Goal: Communication & Community: Answer question/provide support

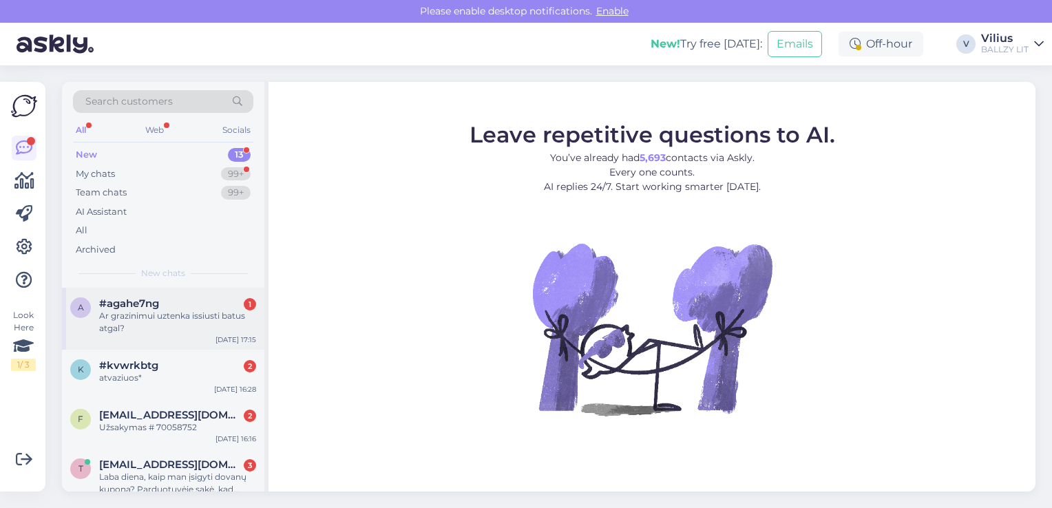
click at [195, 303] on div "#agahe7ng 1" at bounding box center [177, 304] width 157 height 12
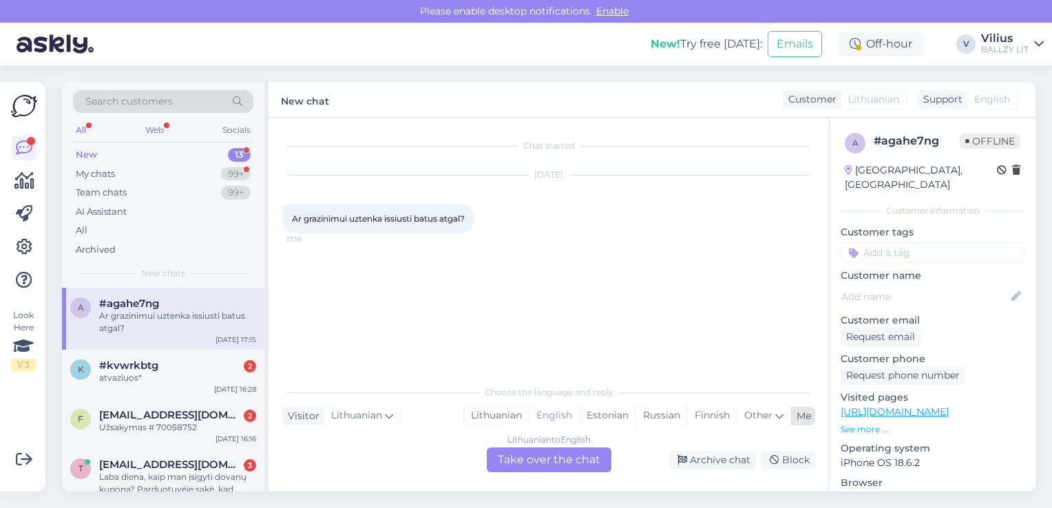
click at [512, 419] on div "Lithuanian" at bounding box center [496, 416] width 65 height 21
click at [534, 456] on div "Lithuanian to Lithuanian Take over the chat" at bounding box center [549, 460] width 125 height 25
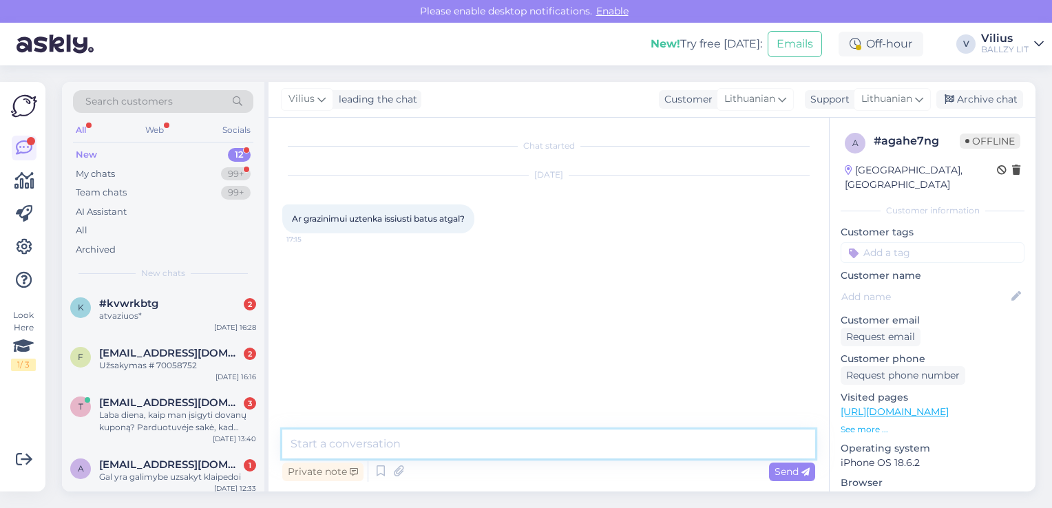
click at [479, 448] on textarea at bounding box center [548, 444] width 533 height 29
type textarea "Laba diena, patikslinkite kokį grąžinimą norite atlikti?"
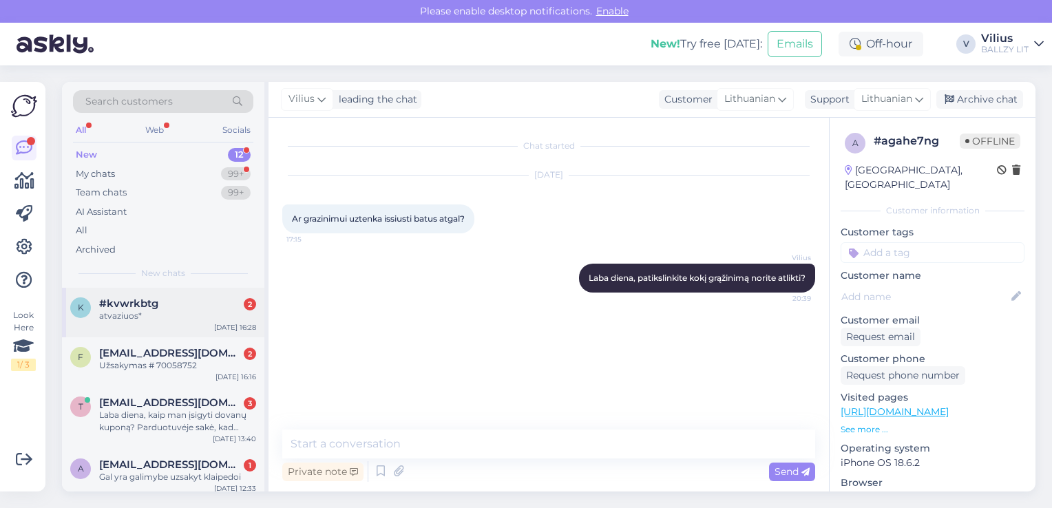
click at [130, 329] on div "k #kvwrkbtg 2 atvaziuos* [DATE] 16:28" at bounding box center [163, 313] width 202 height 50
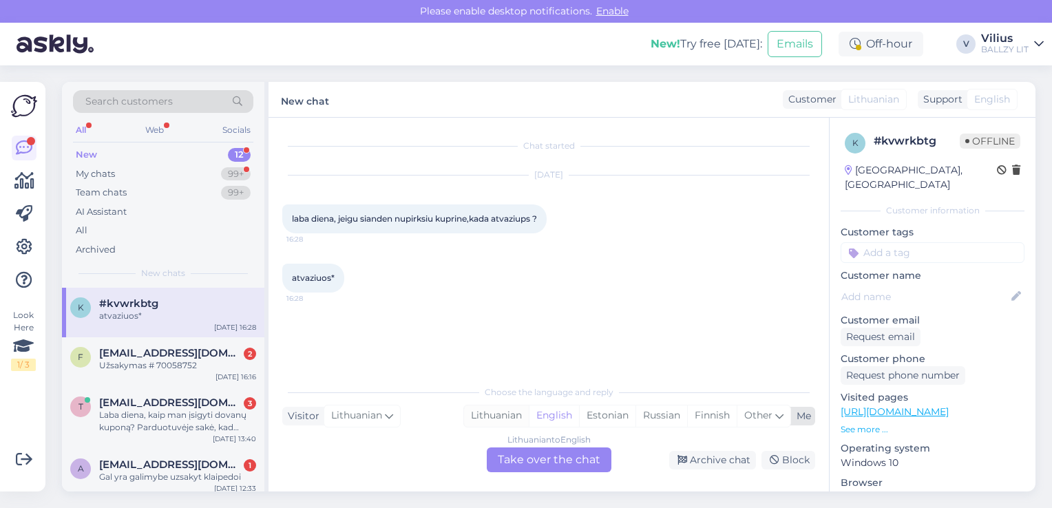
click at [506, 412] on div "Lithuanian" at bounding box center [496, 416] width 65 height 21
click at [528, 453] on div "Lithuanian to Lithuanian Take over the chat" at bounding box center [549, 460] width 125 height 25
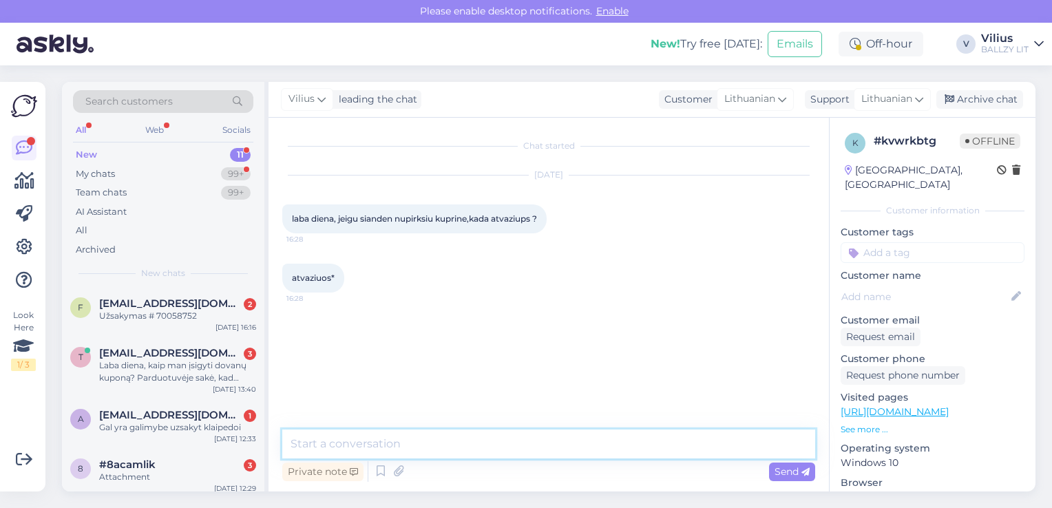
click at [511, 446] on textarea at bounding box center [548, 444] width 533 height 29
type textarea "Laba diena, įprastai prekės pristatomos 2-7 darbo dienų laikotarpyje."
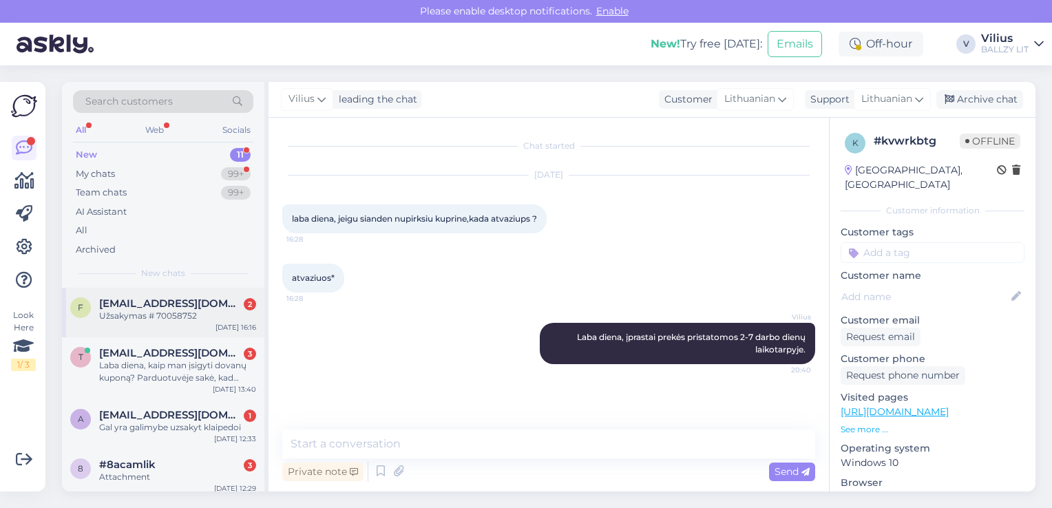
click at [97, 311] on div "f [EMAIL_ADDRESS][DOMAIN_NAME] 2 Užsakymas # 70058752" at bounding box center [163, 310] width 186 height 25
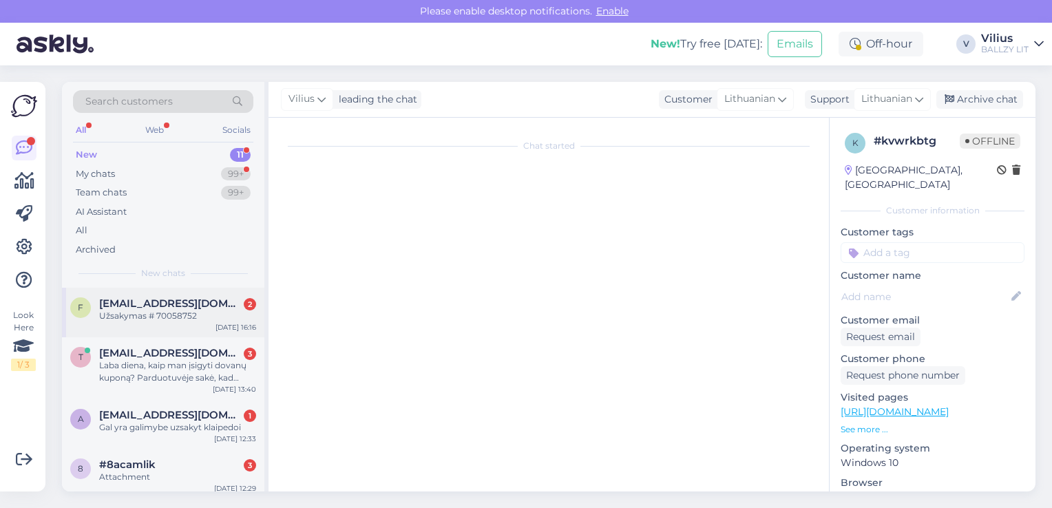
scroll to position [41, 0]
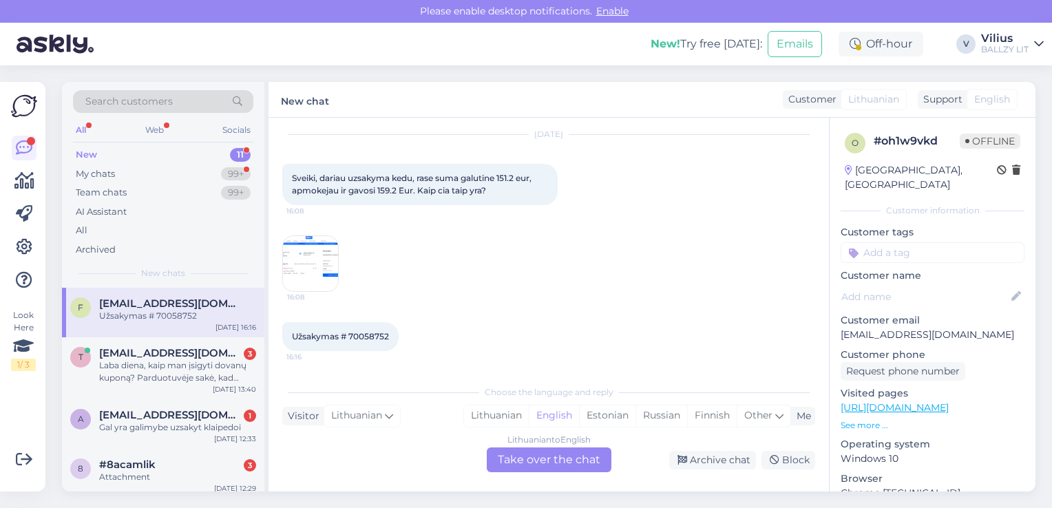
click at [315, 266] on img at bounding box center [310, 263] width 55 height 55
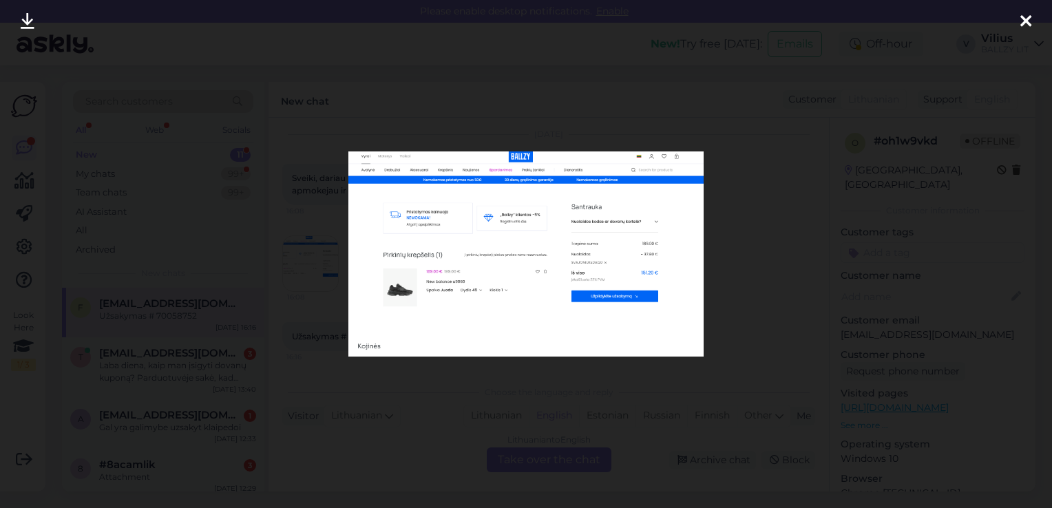
click at [481, 382] on div at bounding box center [526, 254] width 1052 height 508
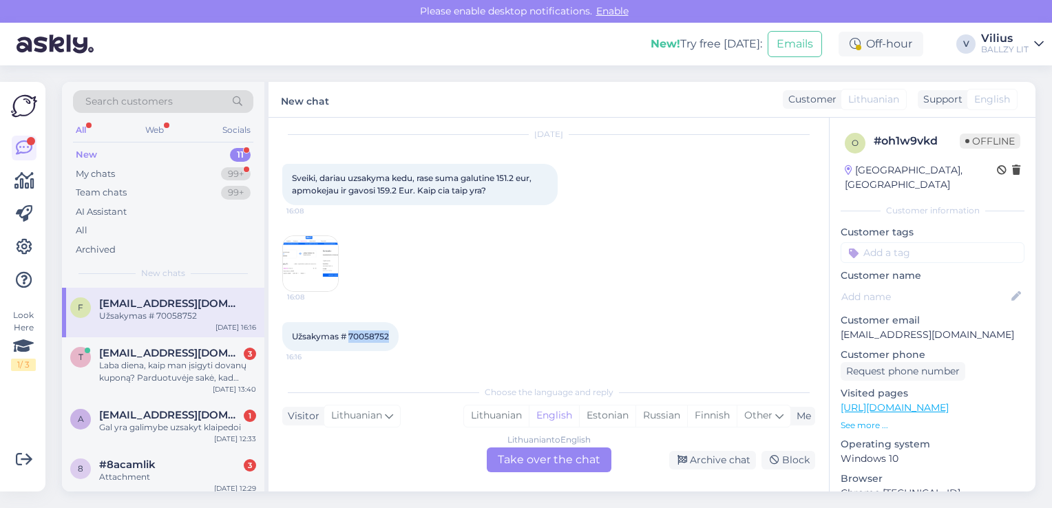
drag, startPoint x: 348, startPoint y: 332, endPoint x: 387, endPoint y: 334, distance: 38.6
click at [387, 334] on span "Užsakymas # 70058752" at bounding box center [340, 336] width 97 height 10
copy span "70058752"
click at [502, 417] on div "Lithuanian" at bounding box center [496, 416] width 65 height 21
click at [539, 460] on div "Lithuanian to Lithuanian Take over the chat" at bounding box center [549, 460] width 125 height 25
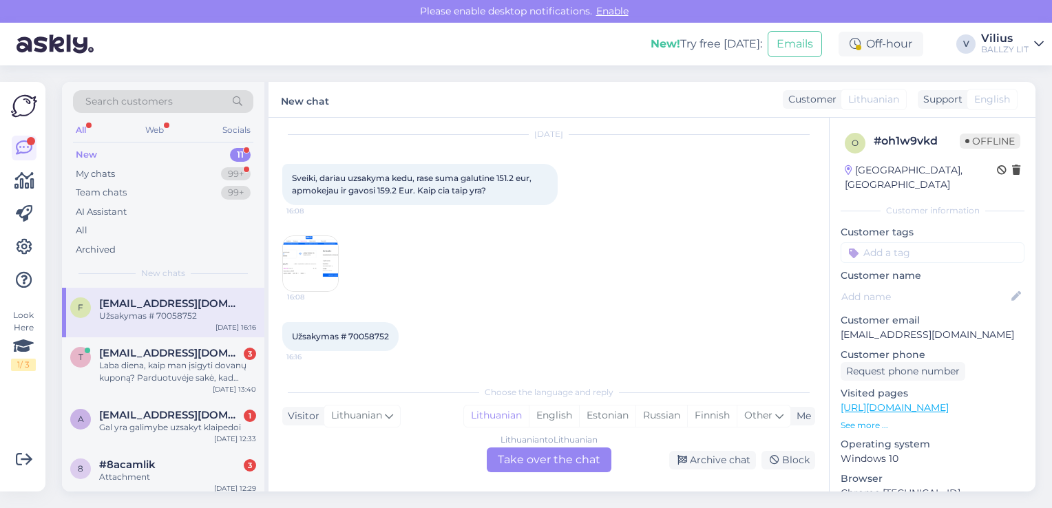
scroll to position [0, 0]
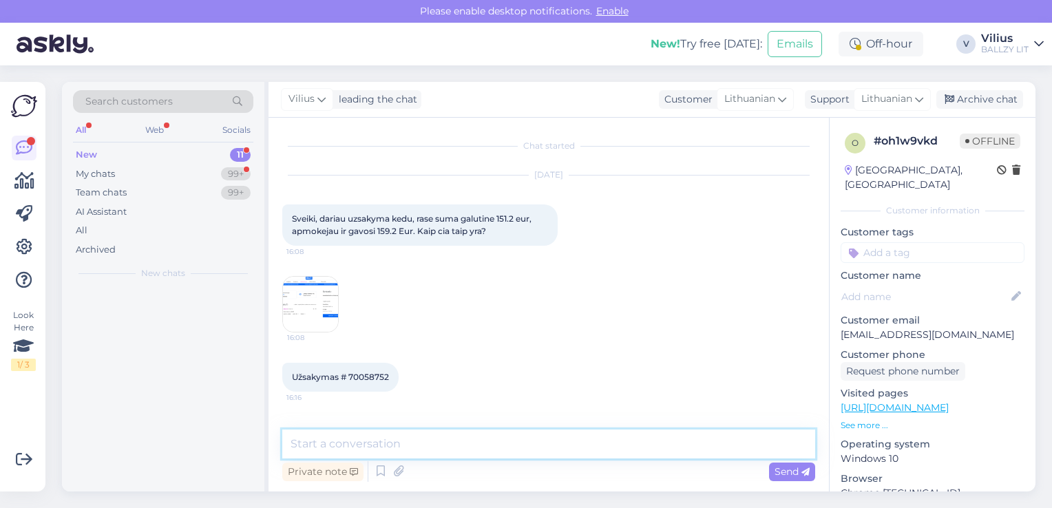
click at [486, 442] on textarea at bounding box center [548, 444] width 533 height 29
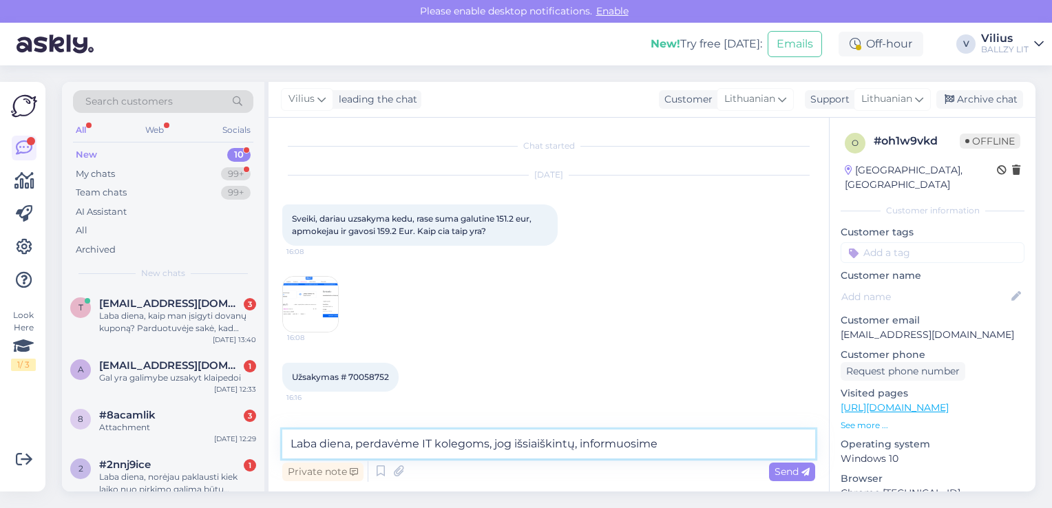
type textarea "Laba diena, perdavėme IT kolegoms, jog išsiaiškintų, informuosime."
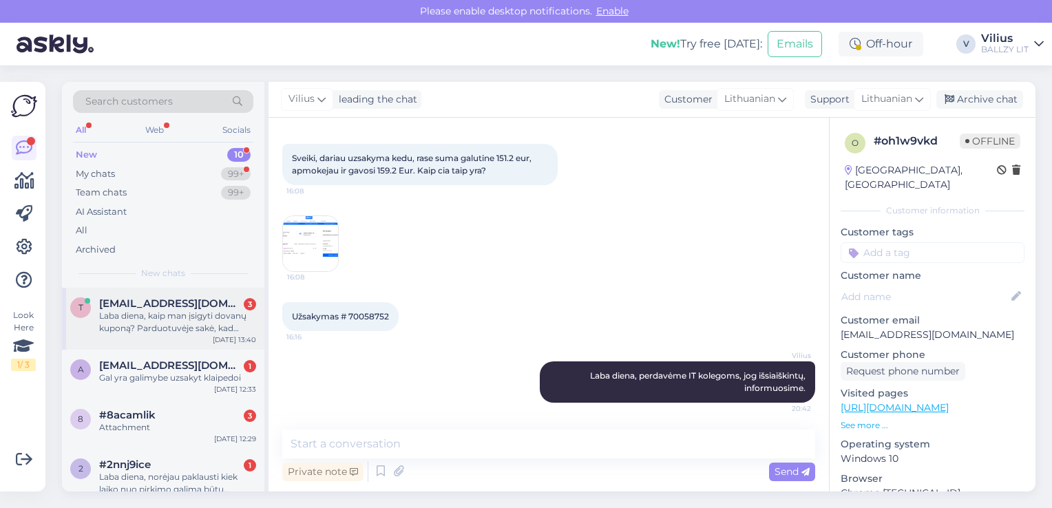
click at [135, 331] on div "Laba diena, kaip man įsigyti dovanų kuponą? Parduotuvėje sakė, kad neturi, inte…" at bounding box center [177, 322] width 157 height 25
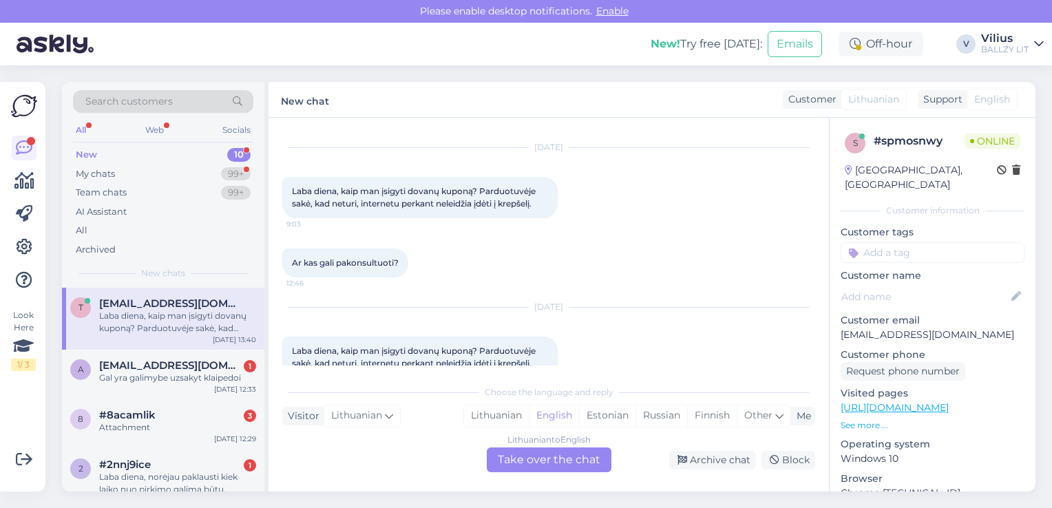
scroll to position [54, 0]
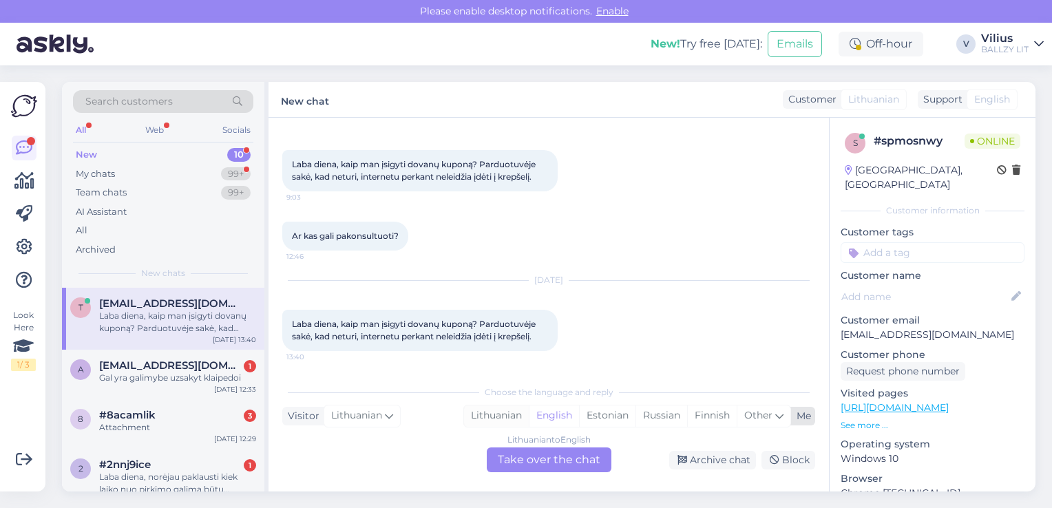
click at [483, 418] on div "Lithuanian" at bounding box center [496, 416] width 65 height 21
click at [523, 452] on div "Lithuanian to Lithuanian Take over the chat" at bounding box center [549, 460] width 125 height 25
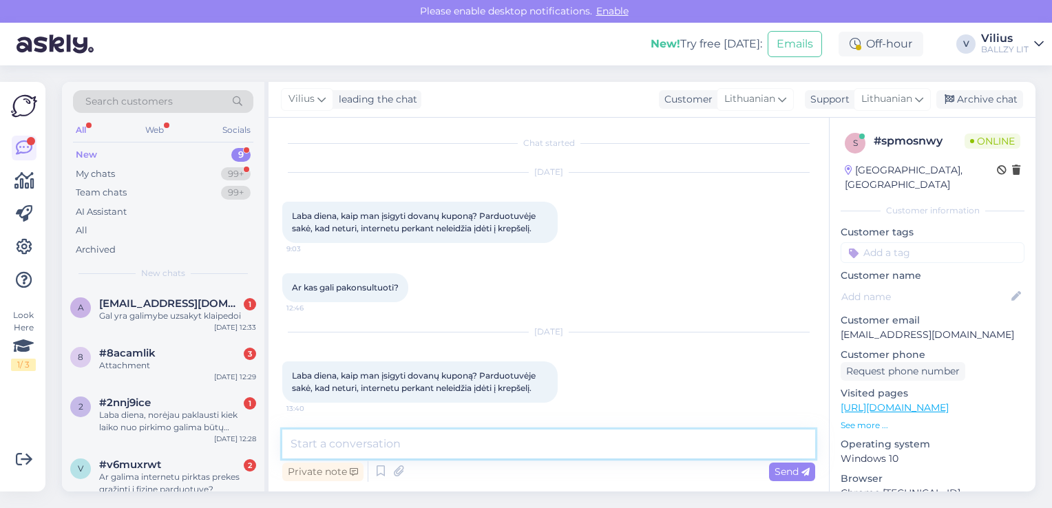
click at [501, 437] on textarea at bounding box center [548, 444] width 533 height 29
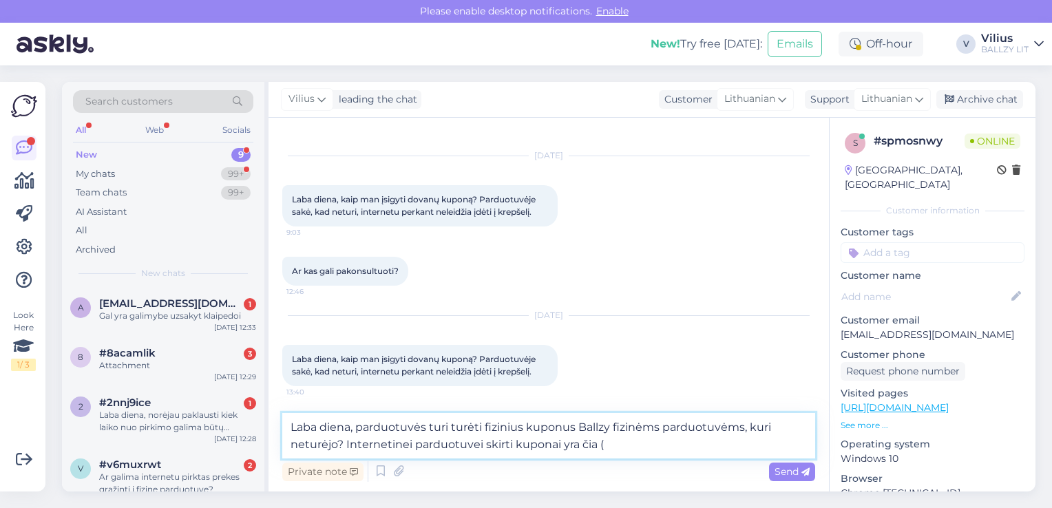
paste textarea "[URL][DOMAIN_NAME]"
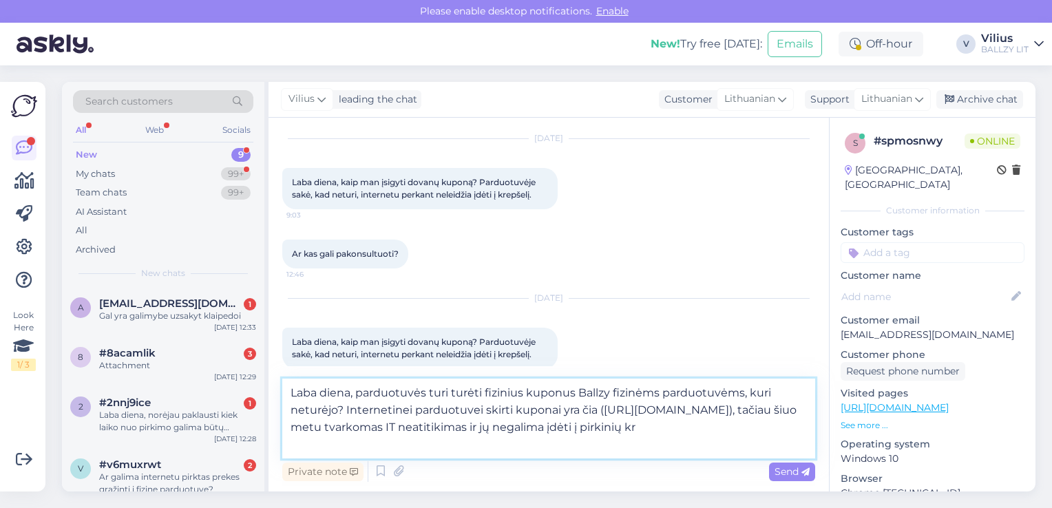
scroll to position [54, 0]
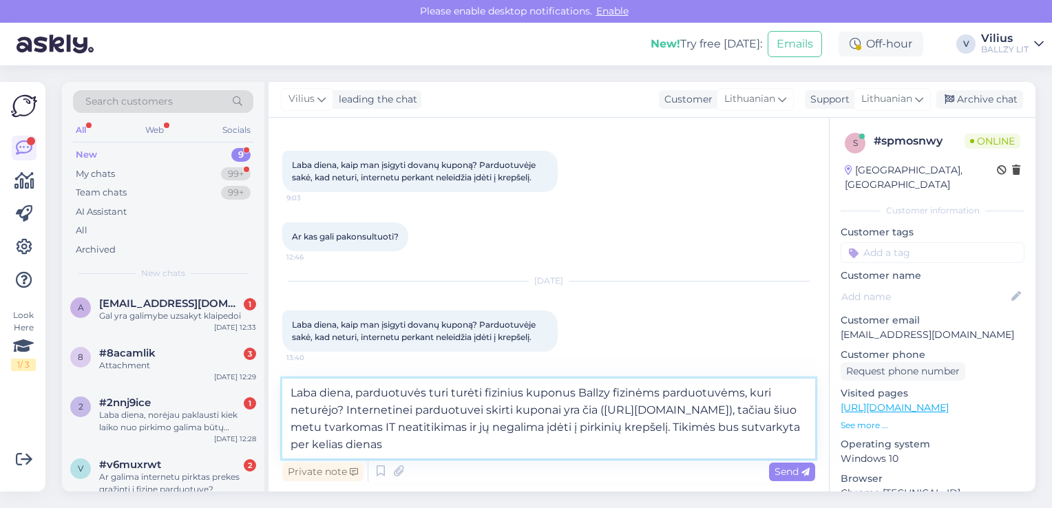
type textarea "Laba diena, parduotuvės turi turėti fizinius kuponus Ballzy fizinėms parduotuvė…"
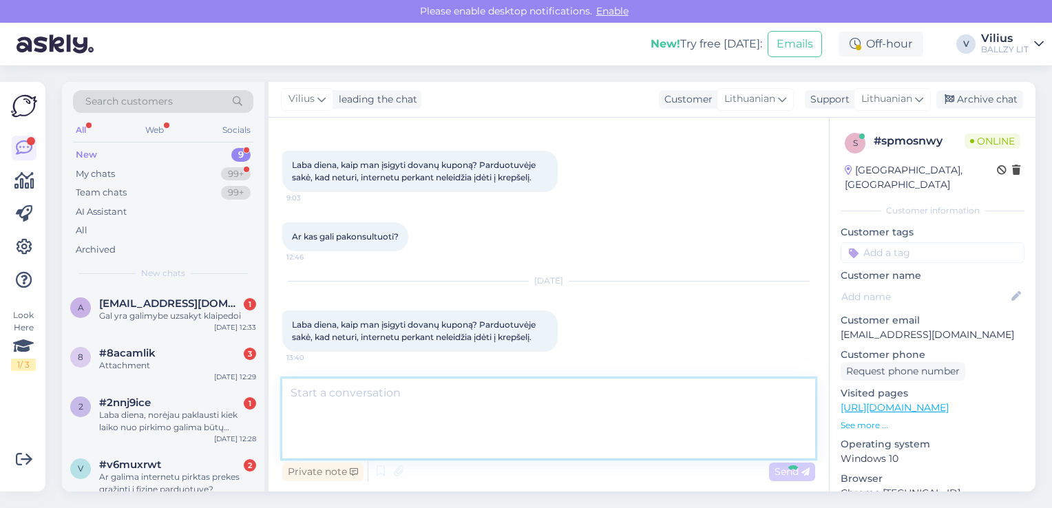
scroll to position [124, 0]
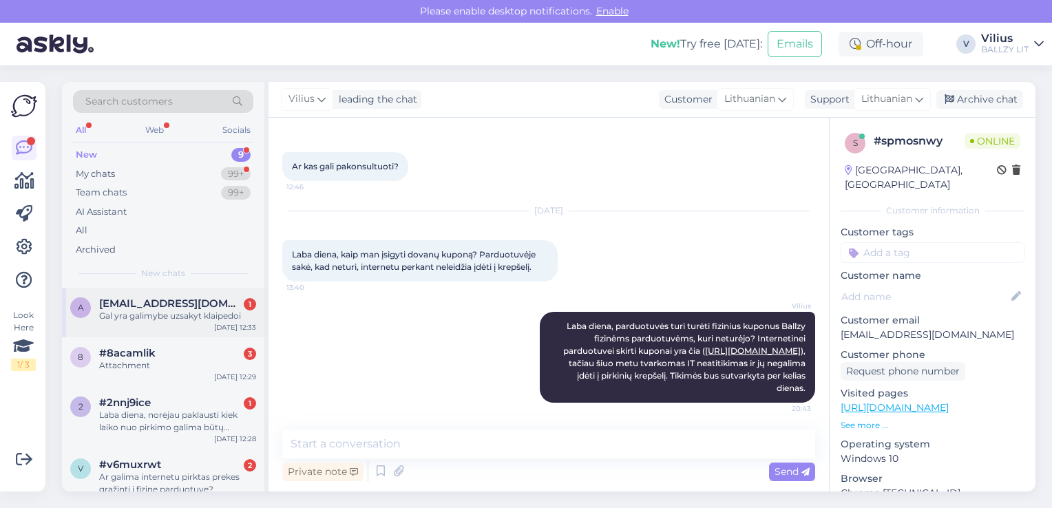
click at [179, 314] on div "Gal yra galimybe uzsakyt klaipedoi" at bounding box center [177, 316] width 157 height 12
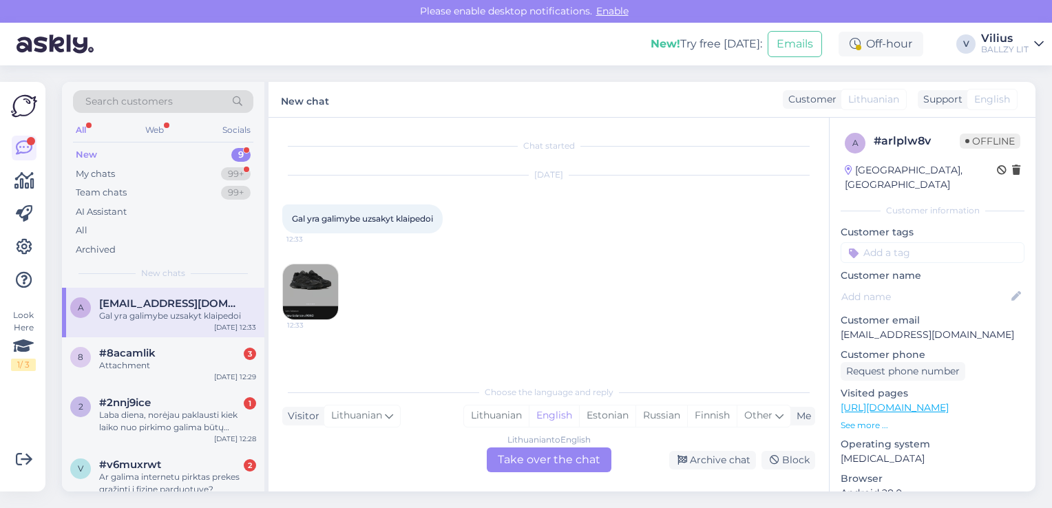
scroll to position [0, 0]
click at [302, 291] on img at bounding box center [310, 291] width 55 height 55
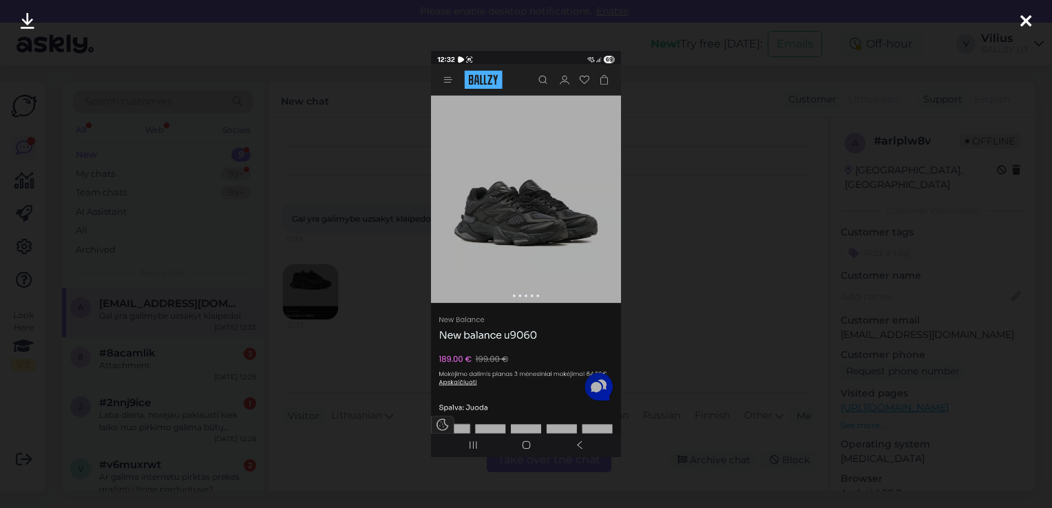
click at [1031, 21] on icon at bounding box center [1026, 22] width 11 height 18
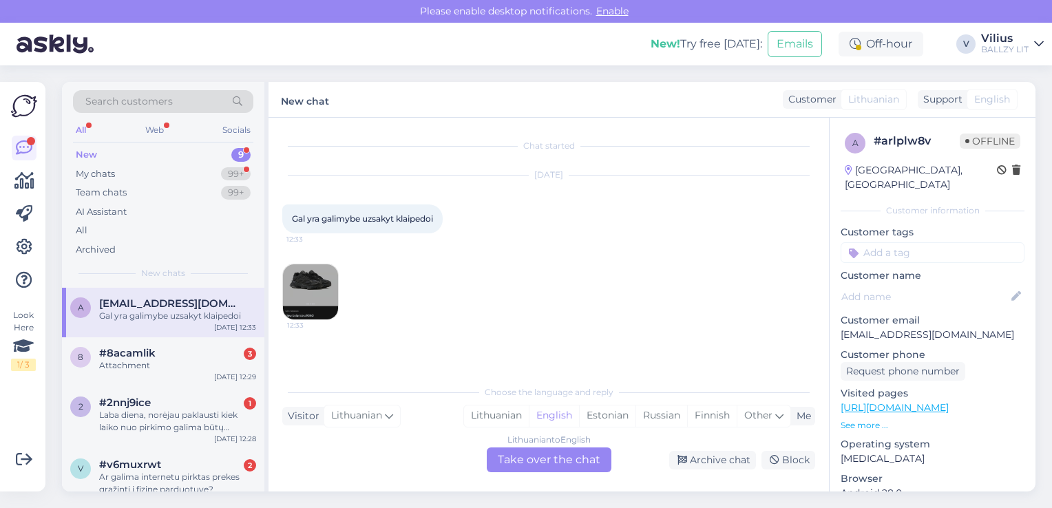
click at [315, 282] on img at bounding box center [310, 291] width 55 height 55
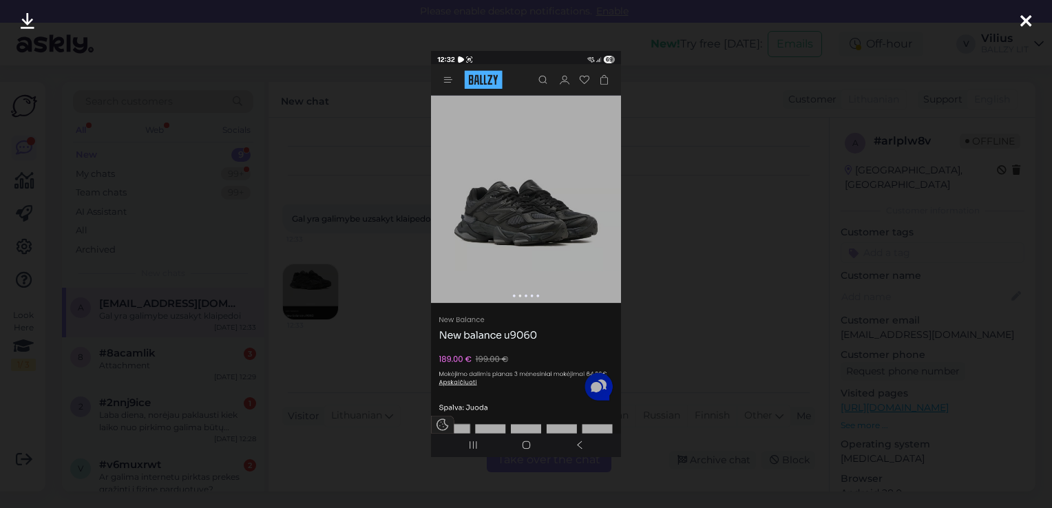
click at [775, 216] on div at bounding box center [526, 254] width 1052 height 508
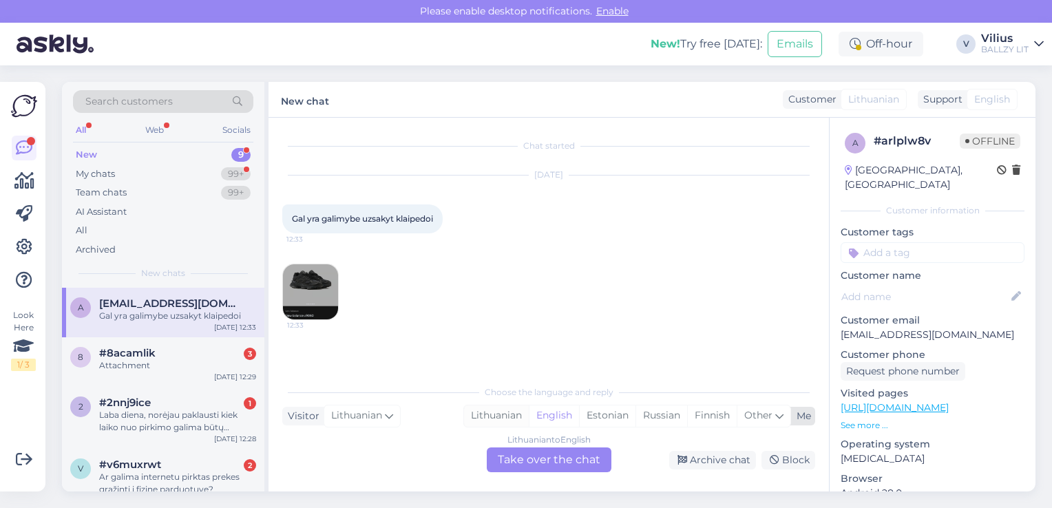
click at [500, 413] on div "Lithuanian" at bounding box center [496, 416] width 65 height 21
click at [516, 466] on div "Lithuanian to Lithuanian Take over the chat" at bounding box center [549, 460] width 125 height 25
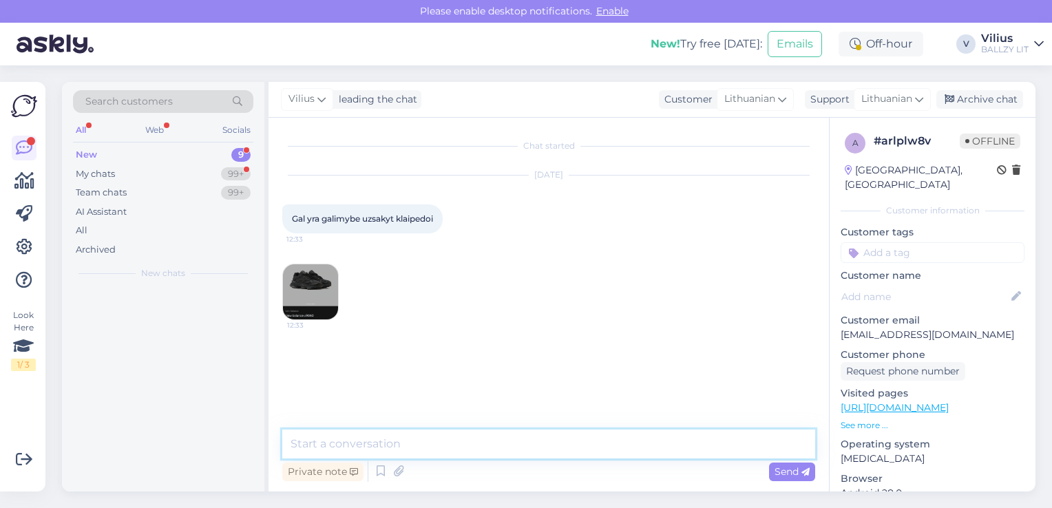
click at [486, 446] on textarea at bounding box center [548, 444] width 533 height 29
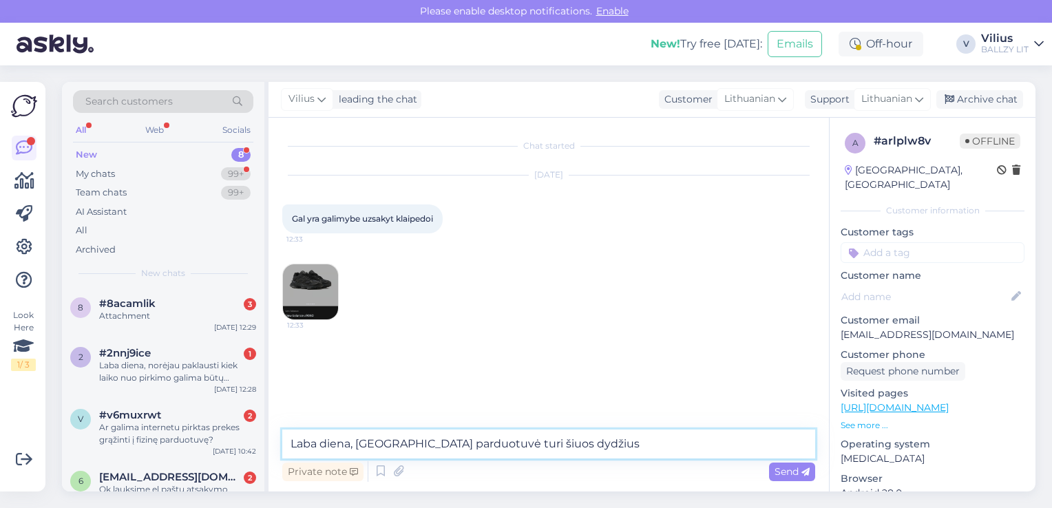
type textarea "Laba diena, [GEOGRAPHIC_DATA] parduotuvė turi šiuos dydžius:"
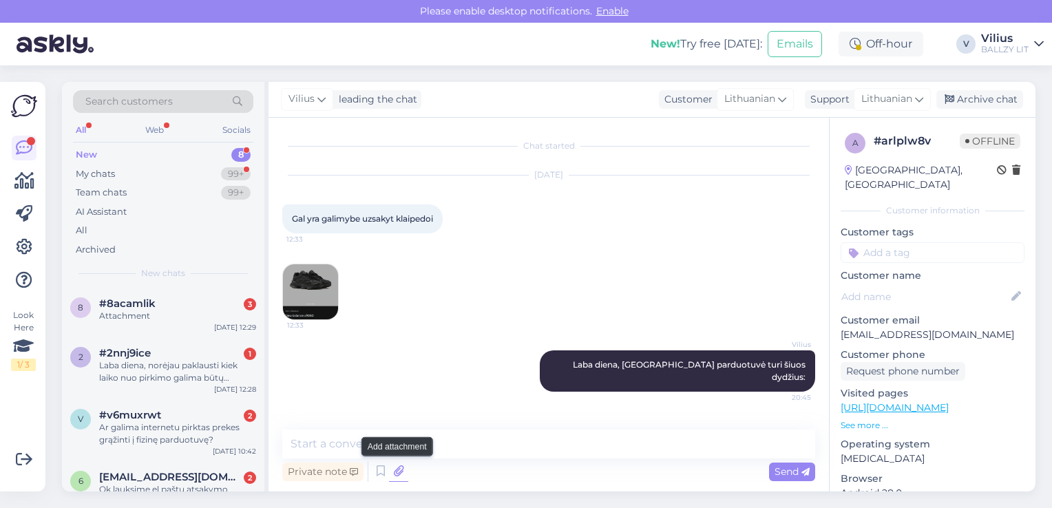
click at [395, 475] on icon at bounding box center [398, 471] width 19 height 21
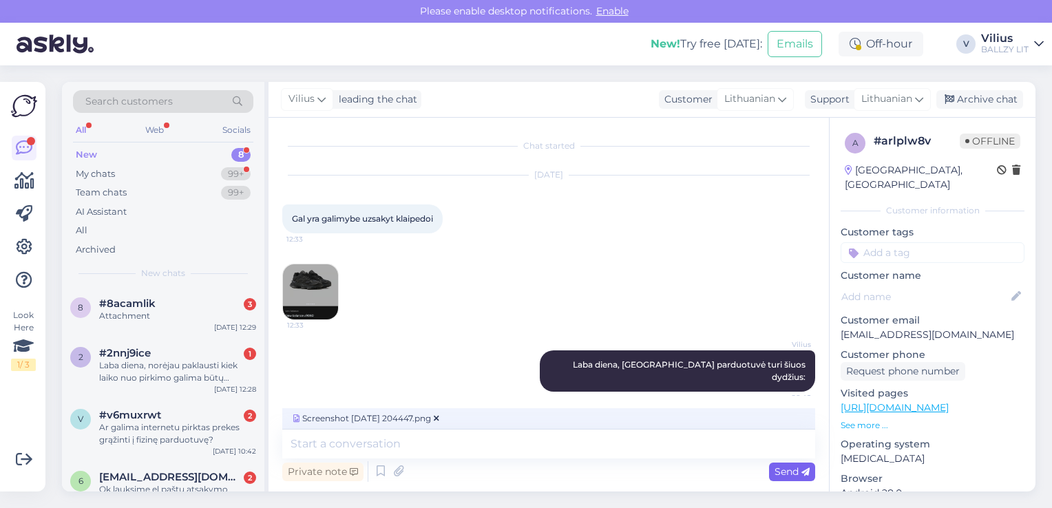
click at [787, 475] on span "Send" at bounding box center [792, 472] width 35 height 12
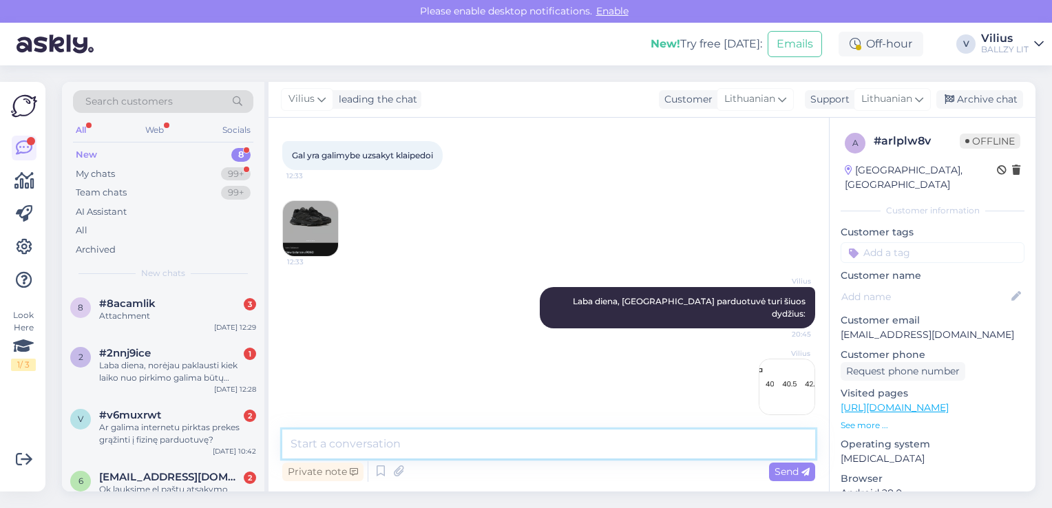
click at [446, 433] on textarea at bounding box center [548, 444] width 533 height 29
type textarea "Individualūs užsakymai į fizines parduotuves deja nėra galimi."
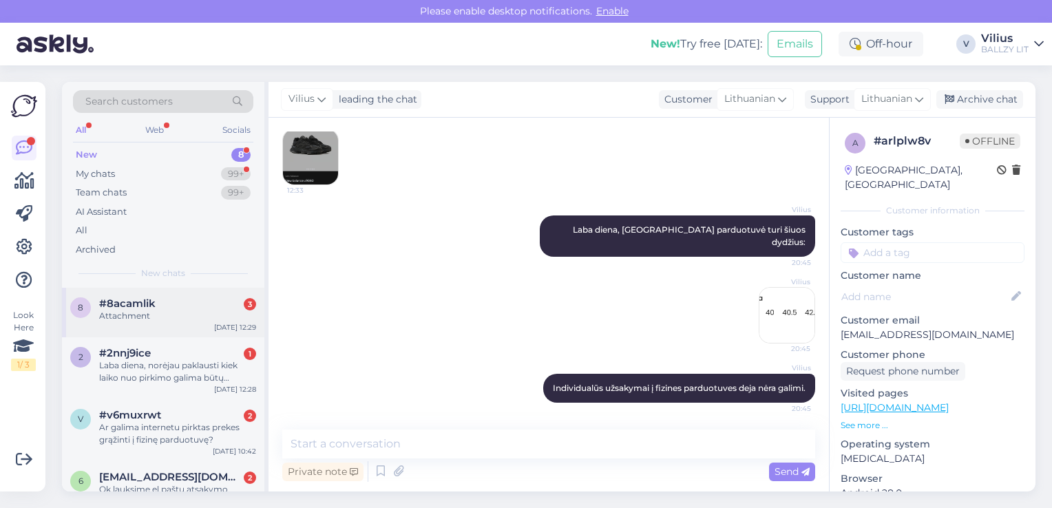
click at [143, 328] on div "8 #8acamlik 3 Attachment [DATE] 12:29" at bounding box center [163, 313] width 202 height 50
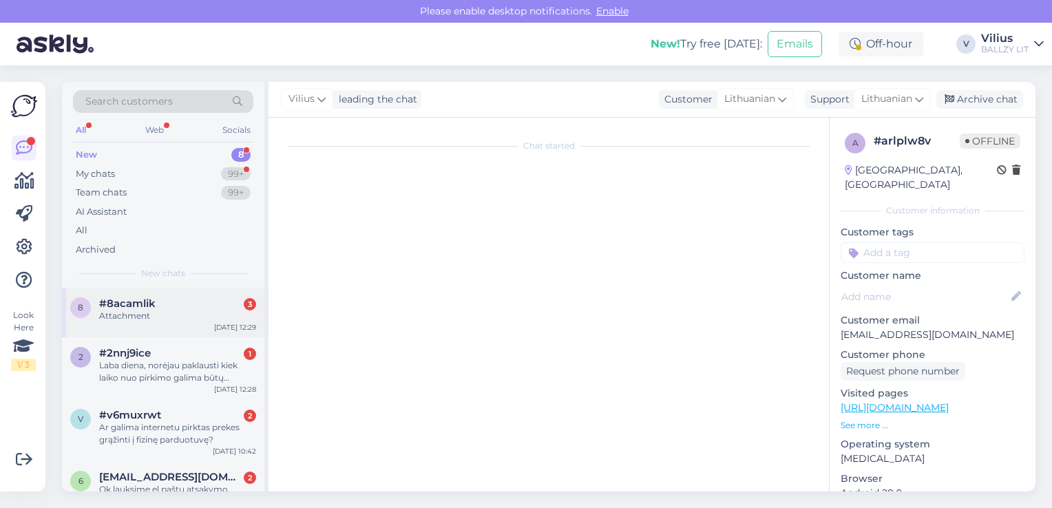
scroll to position [28, 0]
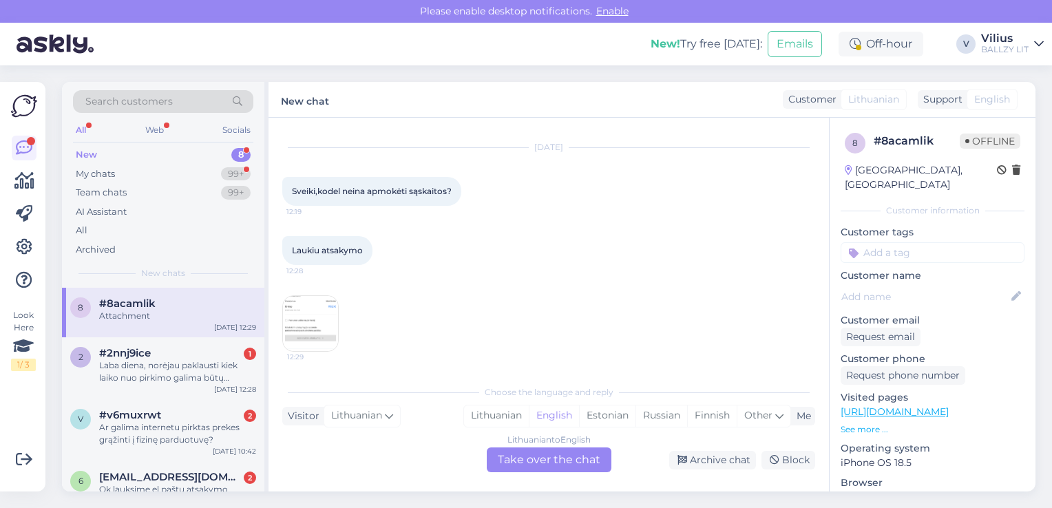
click at [312, 320] on img at bounding box center [310, 323] width 55 height 55
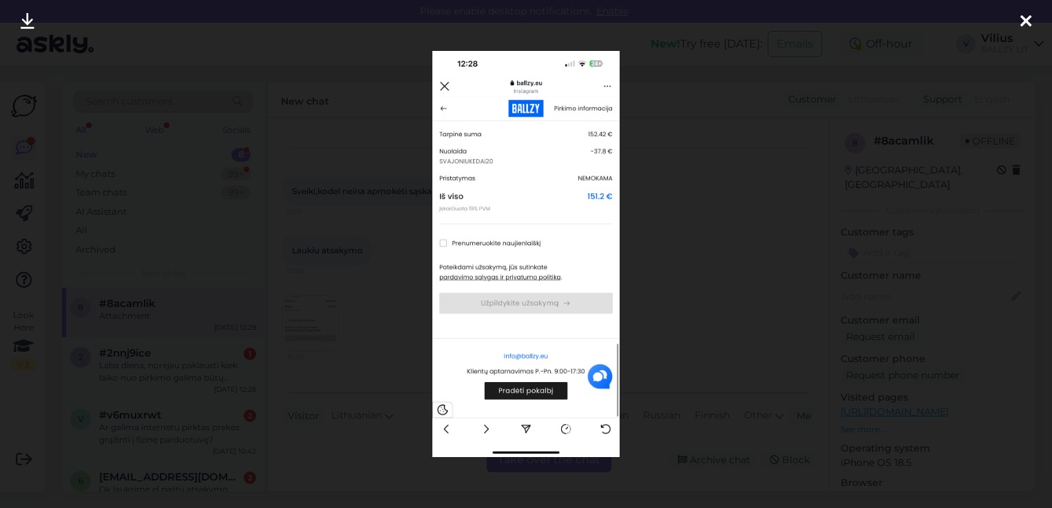
click at [364, 283] on div at bounding box center [526, 254] width 1052 height 508
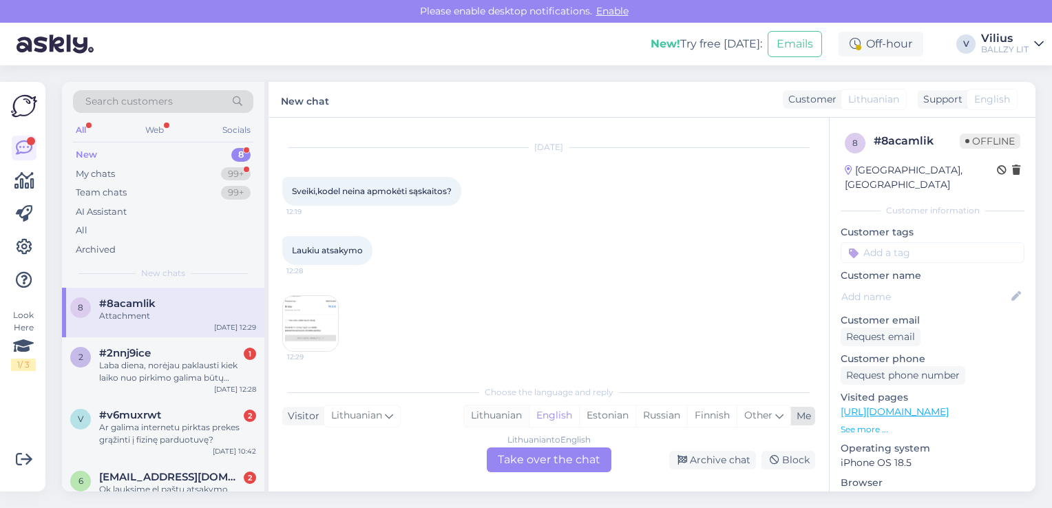
click at [473, 406] on div "Lithuanian" at bounding box center [496, 416] width 65 height 21
click at [540, 459] on div "Lithuanian to Lithuanian Take over the chat" at bounding box center [549, 460] width 125 height 25
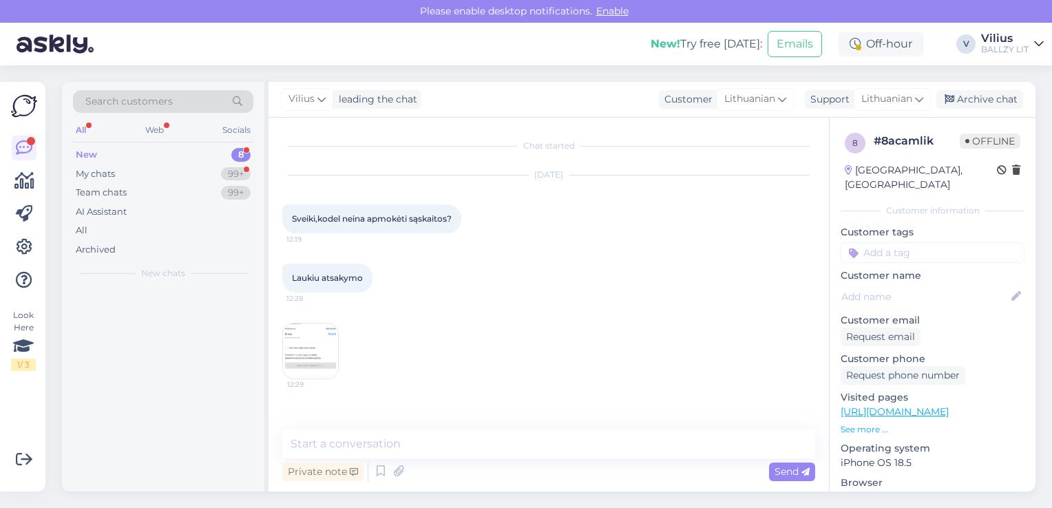
scroll to position [0, 0]
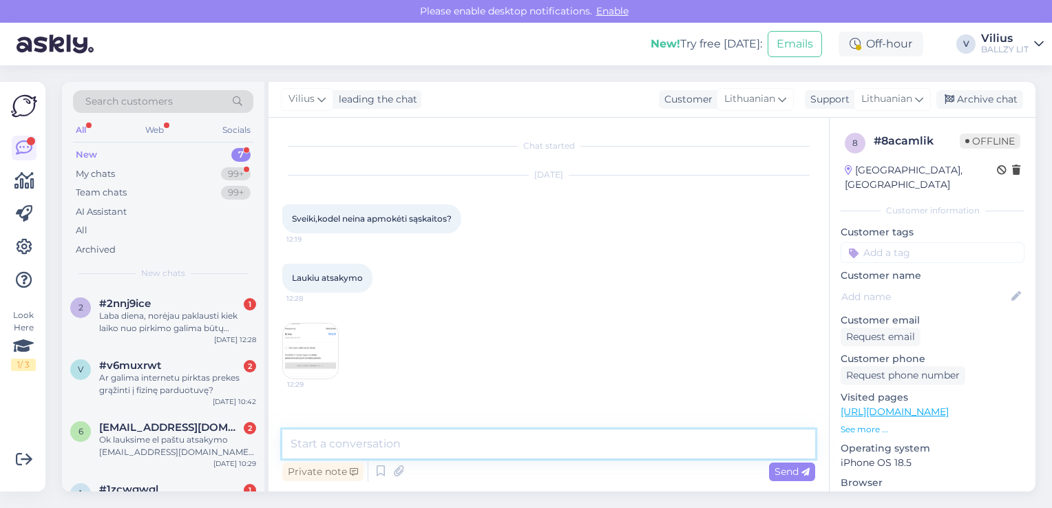
click at [495, 444] on textarea at bounding box center [548, 444] width 533 height 29
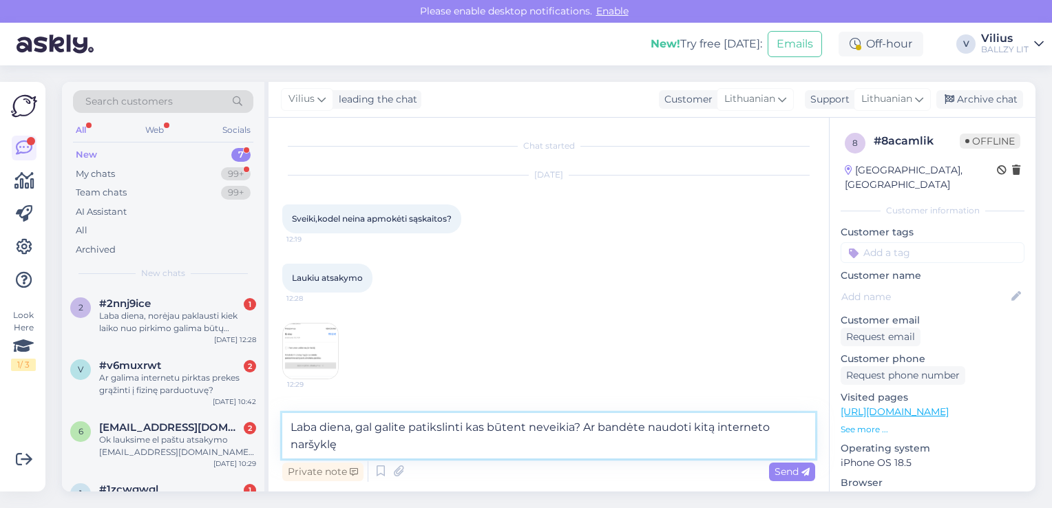
type textarea "Laba diena, gal galite patikslinti kas būtent neveikia? Ar bandėte naudoti kitą…"
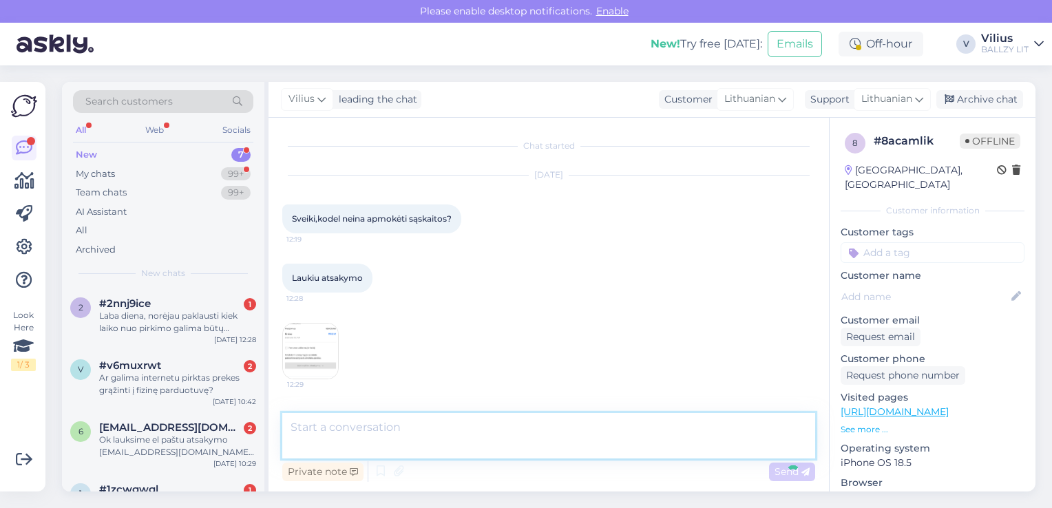
scroll to position [48, 0]
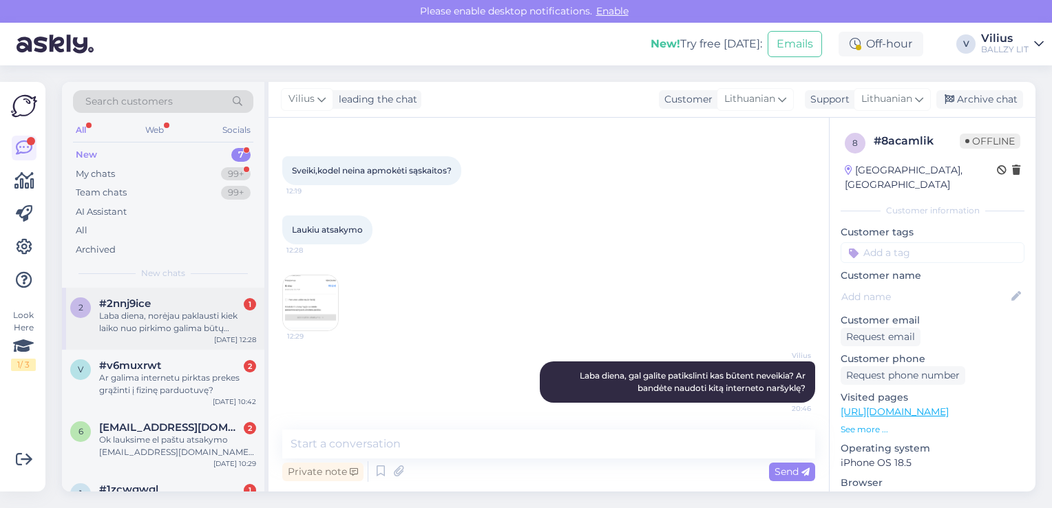
click at [189, 311] on div "Laba diena, norėjau paklausti kiek laiko nuo pirkimo galima būtų pasikeisti dyd…" at bounding box center [177, 322] width 157 height 25
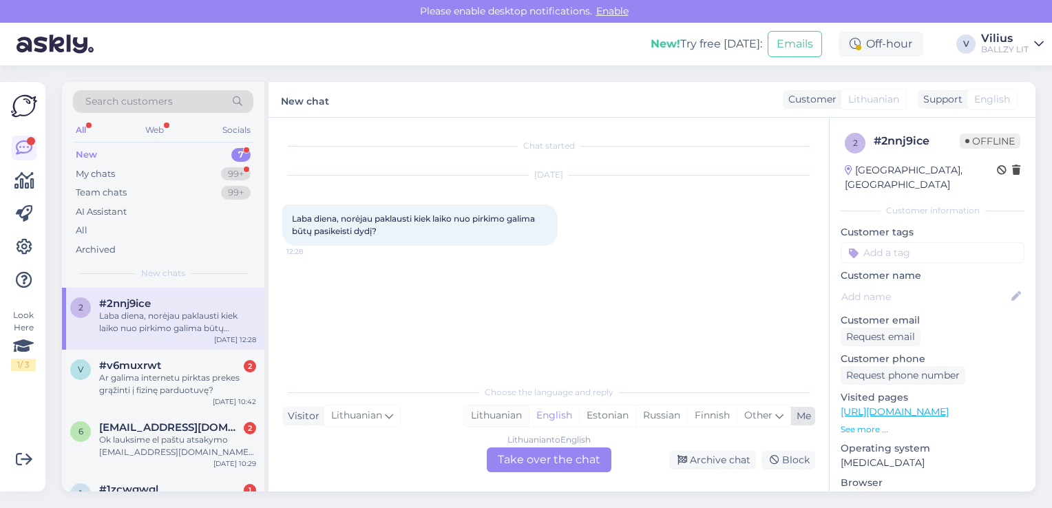
click at [510, 408] on div "Lithuanian" at bounding box center [496, 416] width 65 height 21
click at [532, 470] on div "Lithuanian to Lithuanian Take over the chat" at bounding box center [549, 460] width 125 height 25
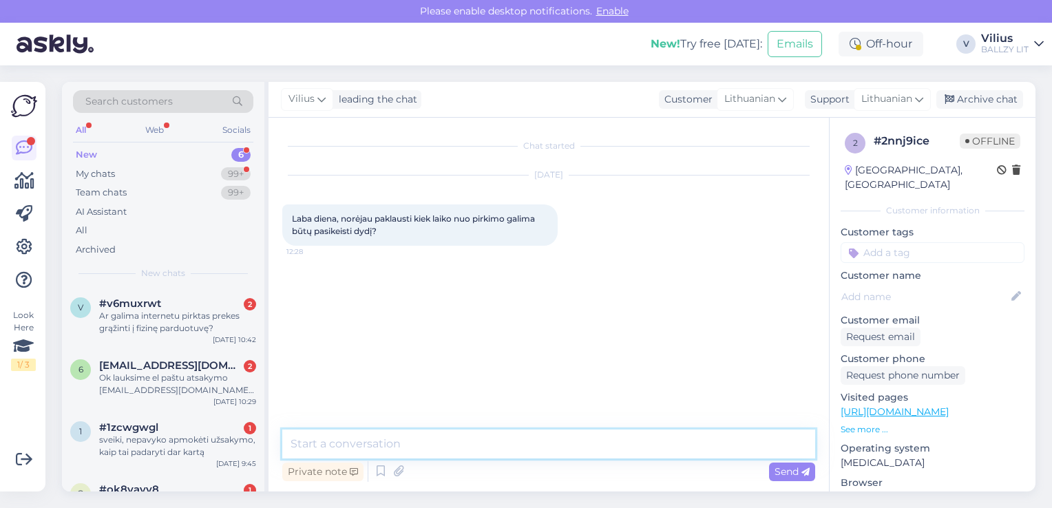
click at [484, 453] on textarea at bounding box center [548, 444] width 533 height 29
type textarea "J"
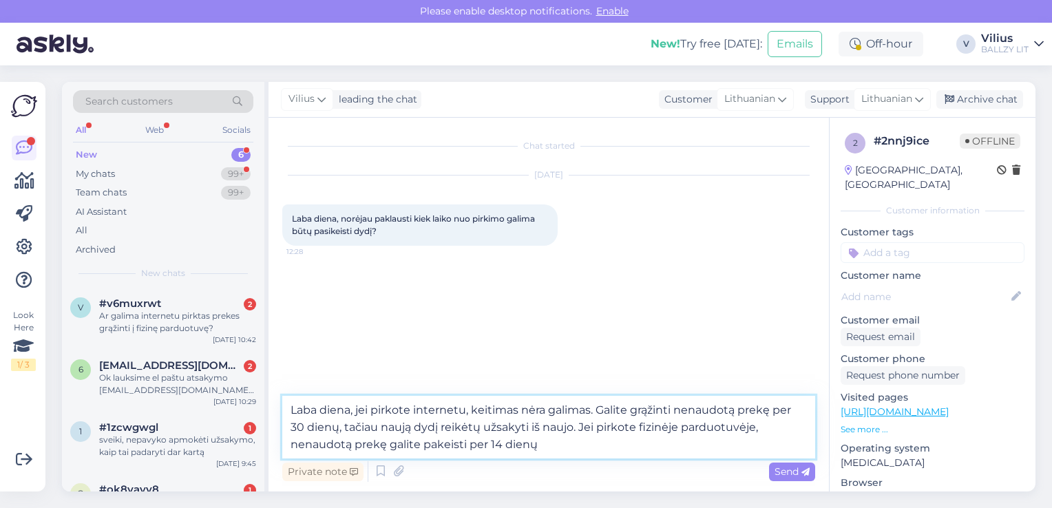
type textarea "Laba diena, jei pirkote internetu, keitimas nėra galimas. Galite grąžinti nenau…"
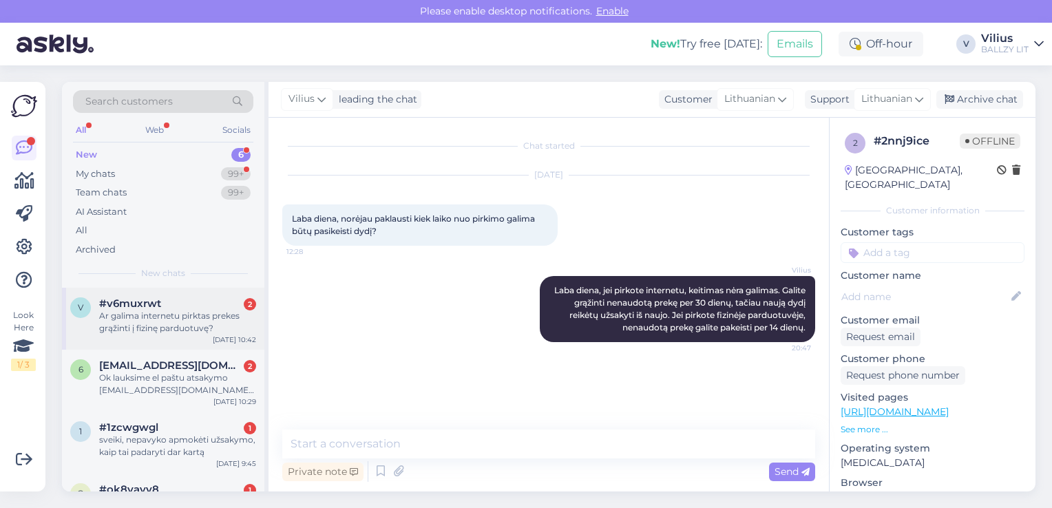
click at [160, 312] on div "Ar galima internetu pirktas prekes grąžinti į fizinę parduotuvę?" at bounding box center [177, 322] width 157 height 25
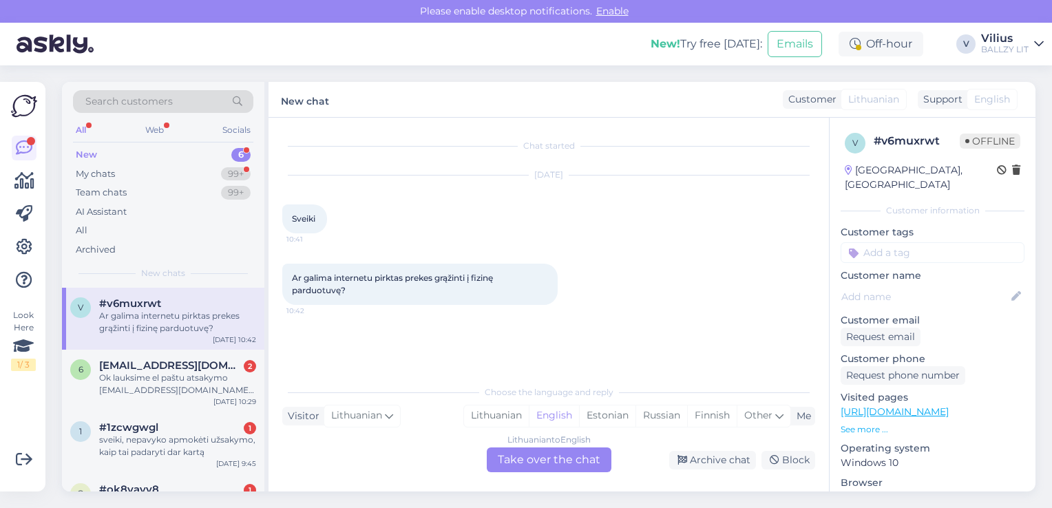
click at [506, 404] on div "Choose the language and reply Visitor Lithuanian Me Lithuanian English Estonian…" at bounding box center [548, 425] width 533 height 94
click at [508, 408] on div "Lithuanian" at bounding box center [496, 416] width 65 height 21
click at [525, 456] on div "Lithuanian to Lithuanian Take over the chat" at bounding box center [549, 460] width 125 height 25
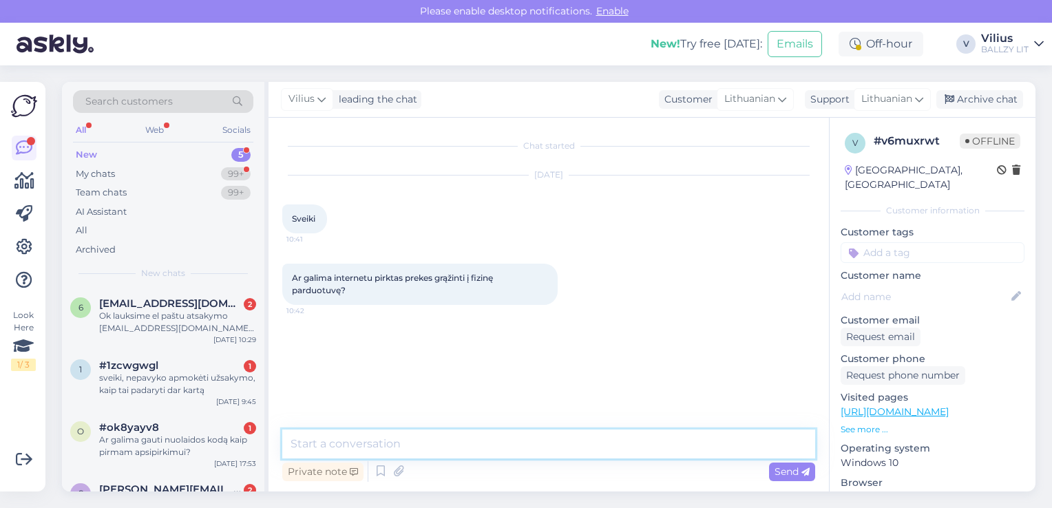
click at [498, 446] on textarea at bounding box center [548, 444] width 533 height 29
paste textarea "[URL][DOMAIN_NAME]"
type textarea "Laba diena, deja ne. Grąžinimo taisykles rasite čia: [URL][DOMAIN_NAME]"
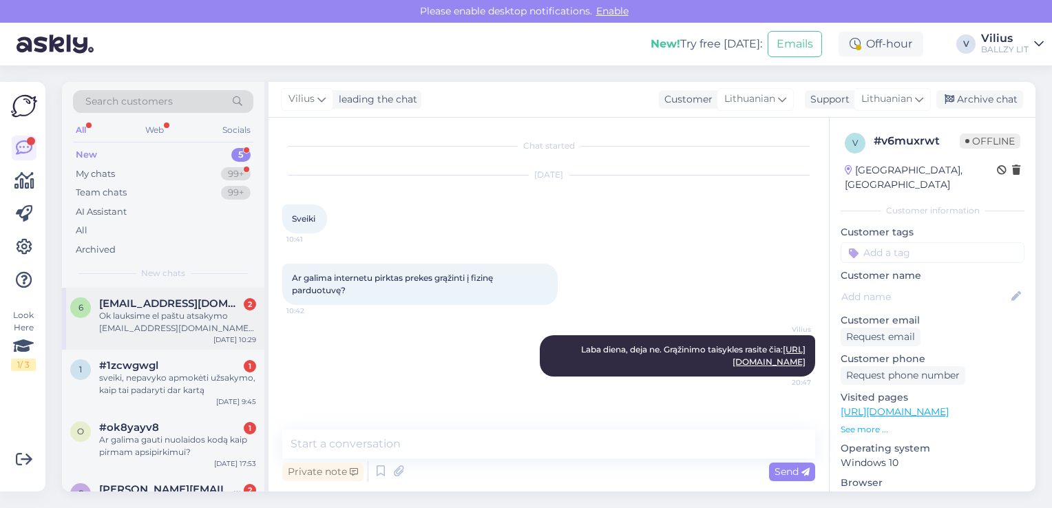
click at [182, 329] on div "Ok lauksime el paštu atsakymo [EMAIL_ADDRESS][DOMAIN_NAME] aciu" at bounding box center [177, 322] width 157 height 25
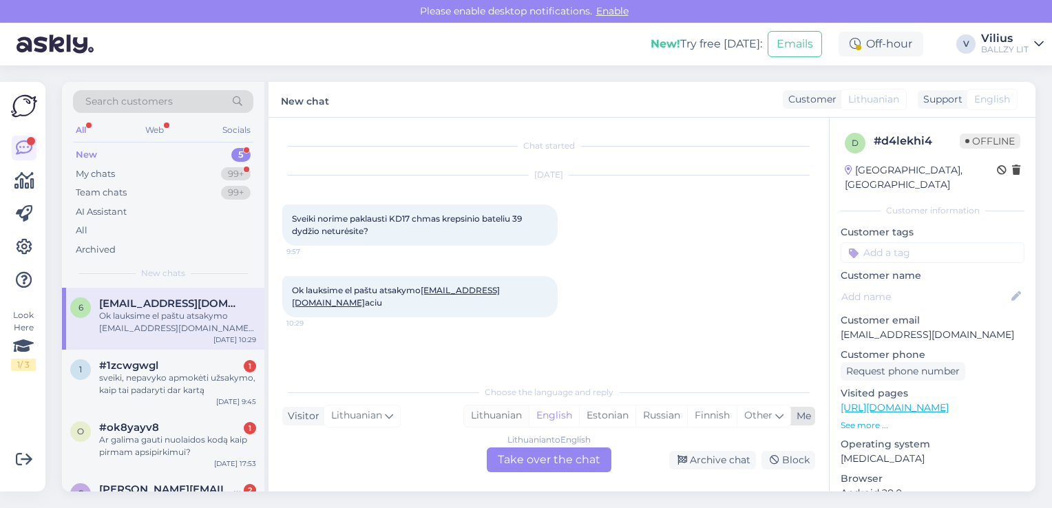
click at [495, 411] on div "Lithuanian" at bounding box center [496, 416] width 65 height 21
click at [517, 459] on div "Lithuanian to Lithuanian Take over the chat" at bounding box center [549, 460] width 125 height 25
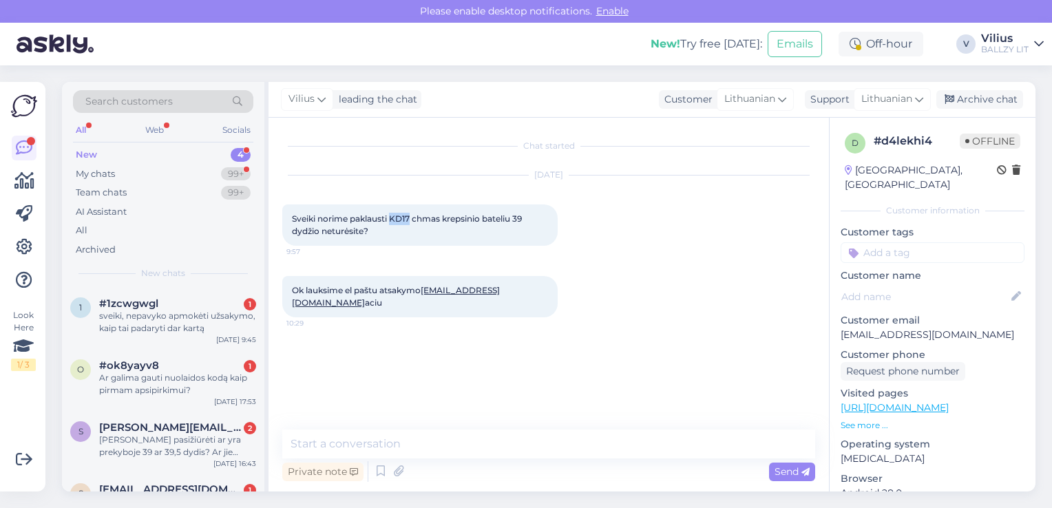
drag, startPoint x: 394, startPoint y: 216, endPoint x: 410, endPoint y: 220, distance: 16.9
click at [410, 220] on span "Sveiki norime paklausti KD17 chmas krepsinio bateliu 39 dydžio neturėsite?" at bounding box center [408, 225] width 232 height 23
copy span "KD17"
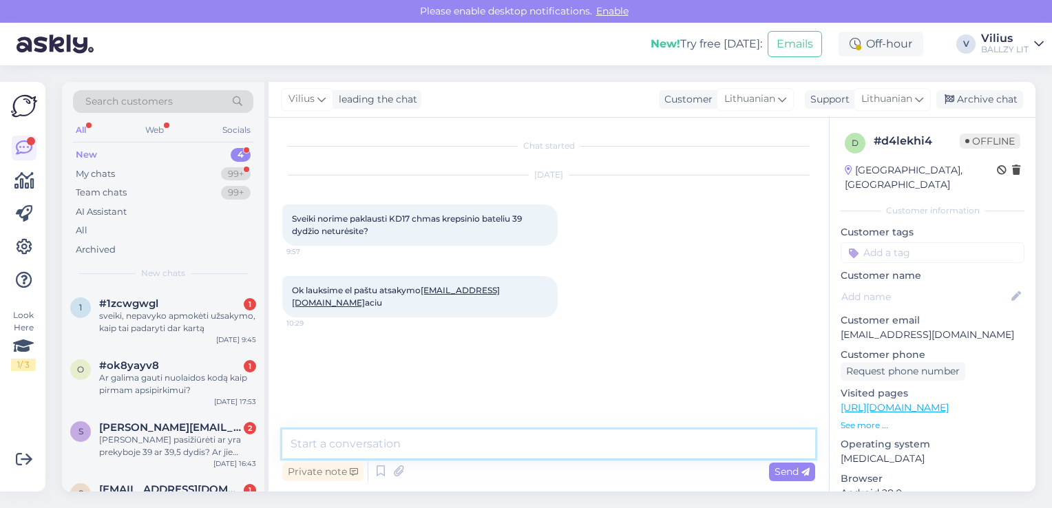
click at [370, 442] on textarea at bounding box center [548, 444] width 533 height 29
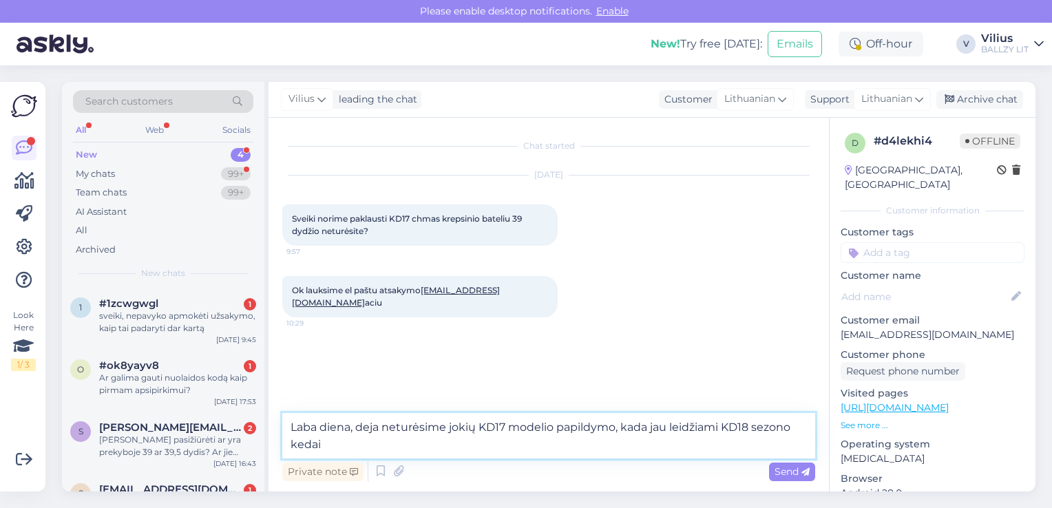
type textarea "Laba diena, deja neturėsime jokių KD17 modelio papildymo, kada jau leidžiami KD…"
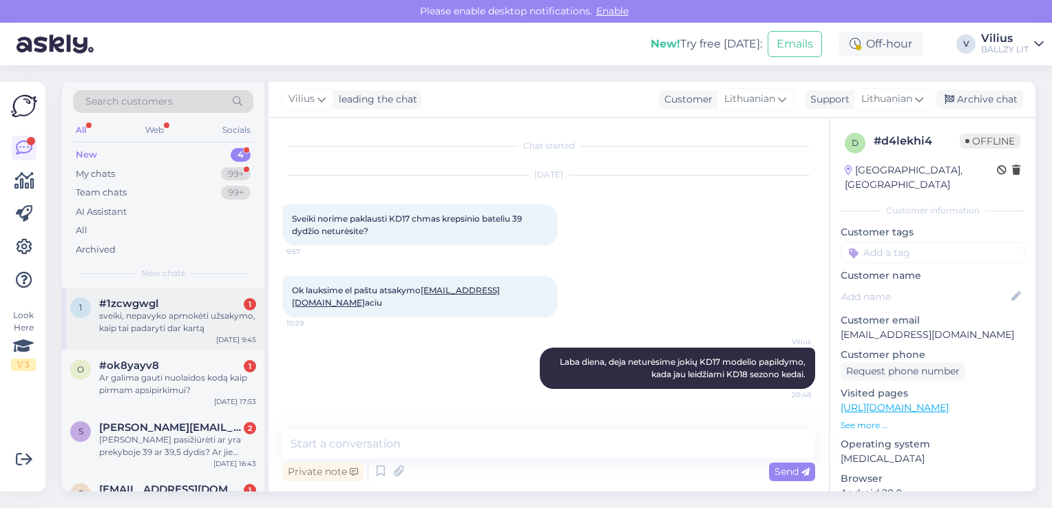
click at [196, 332] on div "sveiki, nepavyko apmokėti užsakymo, kaip tai padaryti dar kartą" at bounding box center [177, 322] width 157 height 25
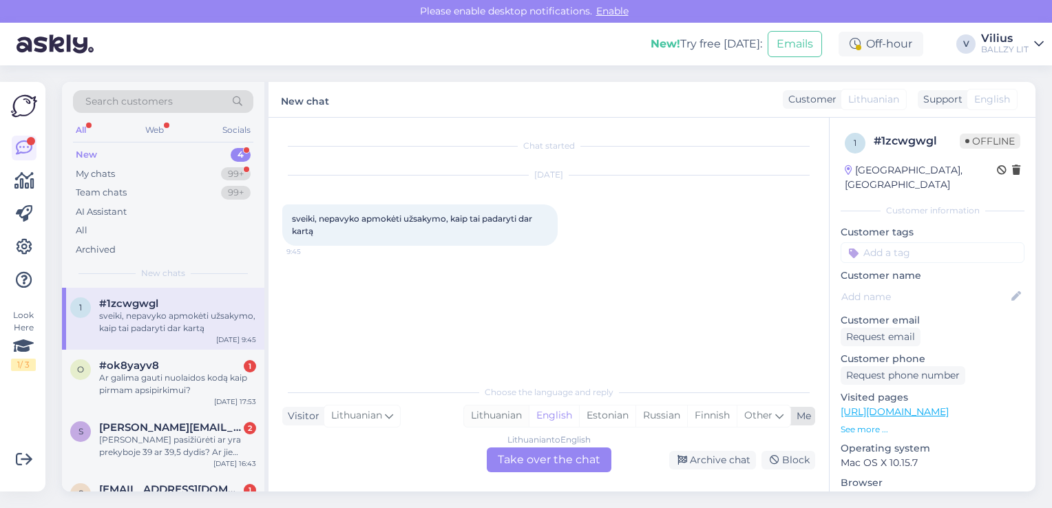
click at [488, 416] on div "Lithuanian" at bounding box center [496, 416] width 65 height 21
click at [554, 457] on div "Lithuanian to Lithuanian Take over the chat" at bounding box center [549, 460] width 125 height 25
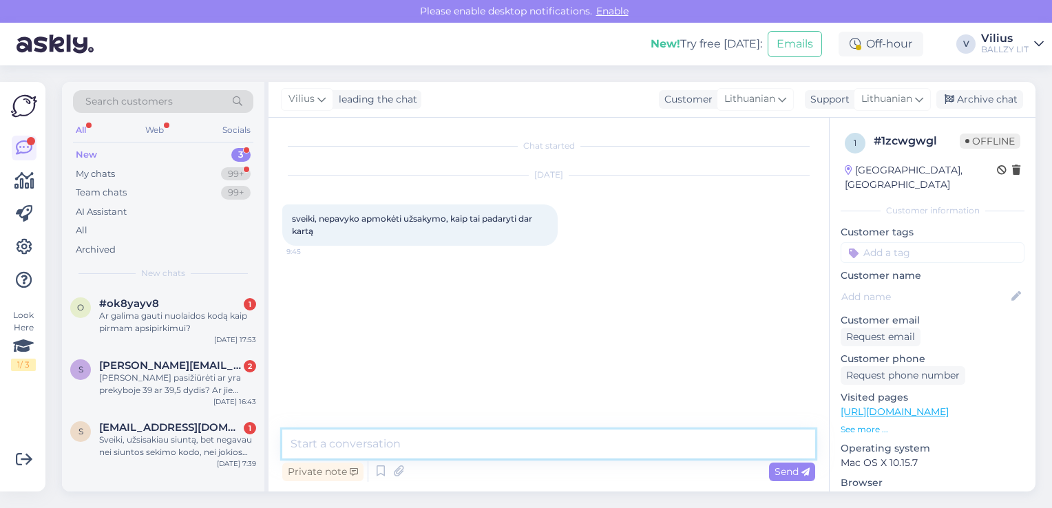
click at [504, 445] on textarea at bounding box center [548, 444] width 533 height 29
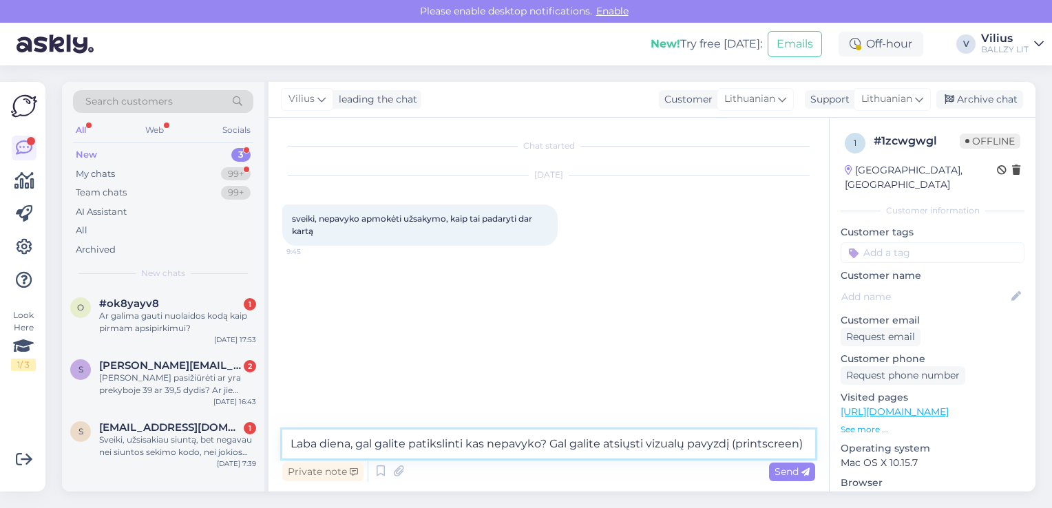
type textarea "Laba diena, gal galite patikslinti kas nepavyko? Gal galite atsiųsti vizualų pa…"
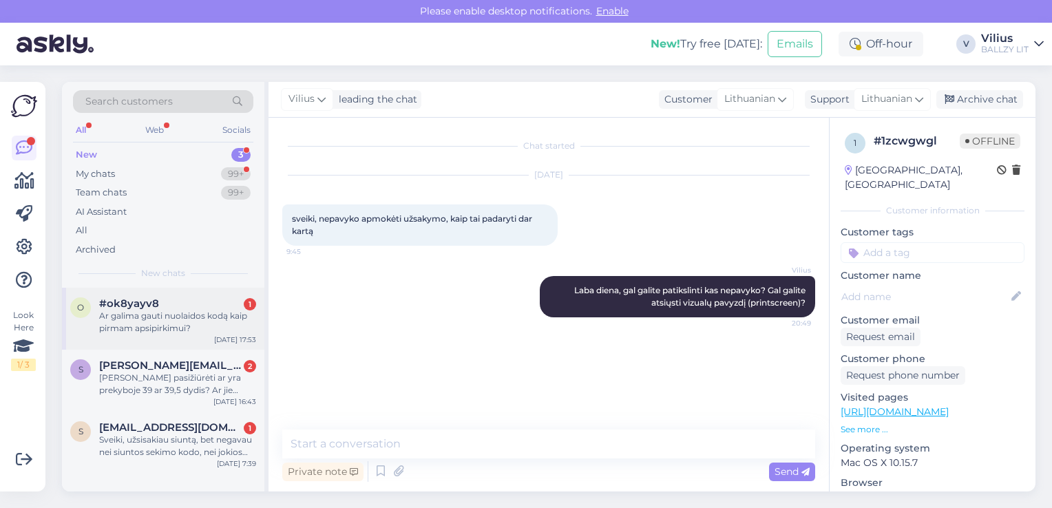
click at [207, 310] on div "Ar galima gauti nuolaidos kodą kaip pirmam apsipirkimui?" at bounding box center [177, 322] width 157 height 25
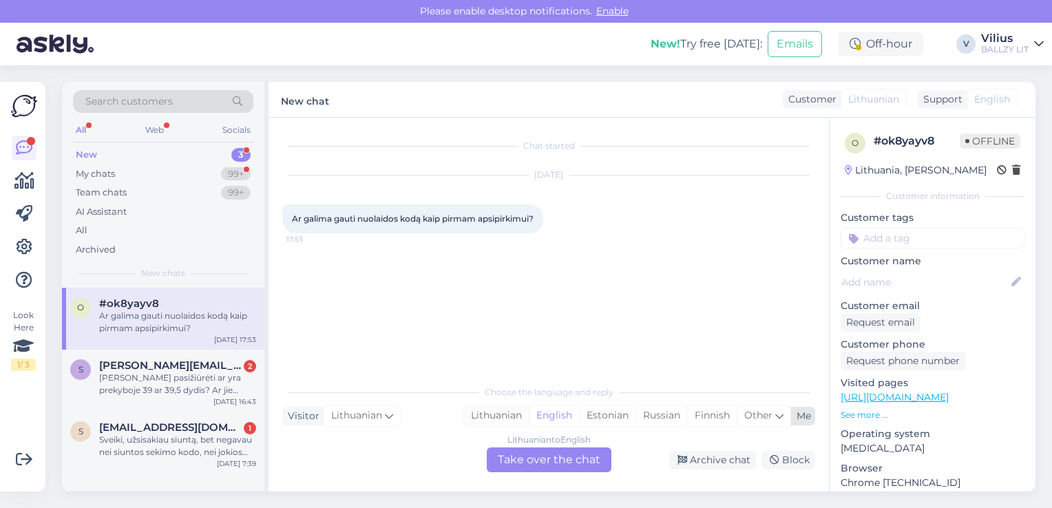
click at [472, 425] on div "Lithuanian" at bounding box center [496, 416] width 65 height 21
click at [542, 463] on div "Lithuanian to Lithuanian Take over the chat" at bounding box center [549, 460] width 125 height 25
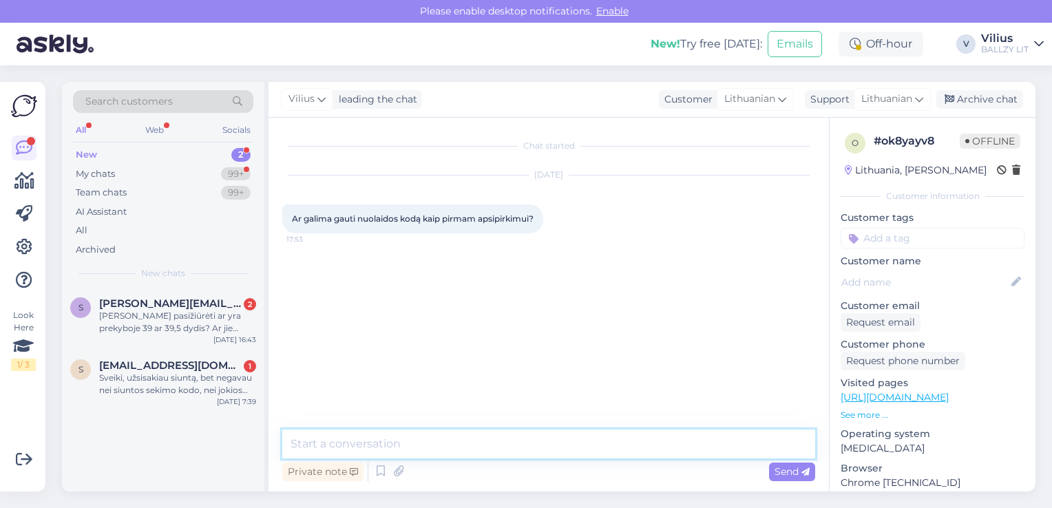
click at [516, 441] on textarea at bounding box center [548, 444] width 533 height 29
type textarea "Laba diena, naudokite kodą SVAJONIUKEDAI20"
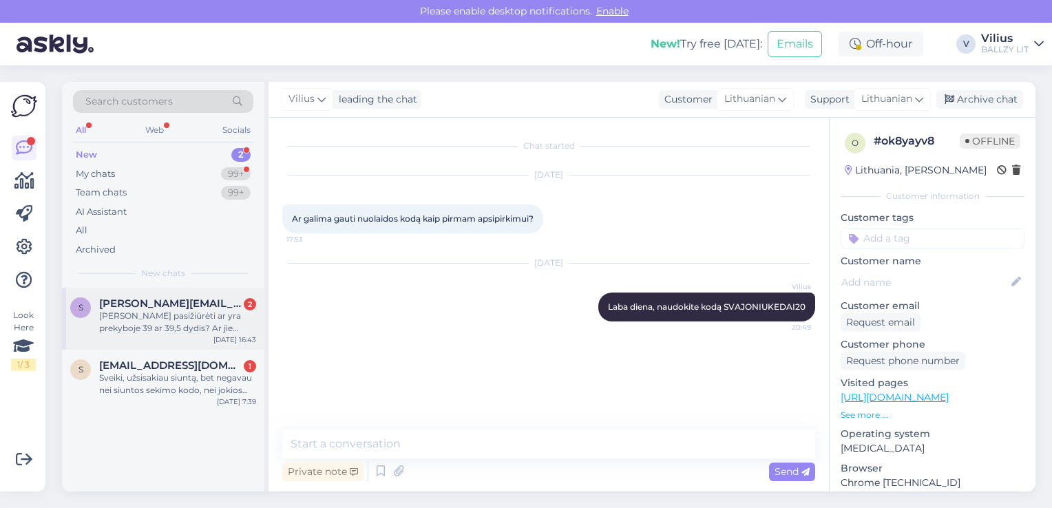
click at [171, 322] on div "[PERSON_NAME] pasižiūrėti ar yra prekyboje 39 ar 39,5 dydis? Ar jie išparduoti?" at bounding box center [177, 322] width 157 height 25
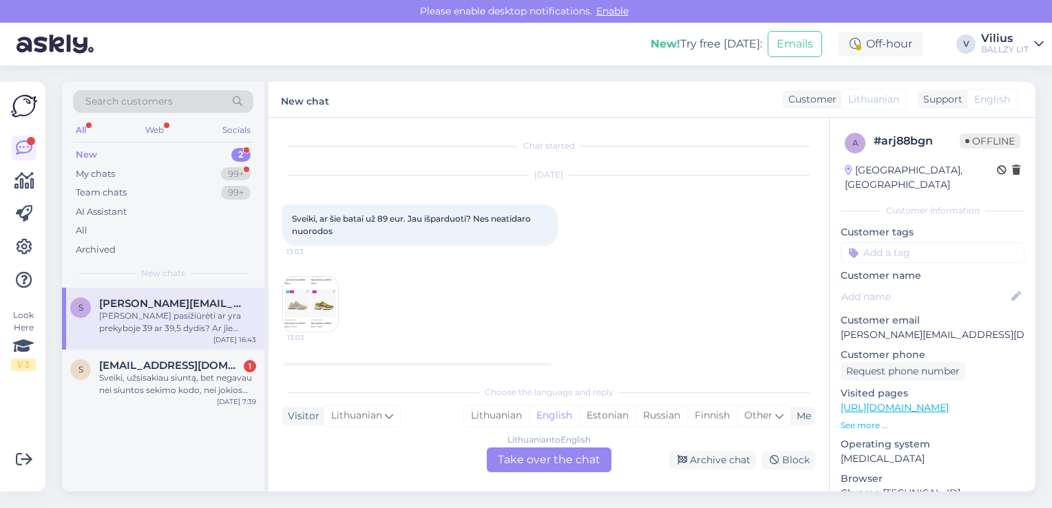
scroll to position [139, 0]
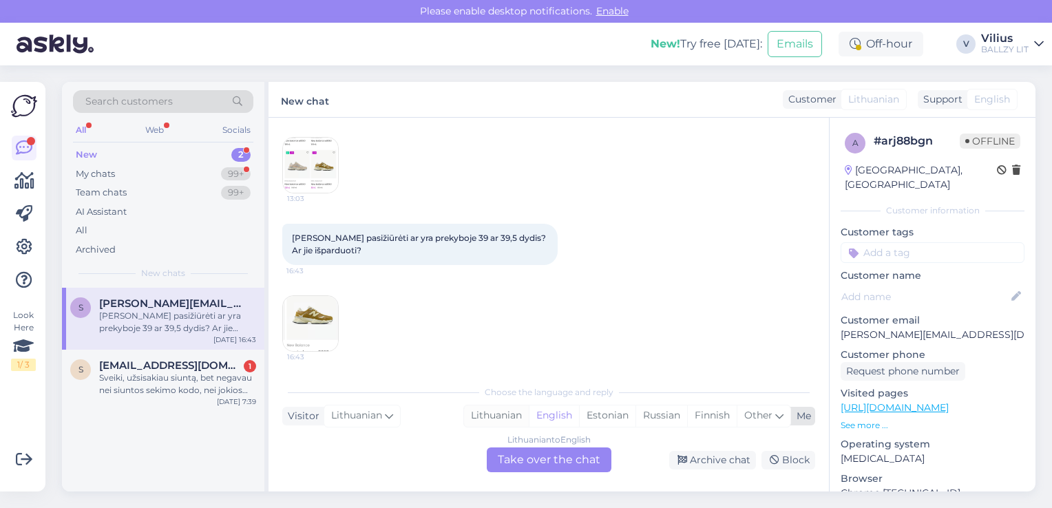
click at [505, 412] on div "Lithuanian" at bounding box center [496, 416] width 65 height 21
click at [532, 451] on div "Lithuanian to Lithuanian Take over the chat" at bounding box center [549, 460] width 125 height 25
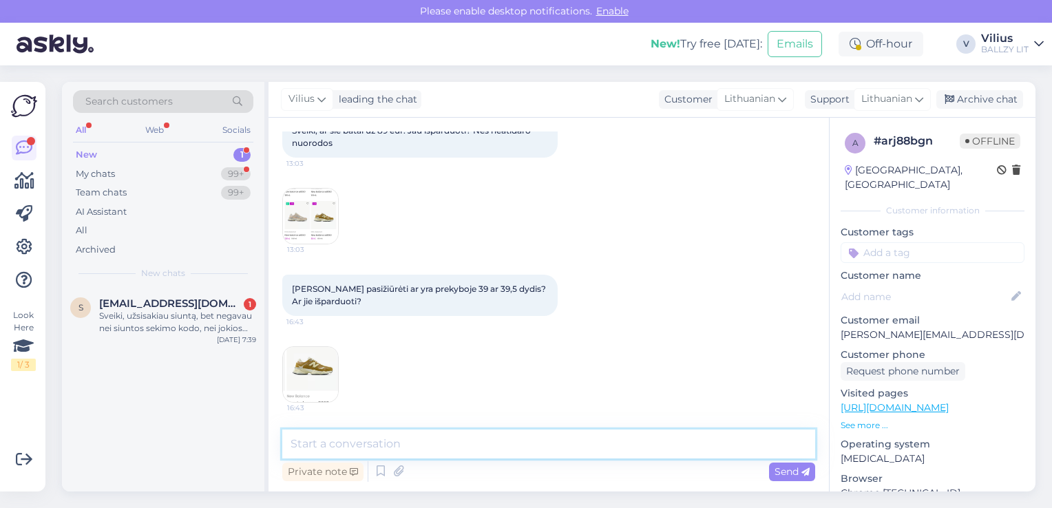
click at [490, 442] on textarea at bounding box center [548, 444] width 533 height 29
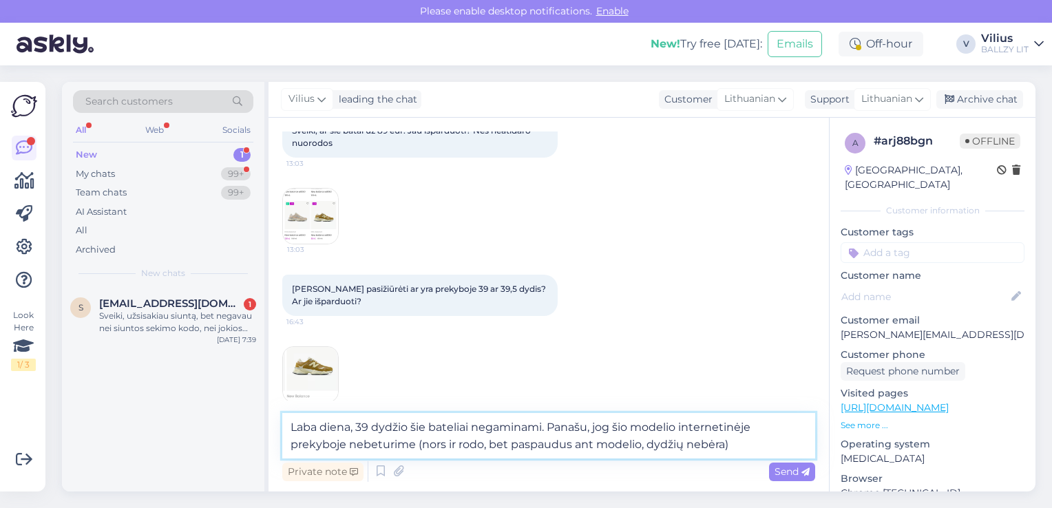
type textarea "Laba diena, 39 dydžio šie bateliai negaminami. Panašu, jog šio modelio internet…"
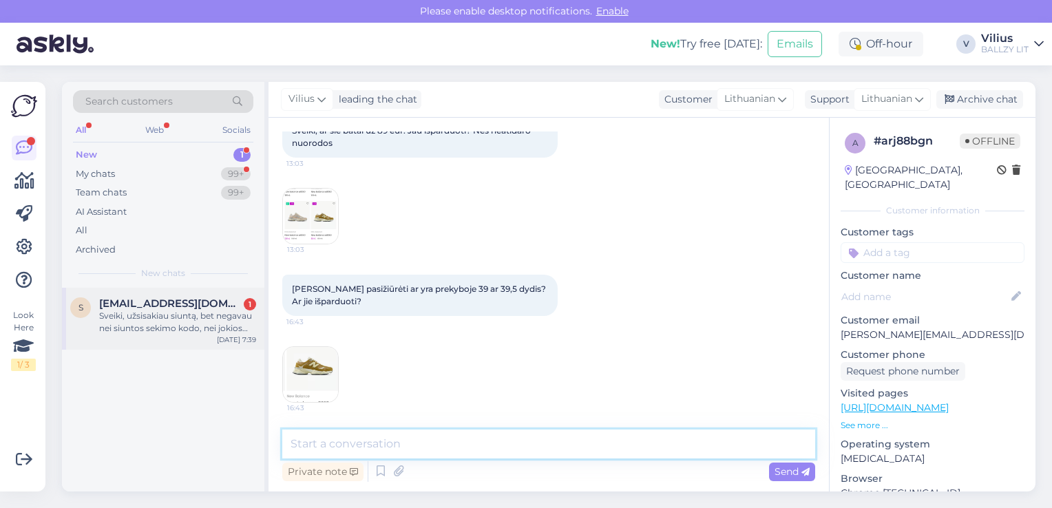
scroll to position [201, 0]
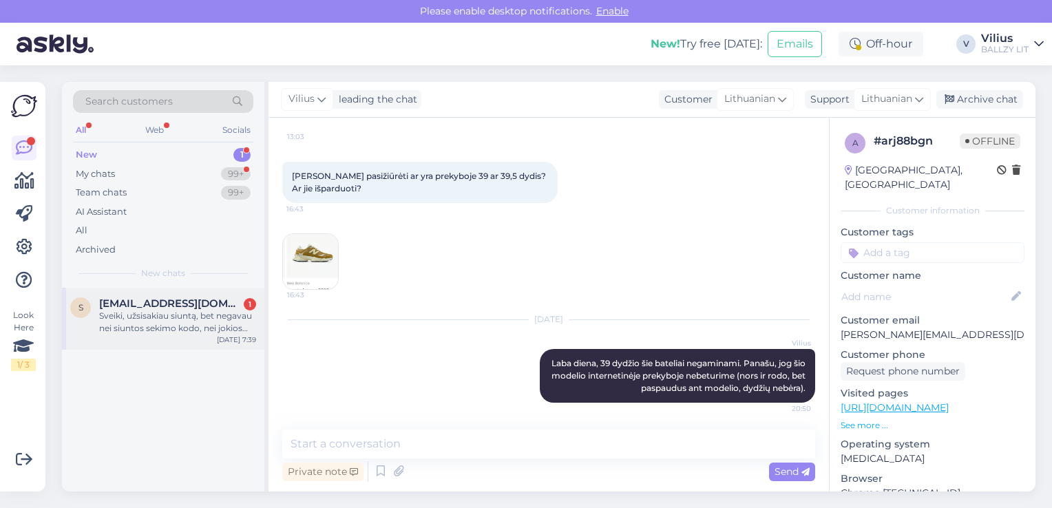
click at [154, 320] on div "Sveiki, užsisakiau siuntą, bet negavau nei siuntos sekimo kodo, nei jokios info…" at bounding box center [177, 322] width 157 height 25
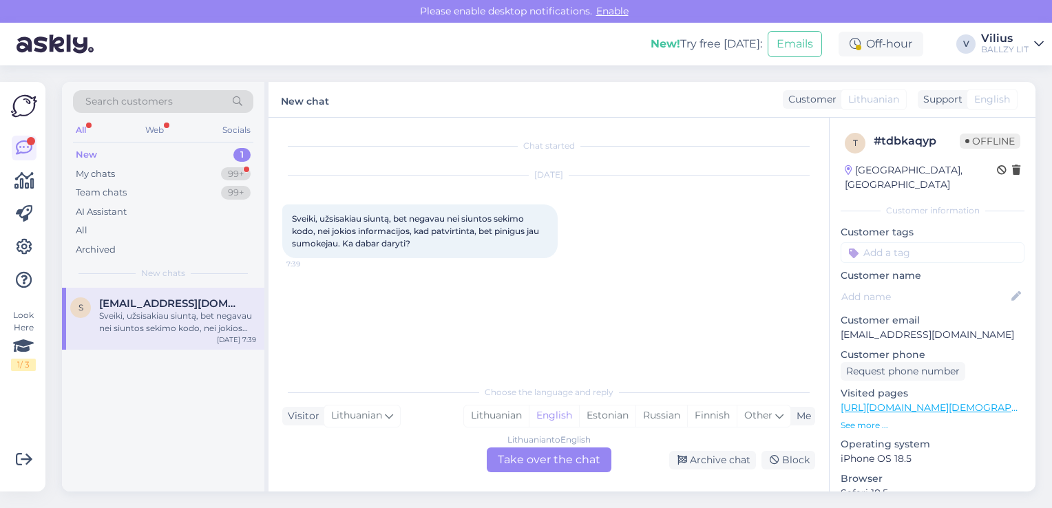
scroll to position [0, 0]
drag, startPoint x: 842, startPoint y: 318, endPoint x: 938, endPoint y: 319, distance: 96.4
click at [938, 328] on p "[EMAIL_ADDRESS][DOMAIN_NAME]" at bounding box center [933, 335] width 184 height 14
copy p "simassvencionis1253"
click at [490, 410] on div "Lithuanian" at bounding box center [496, 416] width 65 height 21
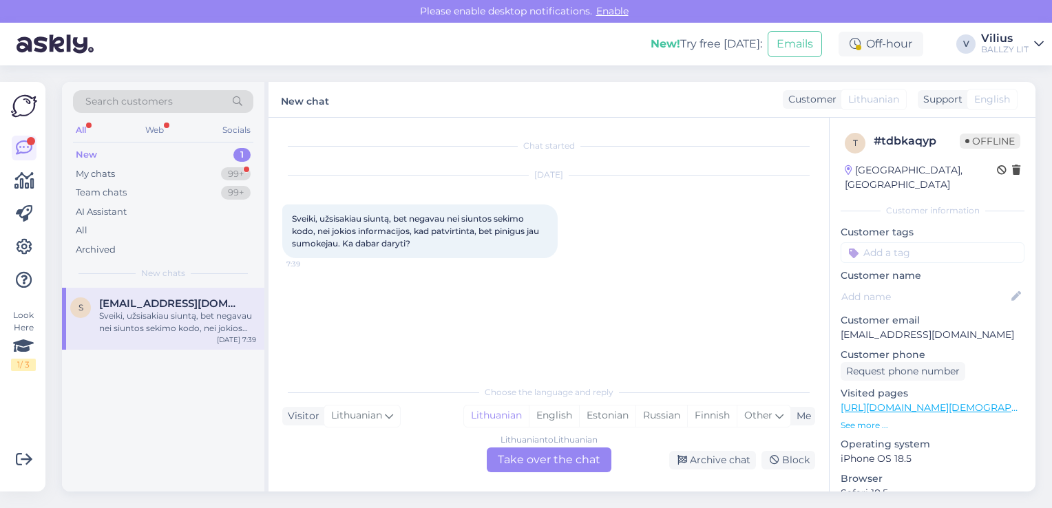
click at [525, 470] on div "Lithuanian to Lithuanian Take over the chat" at bounding box center [549, 460] width 125 height 25
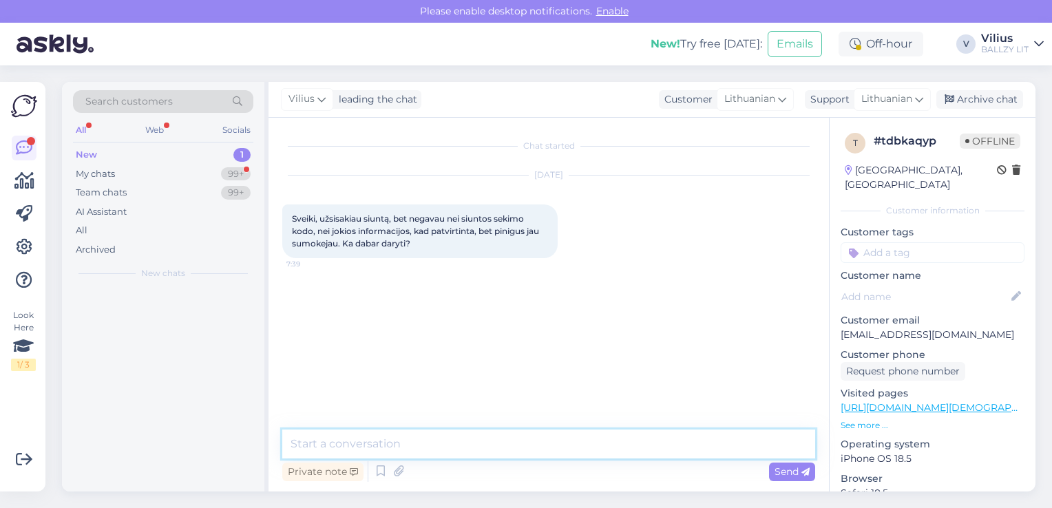
click at [483, 448] on textarea at bounding box center [548, 444] width 533 height 29
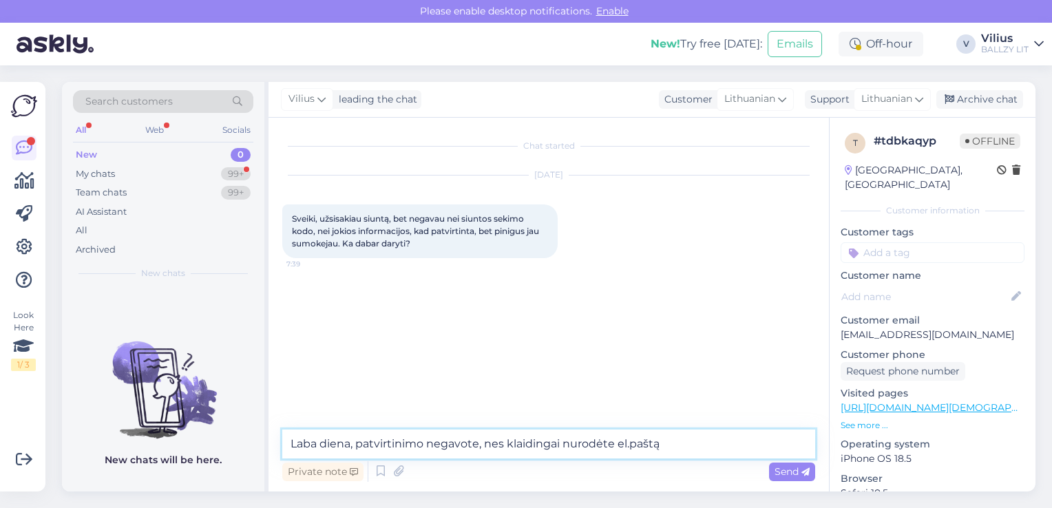
type textarea "Laba diena, patvirtinimo negavote, nes klaidingai nurodėte el.paštą:"
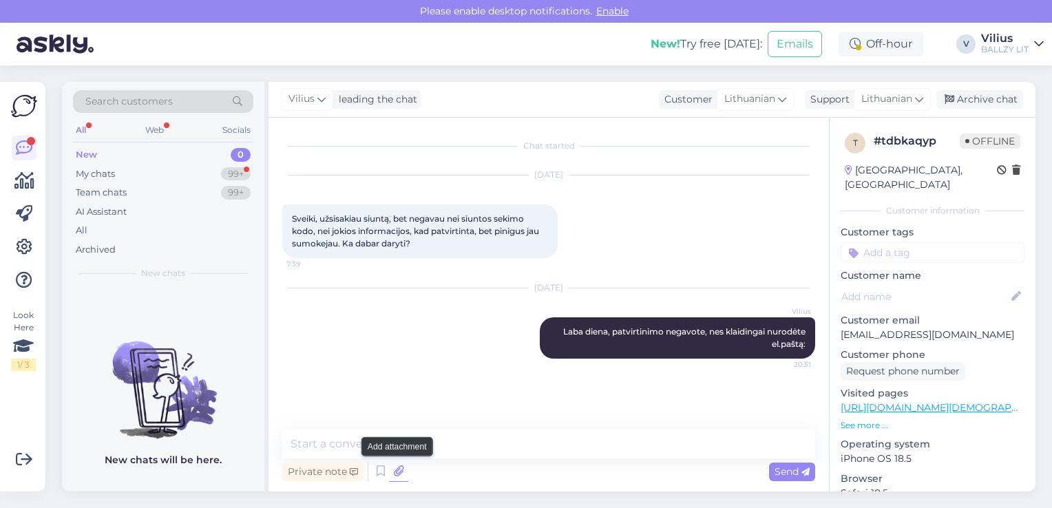
click at [391, 478] on icon at bounding box center [398, 471] width 19 height 21
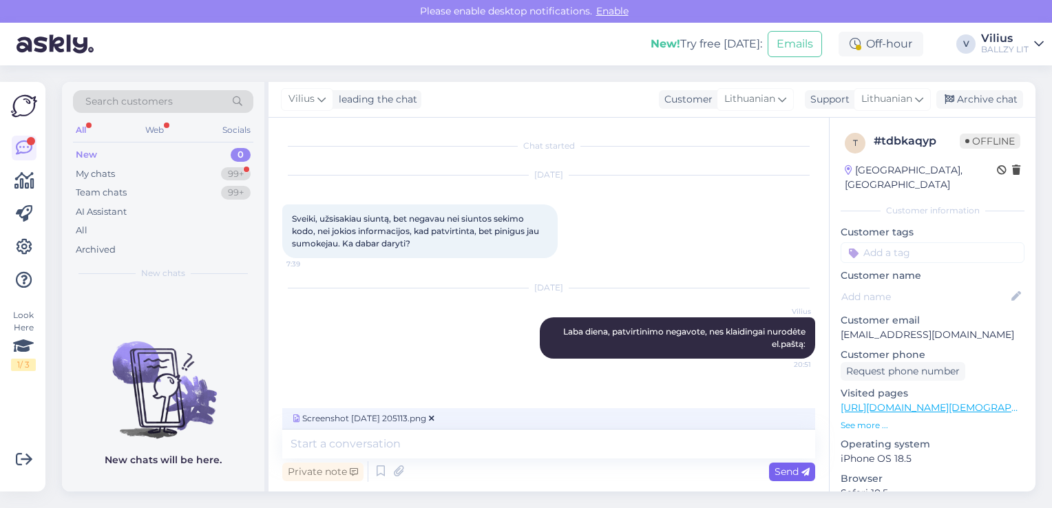
click at [786, 476] on span "Send" at bounding box center [792, 472] width 35 height 12
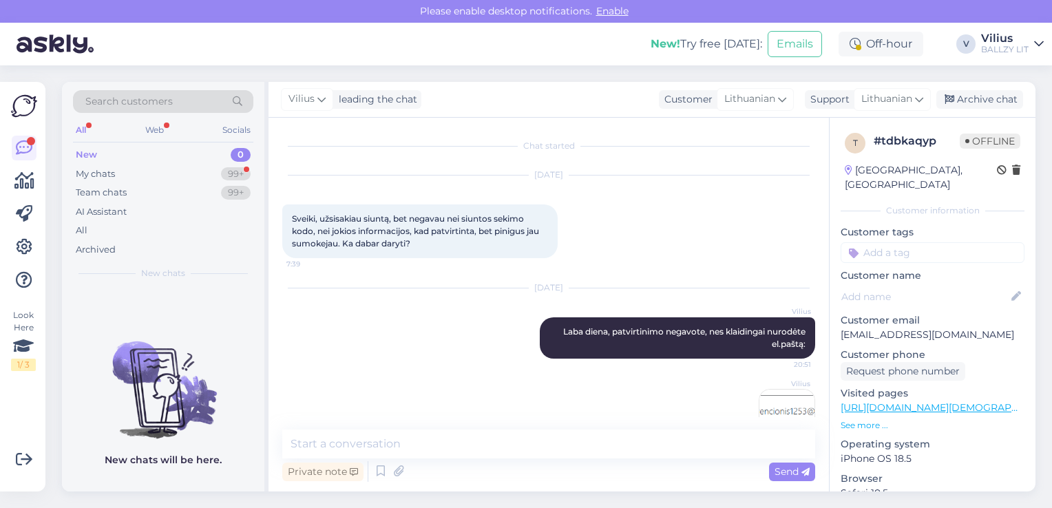
scroll to position [43, 0]
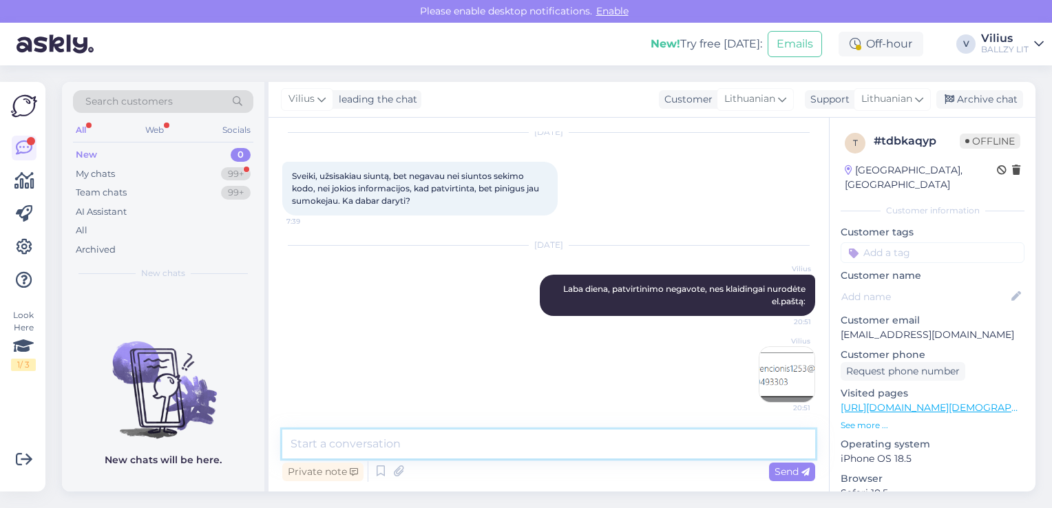
click at [402, 446] on textarea at bounding box center [548, 444] width 533 height 29
paste textarea "[URL][DOMAIN_NAME]"
type textarea "Sekti siuntą galite čia: [URL][DOMAIN_NAME]"
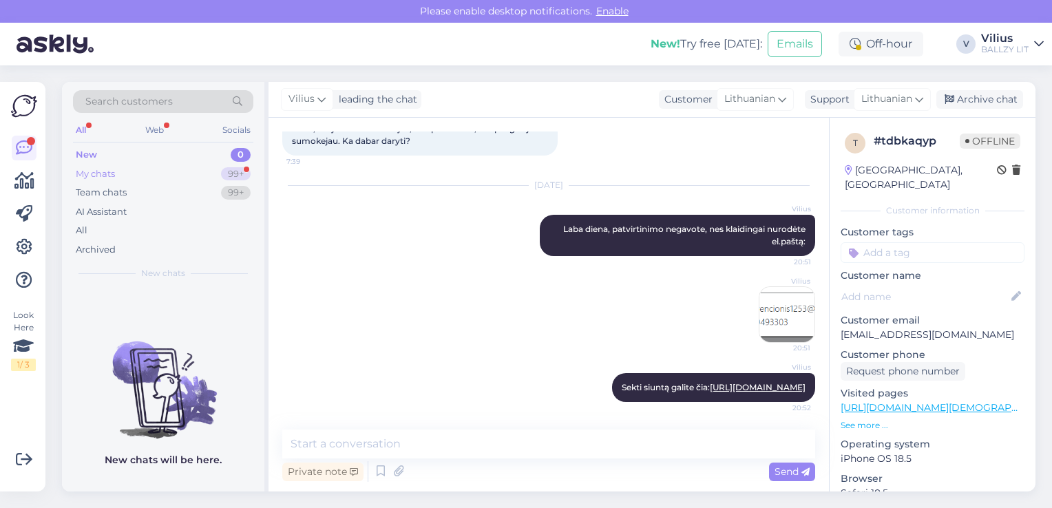
click at [193, 173] on div "My chats 99+" at bounding box center [163, 174] width 180 height 19
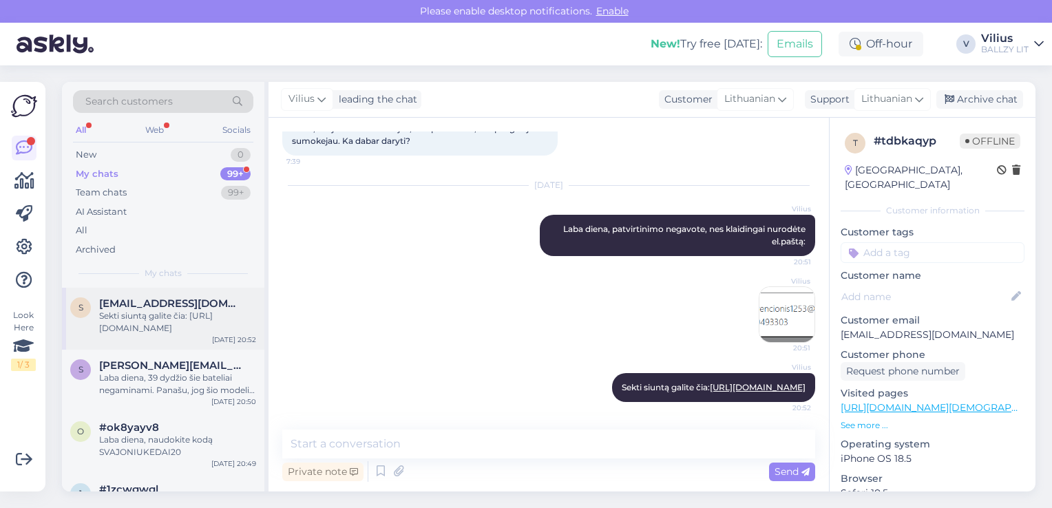
click at [157, 343] on div "s [EMAIL_ADDRESS][DOMAIN_NAME] Sekti siuntą galite čia: [URL][DOMAIN_NAME] [DAT…" at bounding box center [163, 319] width 202 height 62
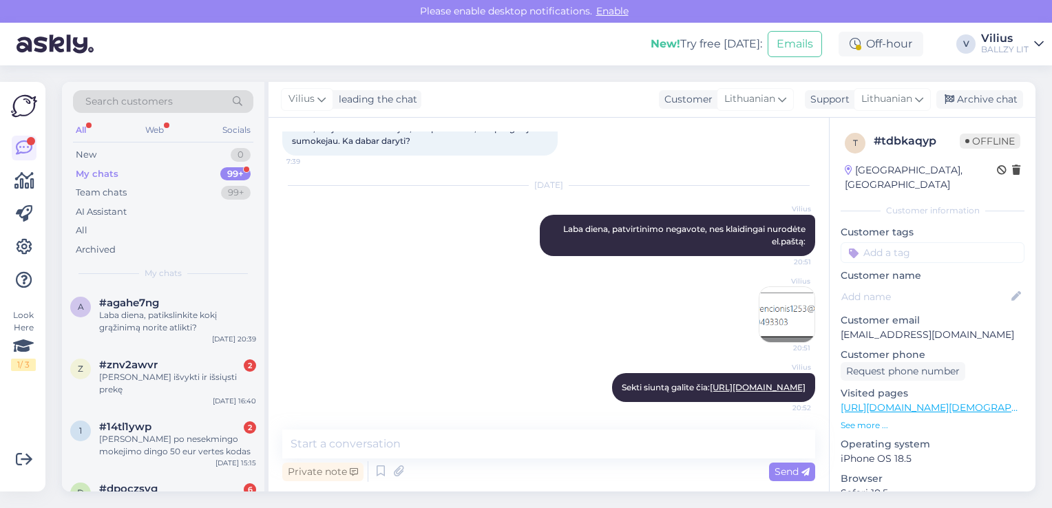
scroll to position [799, 0]
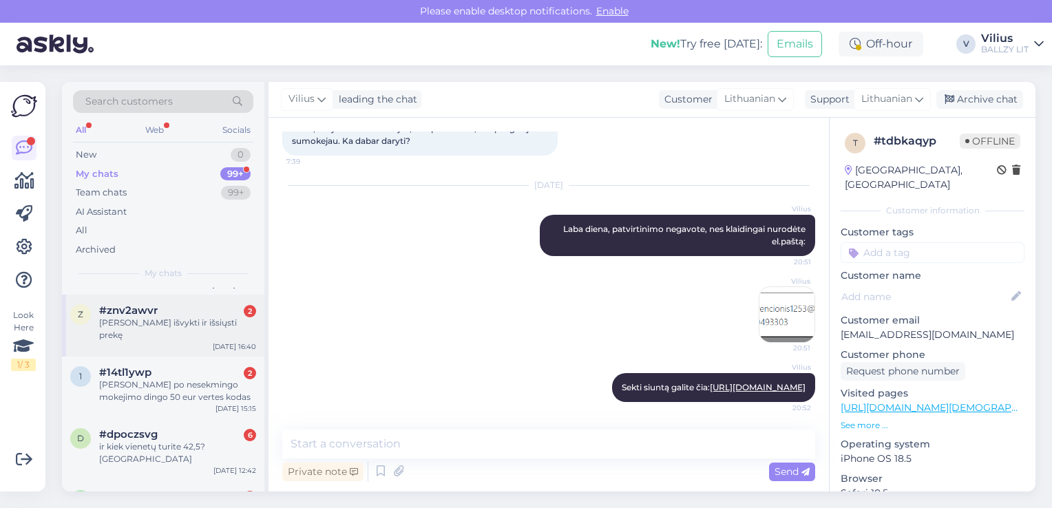
click at [163, 317] on div "[PERSON_NAME] išvykti ir išsiųsti prekę" at bounding box center [177, 329] width 157 height 25
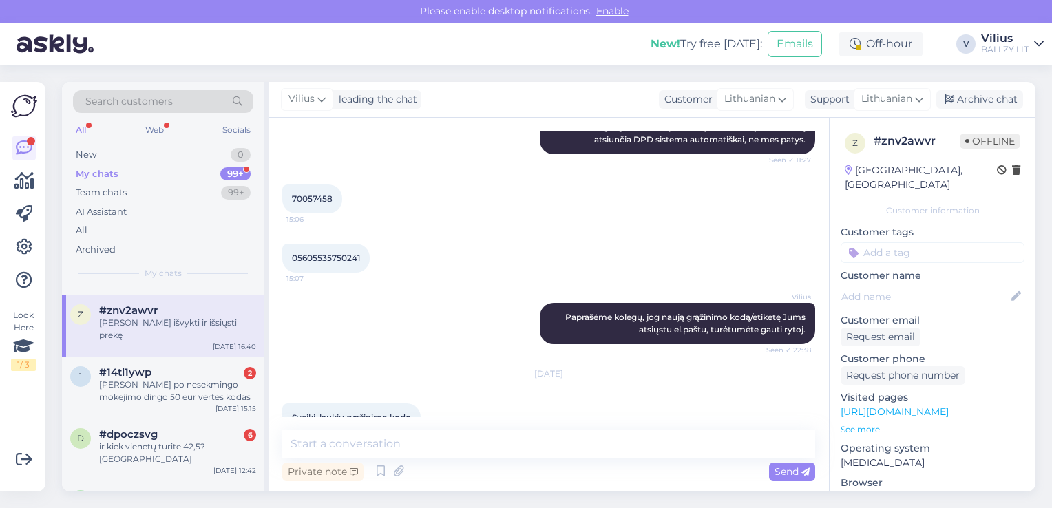
scroll to position [661, 0]
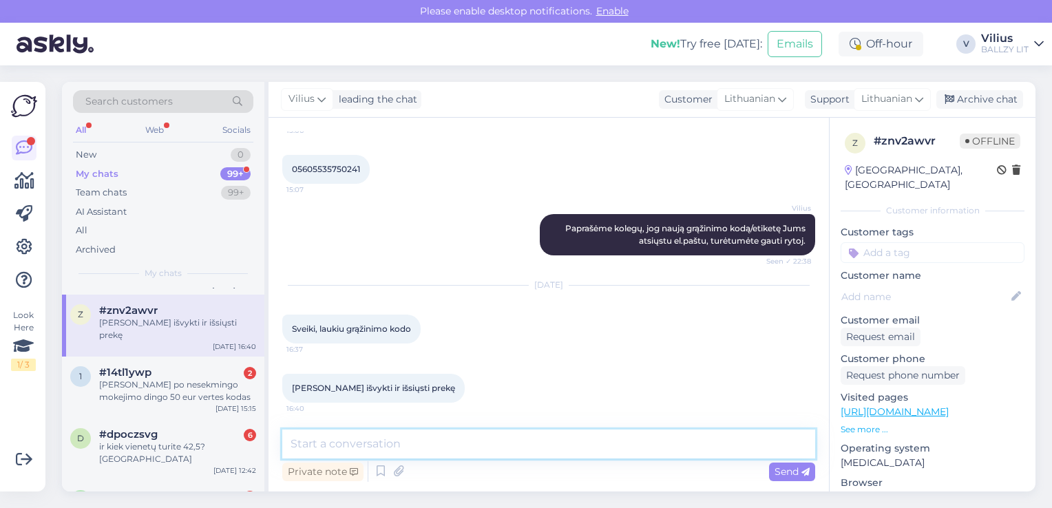
click at [561, 445] on textarea at bounding box center [548, 444] width 533 height 29
type textarea "Laba diena, ar tikrai negavote el.paštu?"
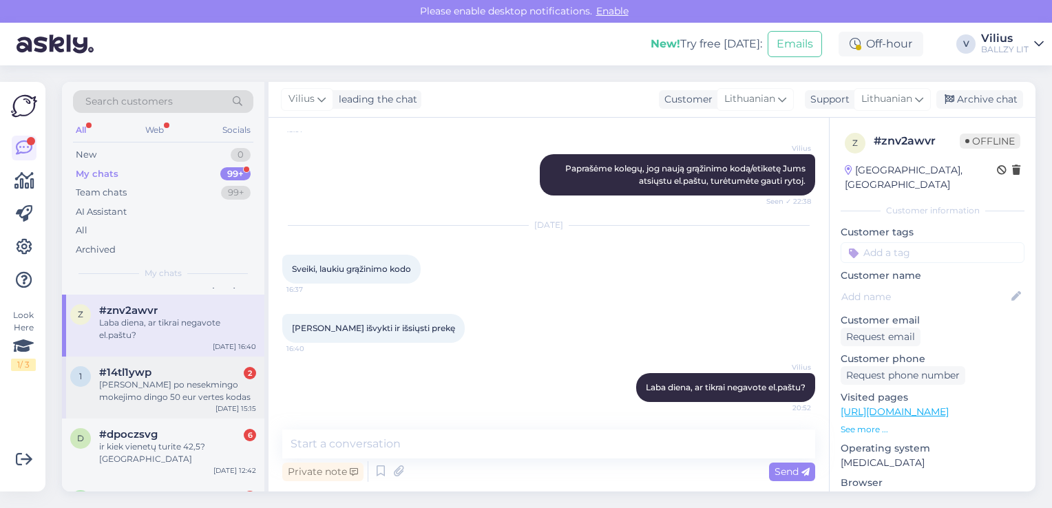
click at [175, 382] on div "[PERSON_NAME] po nesekmingo mokejimo dingo 50 eur vertes kodas" at bounding box center [177, 391] width 157 height 25
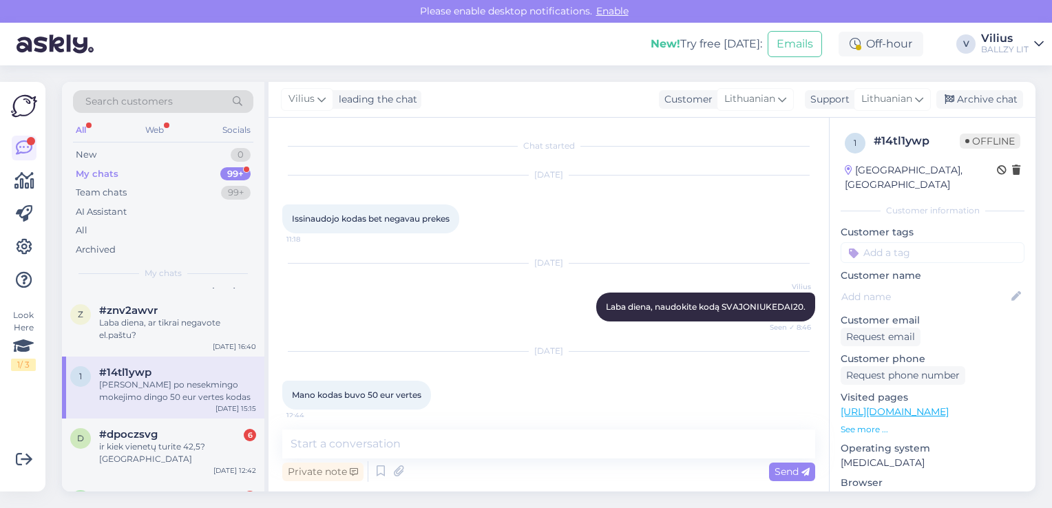
scroll to position [79, 0]
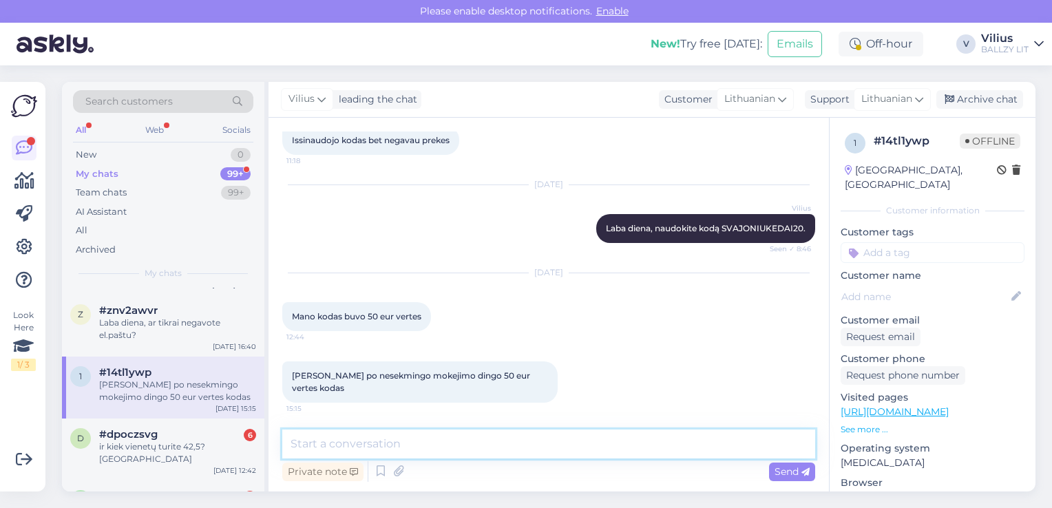
click at [438, 436] on textarea at bounding box center [548, 444] width 533 height 29
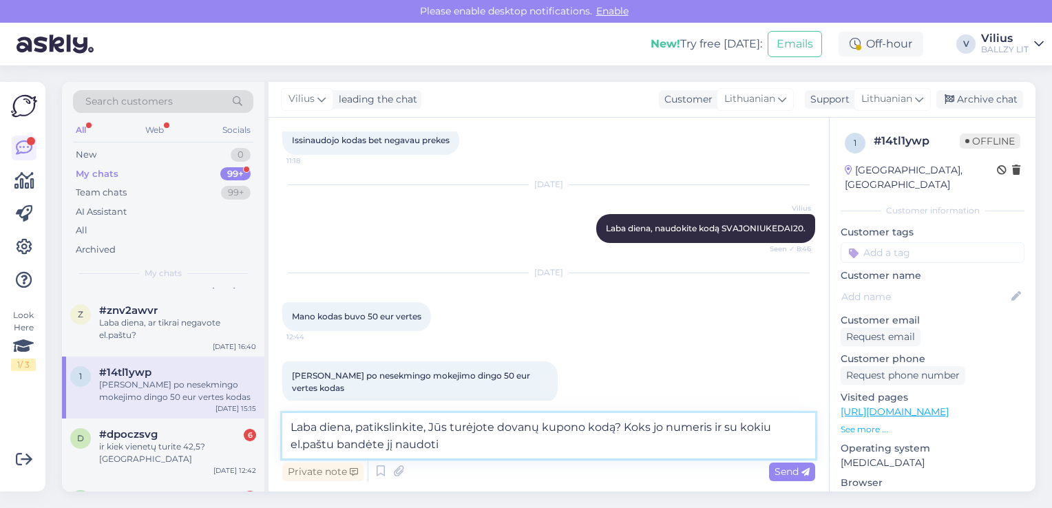
type textarea "Laba diena, patikslinkite, Jūs turėjote dovanų kupono kodą? Koks jo numeris ir …"
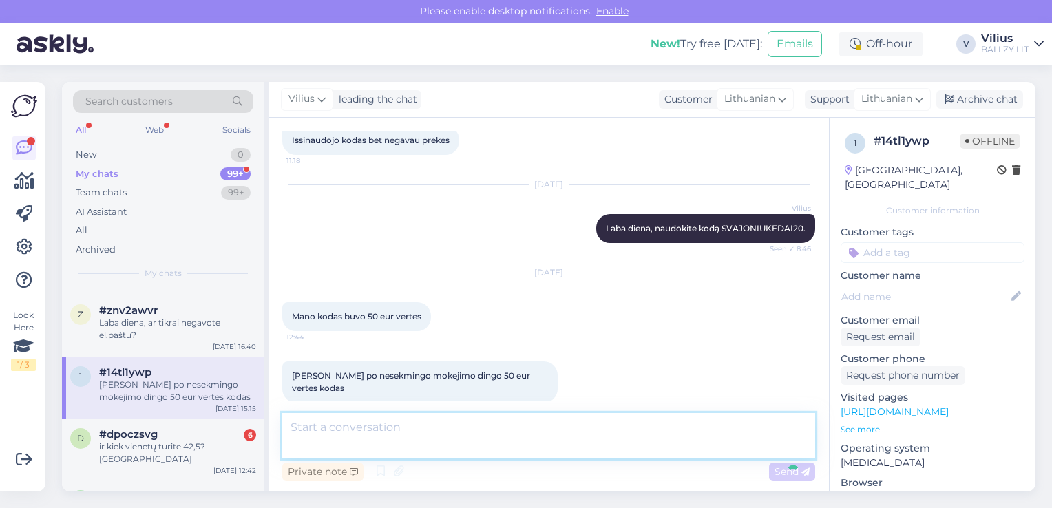
scroll to position [151, 0]
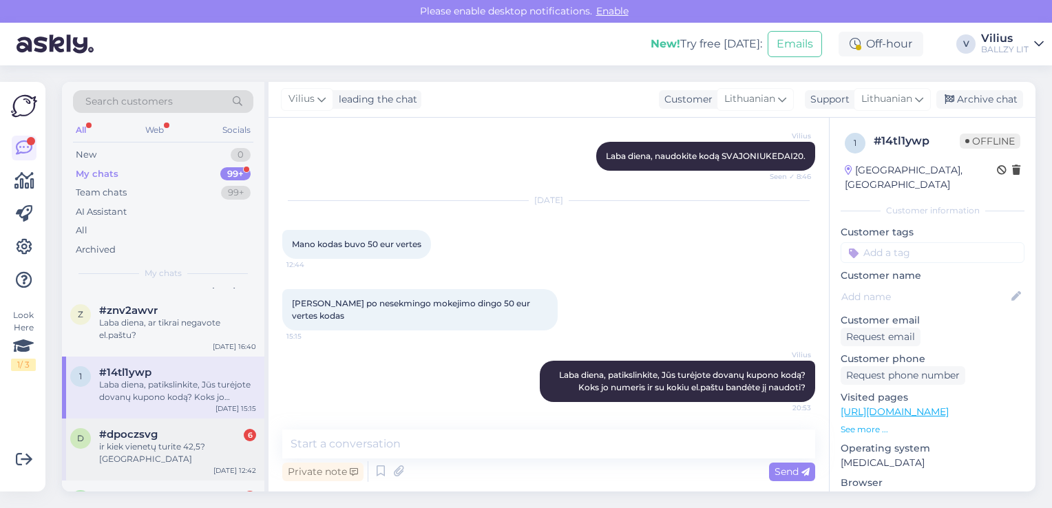
click at [165, 437] on div "#dpoczsvg 6" at bounding box center [177, 434] width 157 height 12
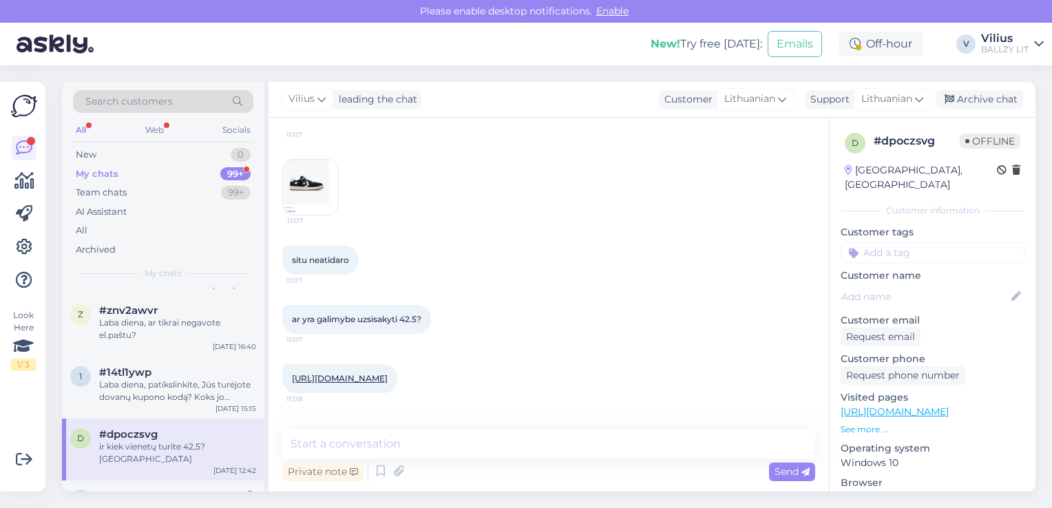
scroll to position [415, 0]
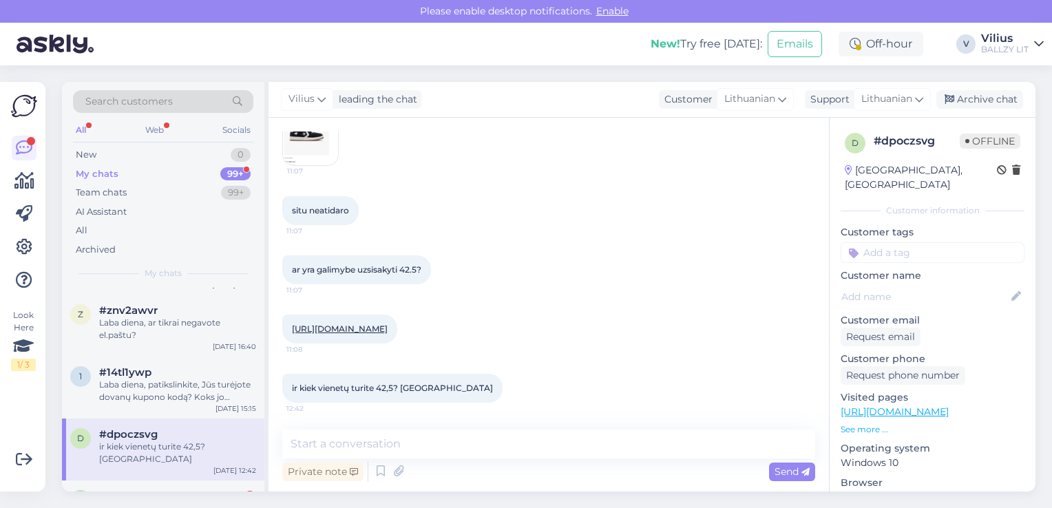
click at [388, 332] on link "[URL][DOMAIN_NAME]" at bounding box center [340, 329] width 96 height 10
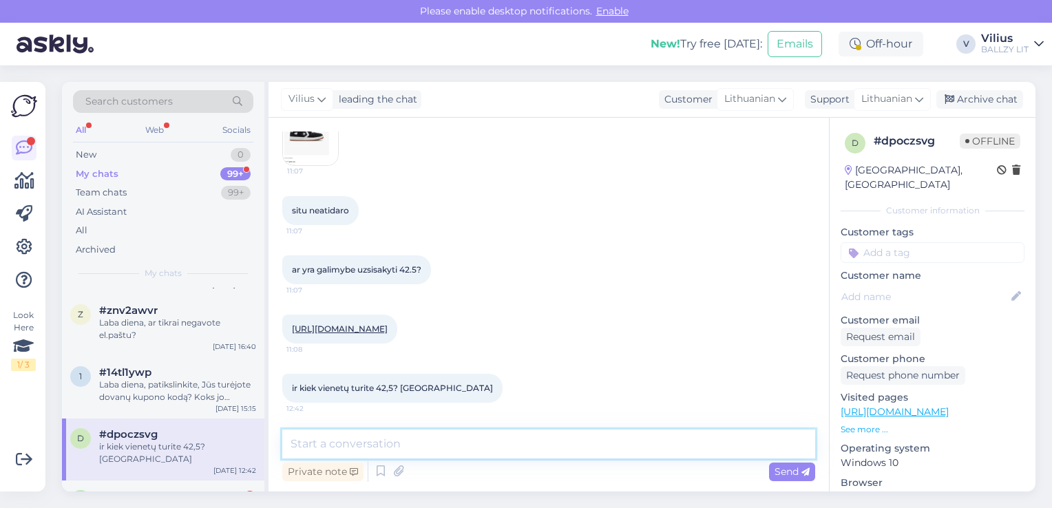
click at [404, 445] on textarea at bounding box center [548, 444] width 533 height 29
type textarea "Laba diena, likęs tik 42 dydis, kelios poros."
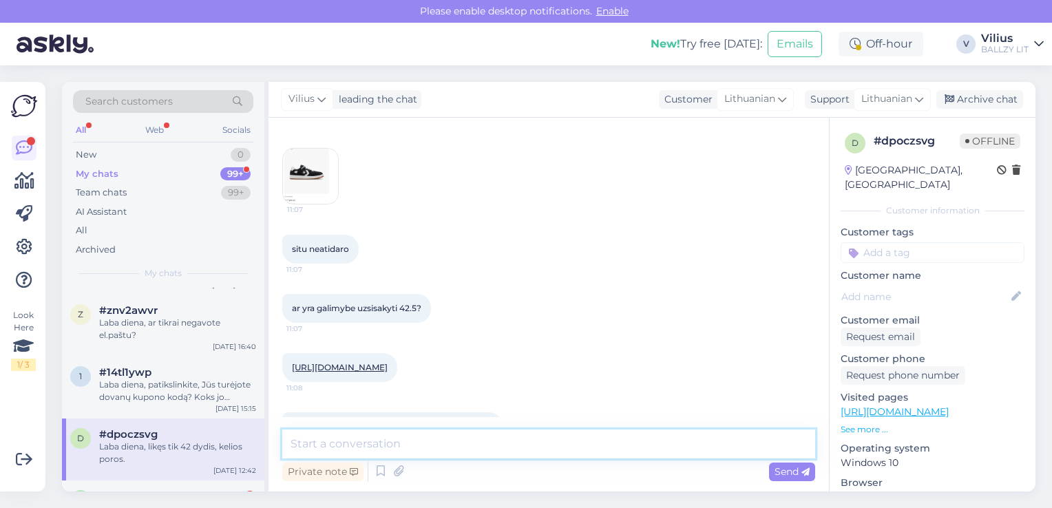
scroll to position [467, 0]
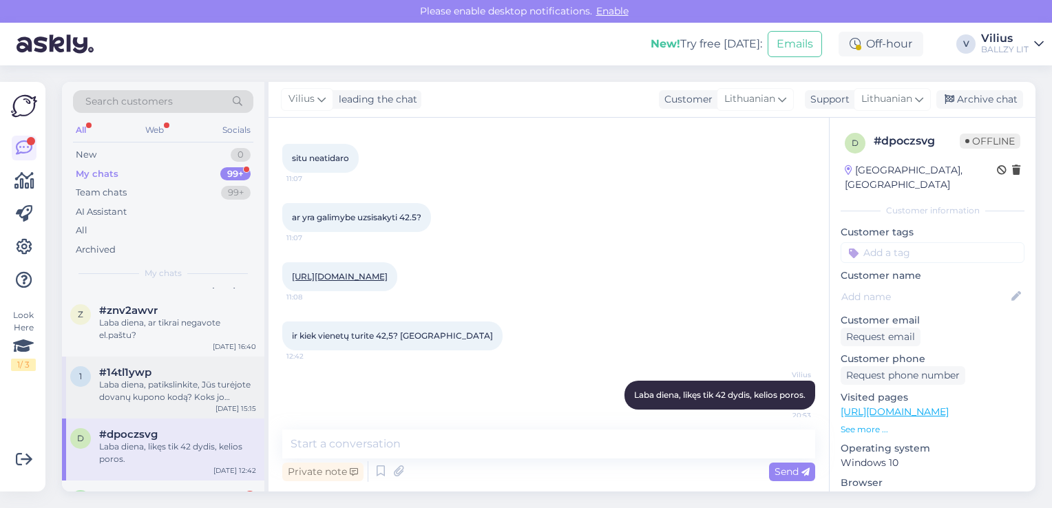
click at [134, 390] on div "Laba diena, patikslinkite, Jūs turėjote dovanų kupono kodą? Koks jo numeris ir …" at bounding box center [177, 391] width 157 height 25
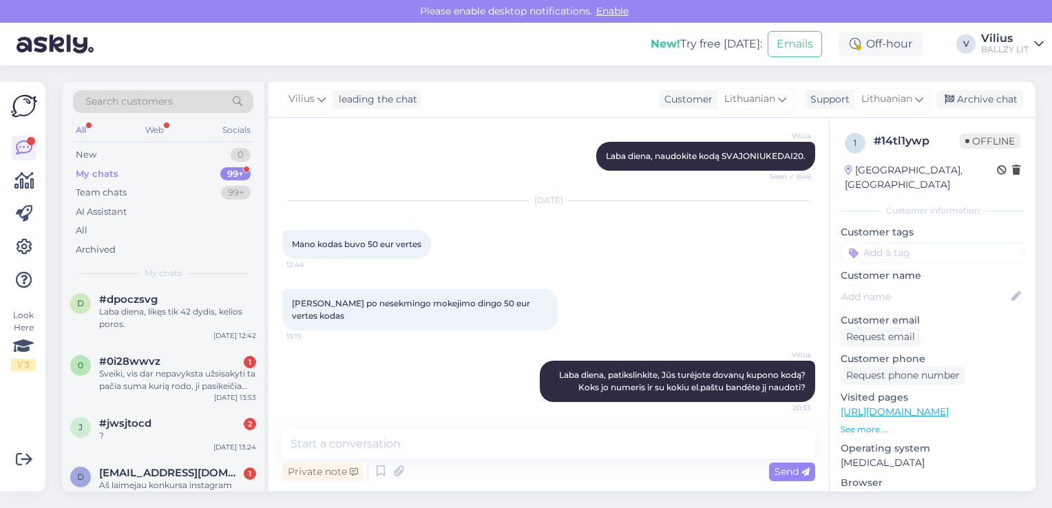
scroll to position [964, 0]
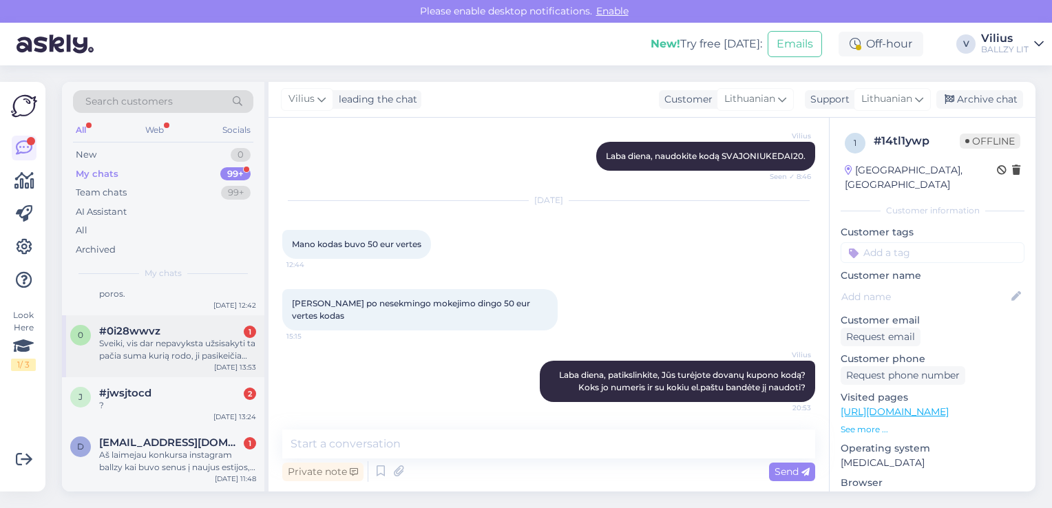
click at [175, 335] on div "#0i28wwvz 1" at bounding box center [177, 331] width 157 height 12
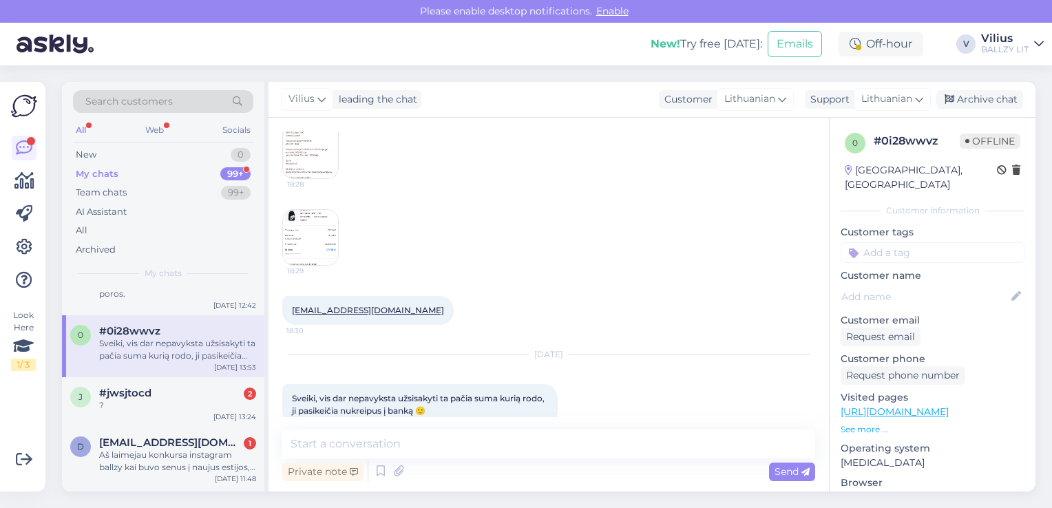
scroll to position [275, 0]
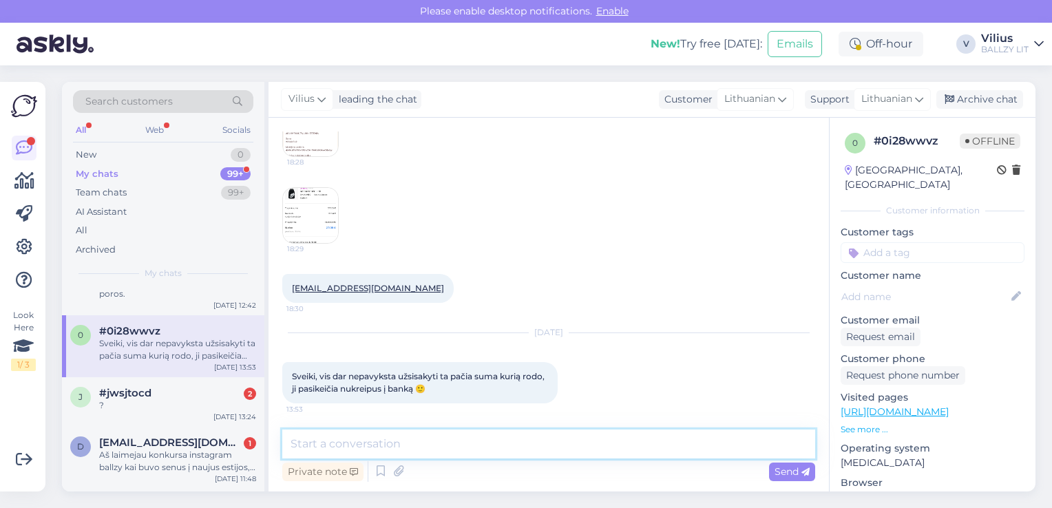
click at [384, 437] on textarea at bounding box center [548, 444] width 533 height 29
type textarea "Laba diena, ar bandėte šiandien?"
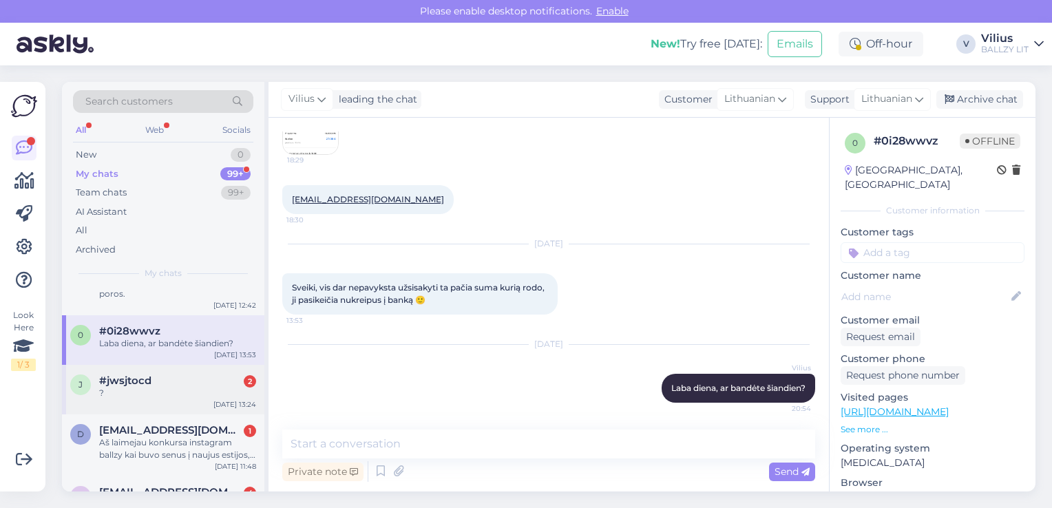
click at [190, 401] on div "j #jwsjtocd 2 ? [DATE] 13:24" at bounding box center [163, 390] width 202 height 50
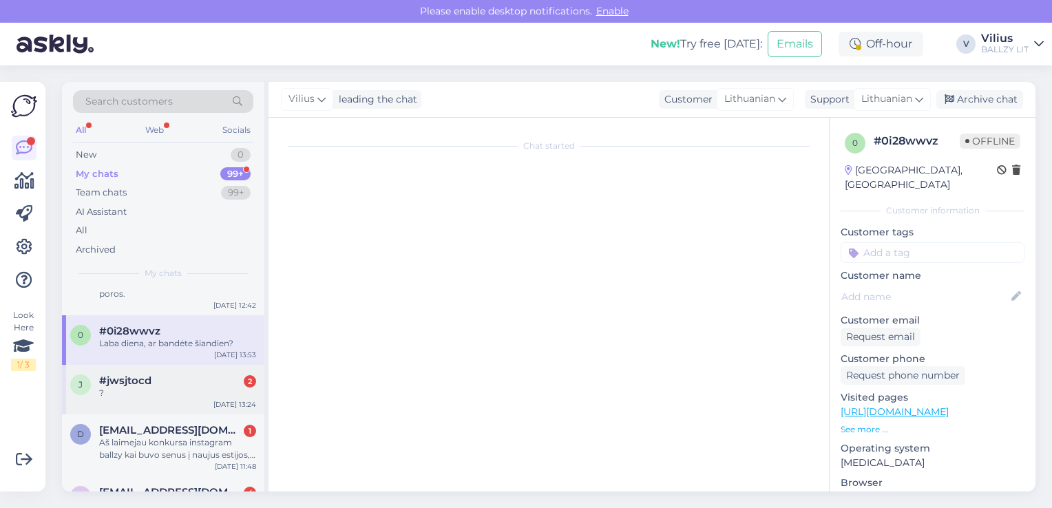
scroll to position [2257, 0]
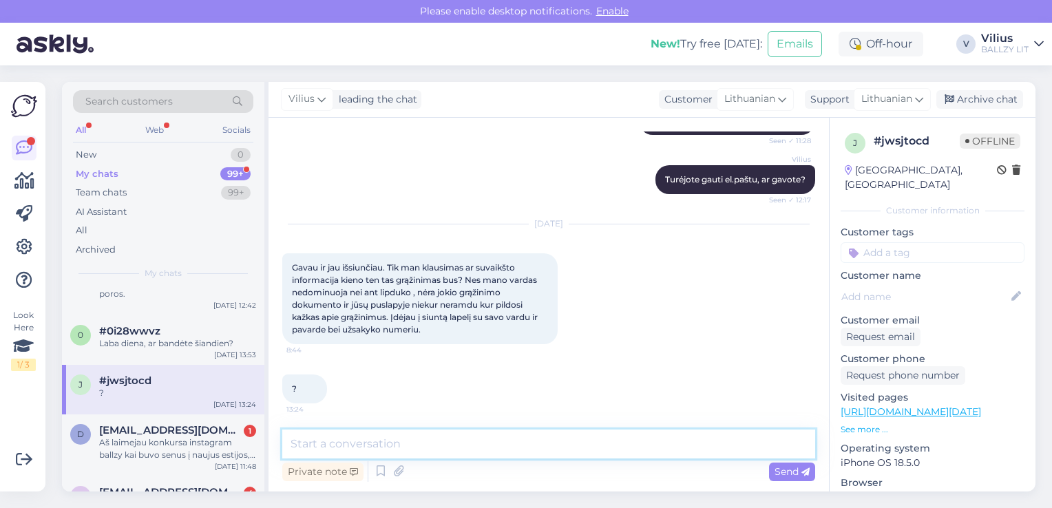
click at [422, 437] on textarea at bounding box center [548, 444] width 533 height 29
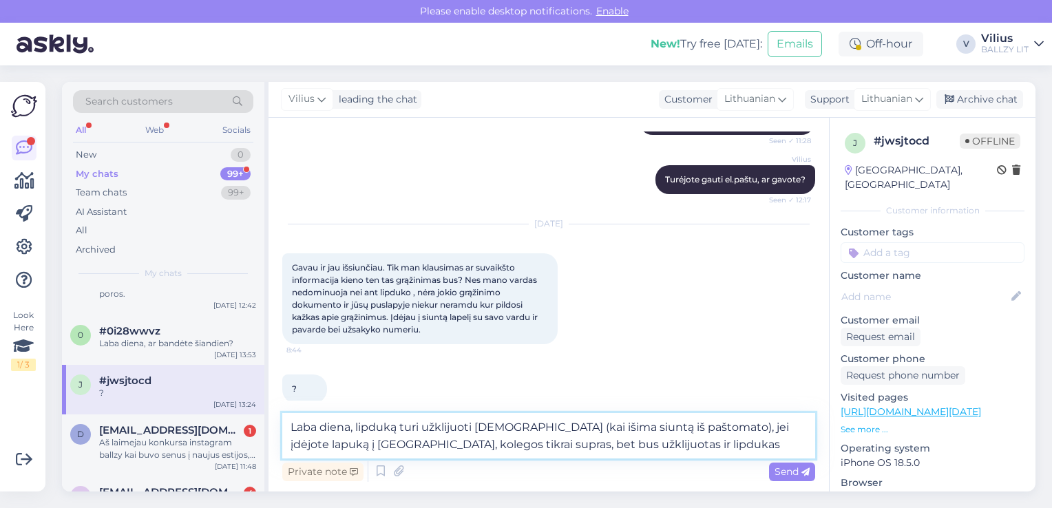
type textarea "Laba diena, lipduką turi užklijuoti [DEMOGRAPHIC_DATA] (kai išima siuntą iš paš…"
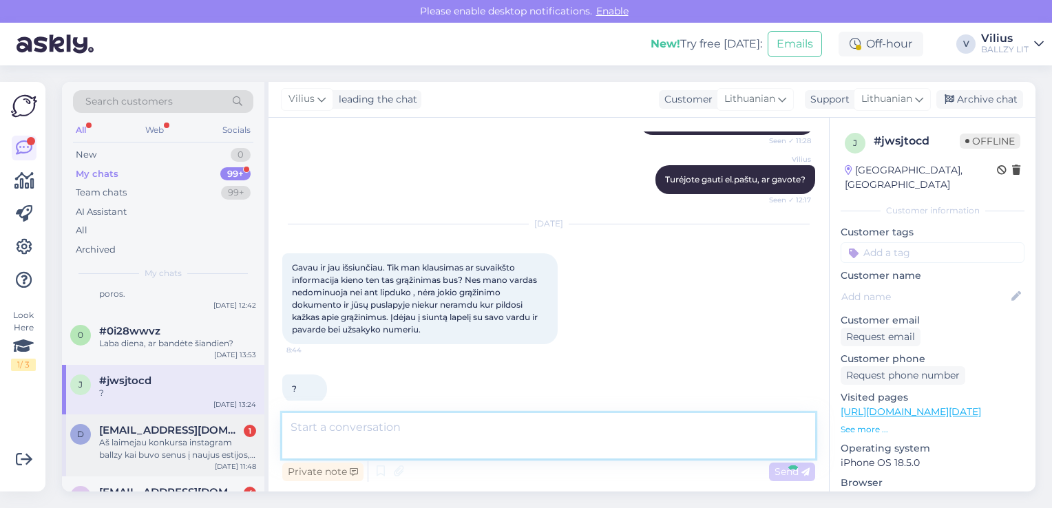
scroll to position [2370, 0]
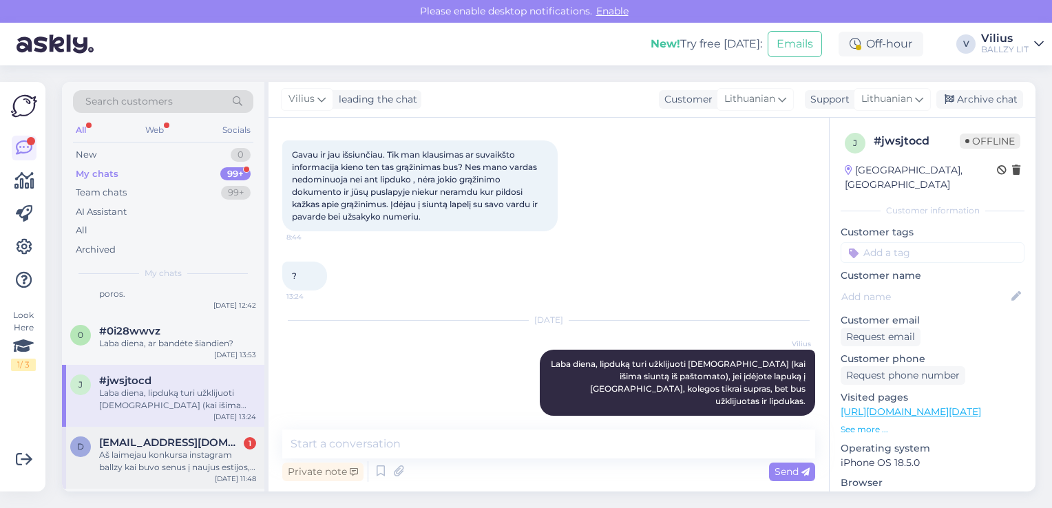
click at [167, 430] on div "d [EMAIL_ADDRESS][DOMAIN_NAME] 1 Aš laimejau konkursa instagram ballzy kai buvo…" at bounding box center [163, 458] width 202 height 62
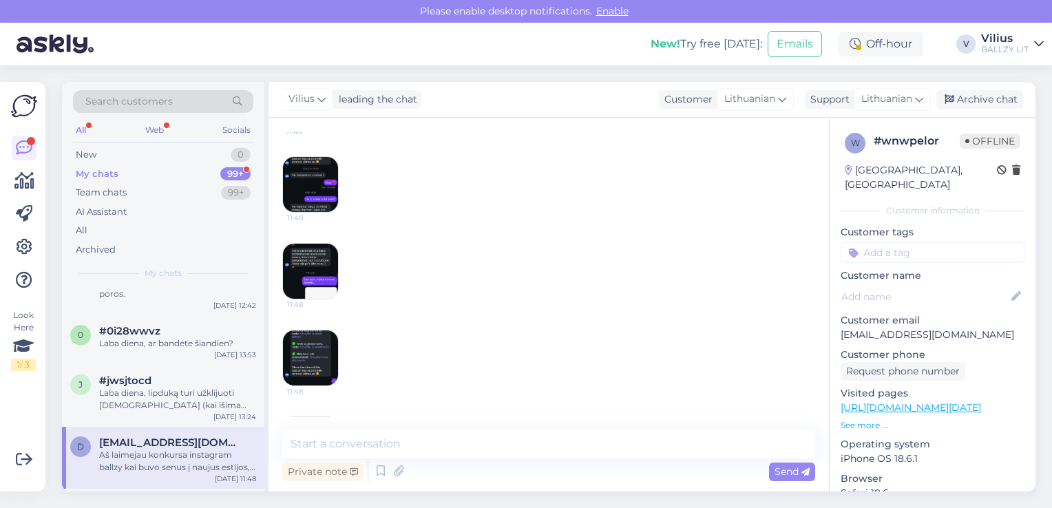
scroll to position [791, 0]
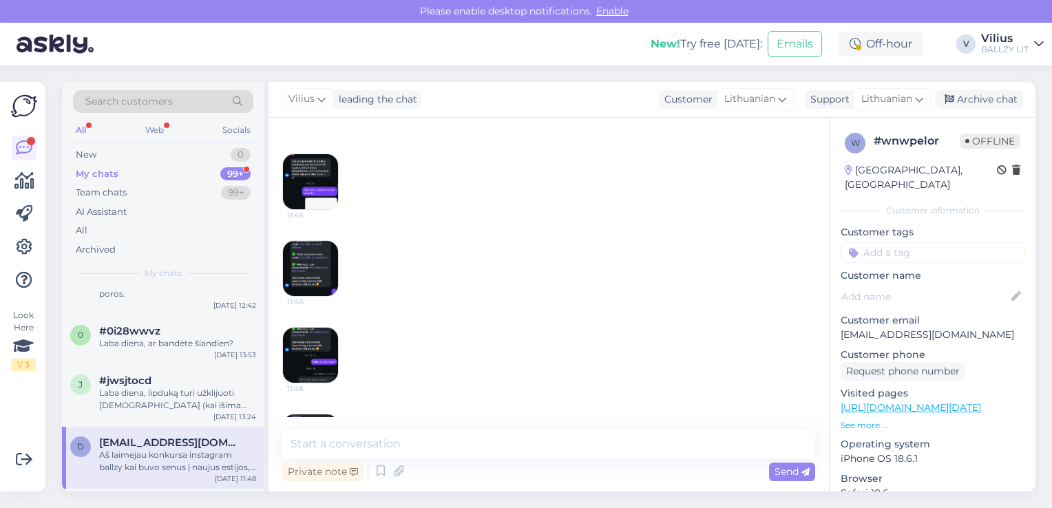
click at [318, 123] on img at bounding box center [310, 94] width 55 height 55
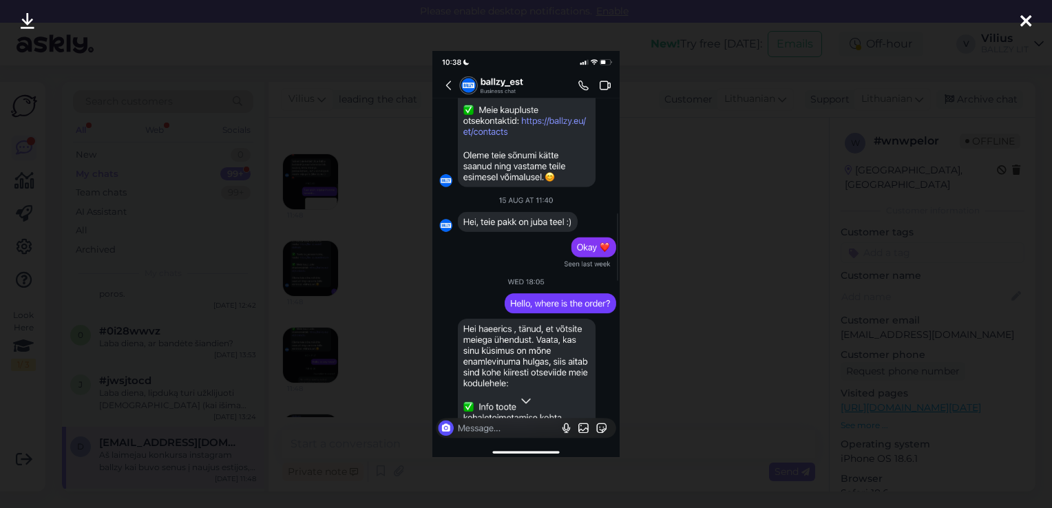
click at [380, 232] on div at bounding box center [526, 254] width 1052 height 508
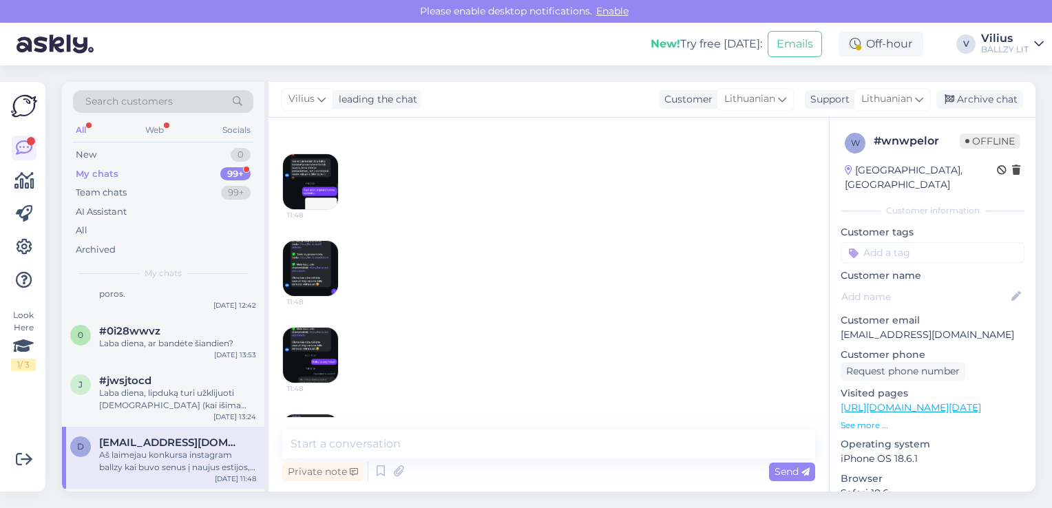
click at [315, 205] on img at bounding box center [310, 181] width 55 height 55
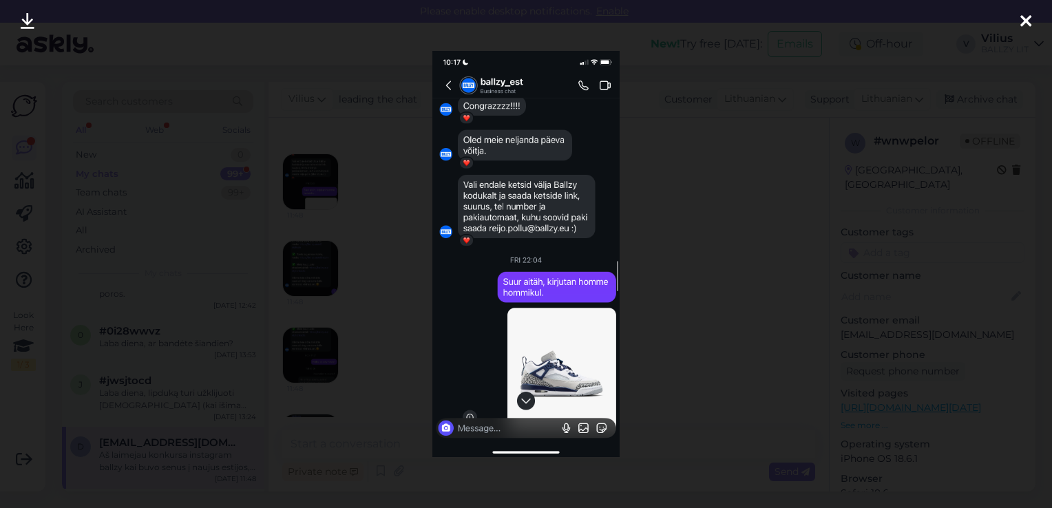
click at [335, 293] on div at bounding box center [526, 254] width 1052 height 508
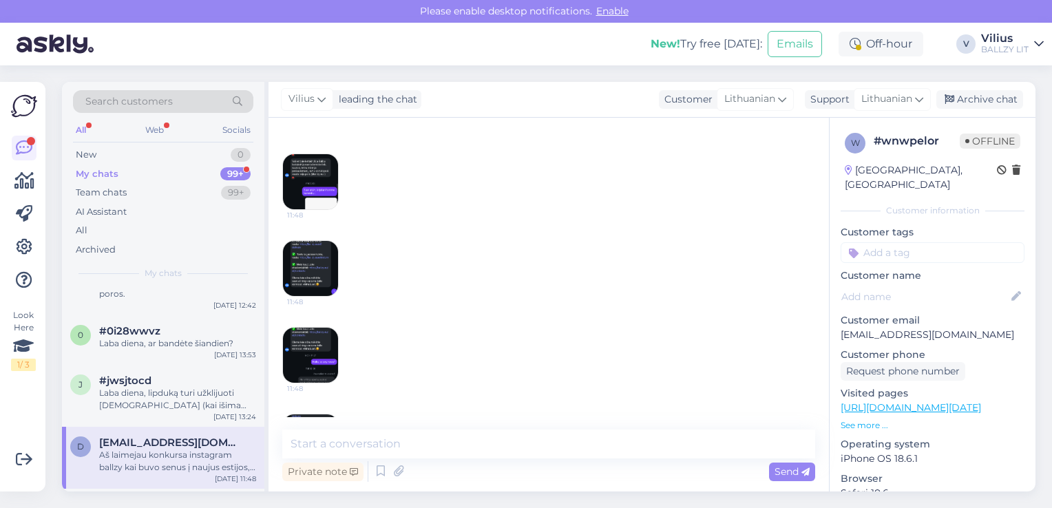
click at [310, 289] on img at bounding box center [310, 268] width 55 height 55
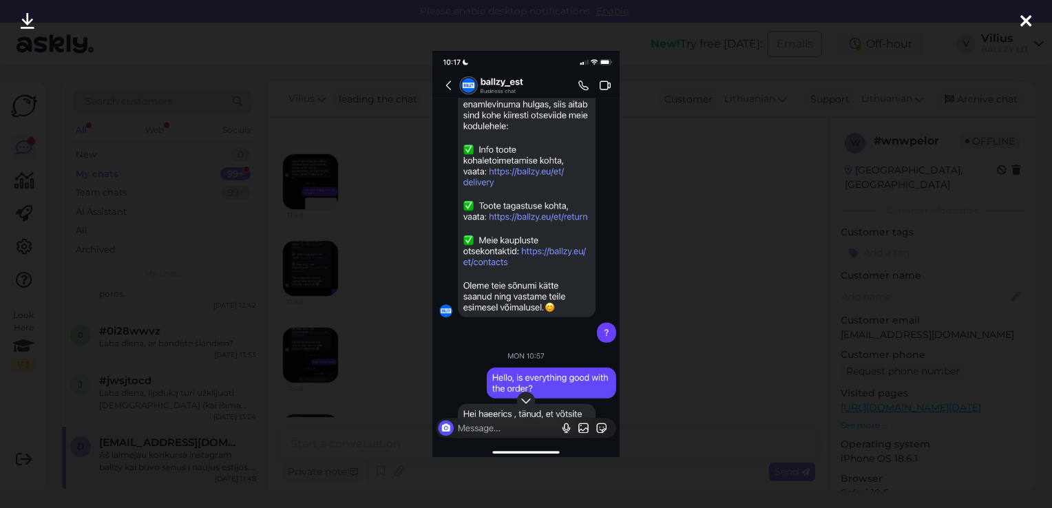
click at [506, 320] on img at bounding box center [527, 254] width 188 height 406
click at [315, 369] on div at bounding box center [526, 254] width 1052 height 508
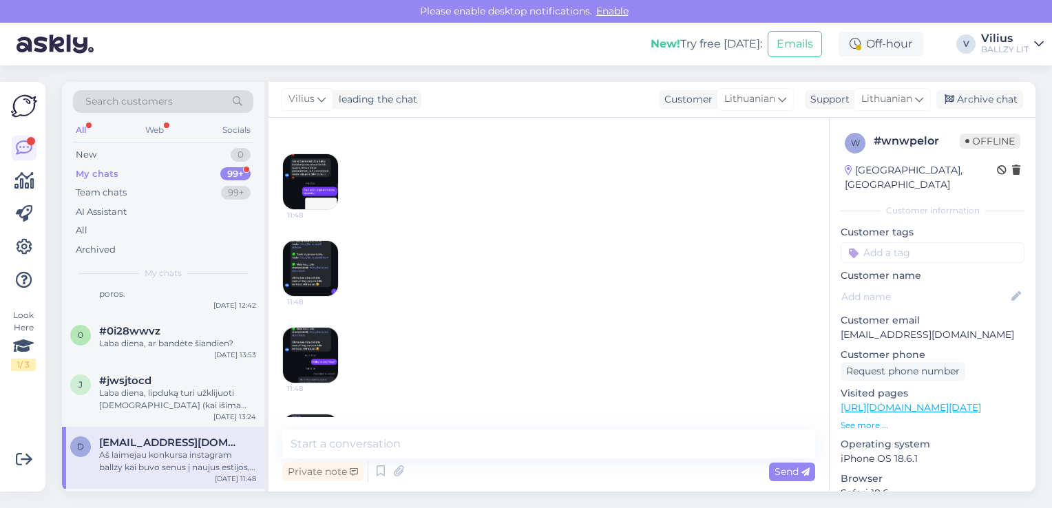
click at [315, 369] on img at bounding box center [310, 355] width 55 height 55
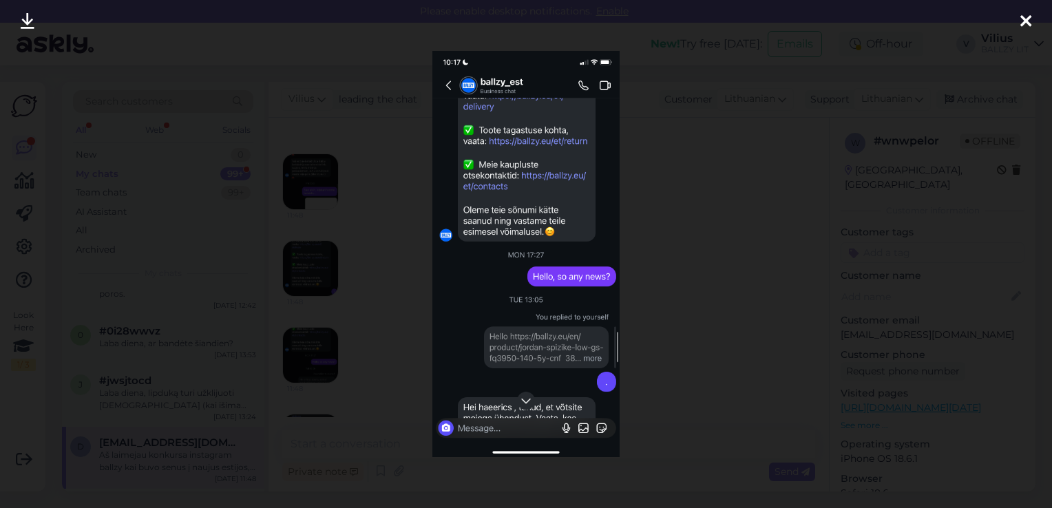
click at [749, 262] on div at bounding box center [526, 254] width 1052 height 508
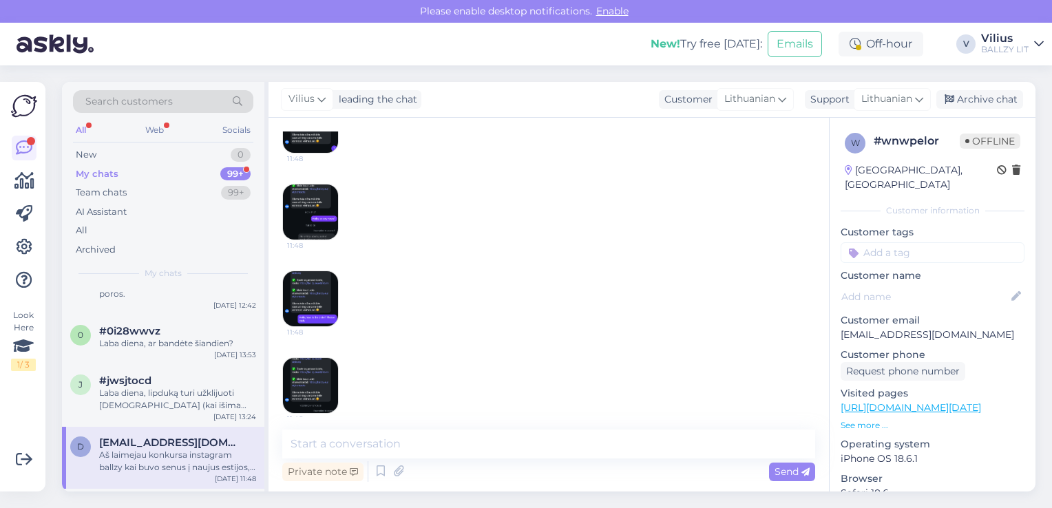
scroll to position [968, 0]
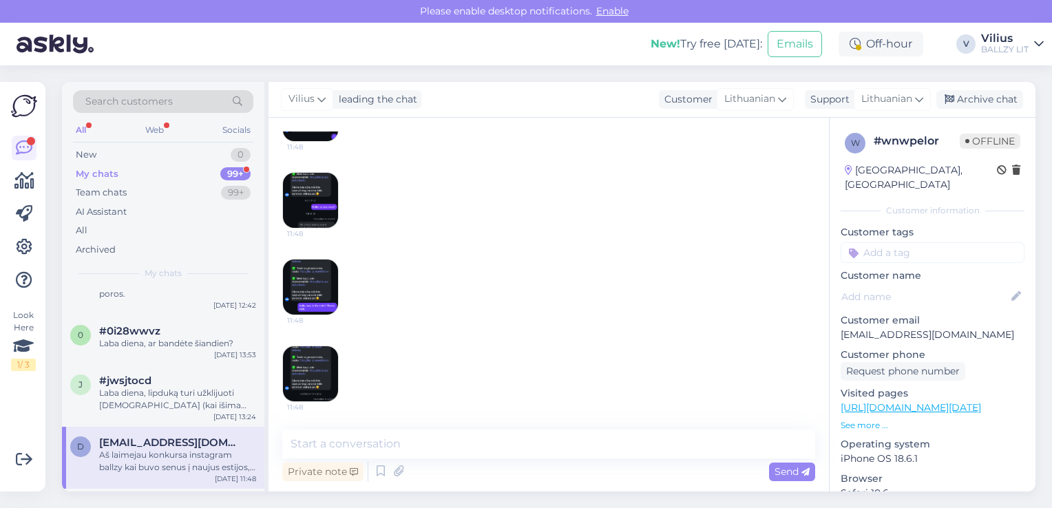
click at [309, 285] on img at bounding box center [310, 287] width 55 height 55
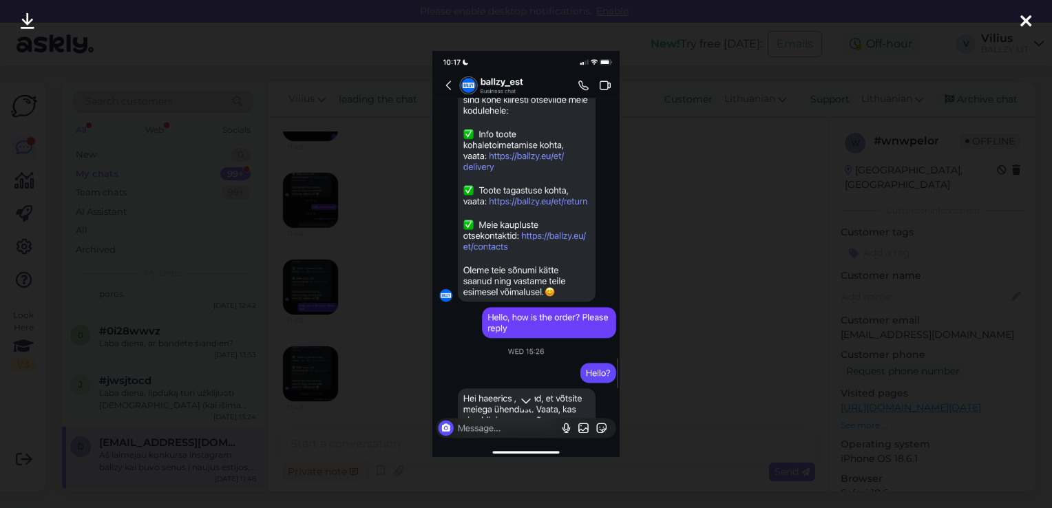
click at [311, 371] on div at bounding box center [526, 254] width 1052 height 508
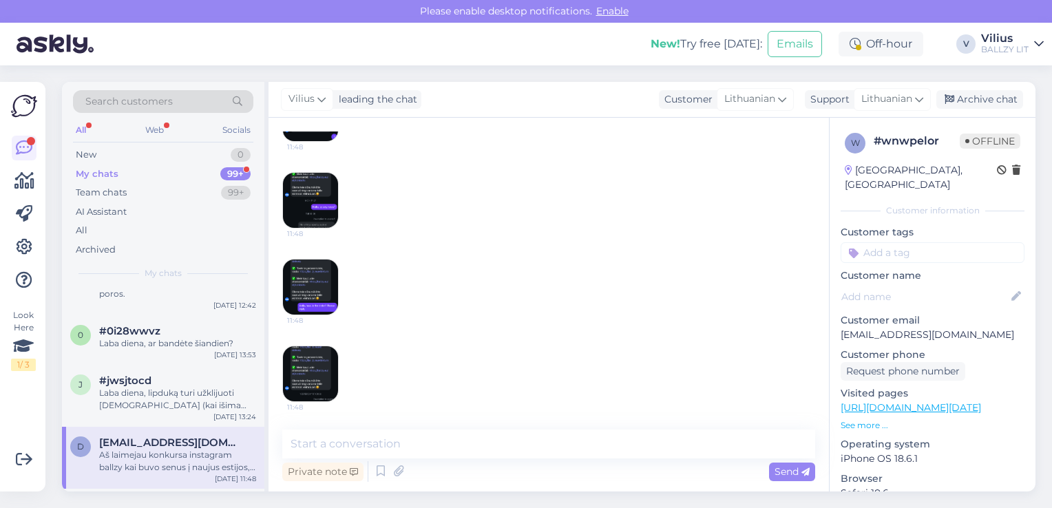
click at [311, 371] on img at bounding box center [310, 373] width 55 height 55
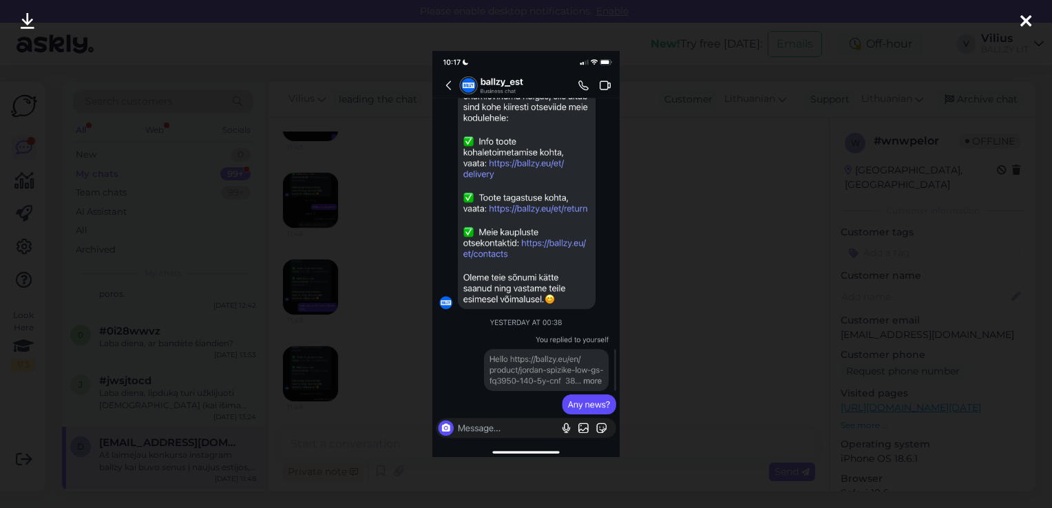
click at [313, 288] on div at bounding box center [526, 254] width 1052 height 508
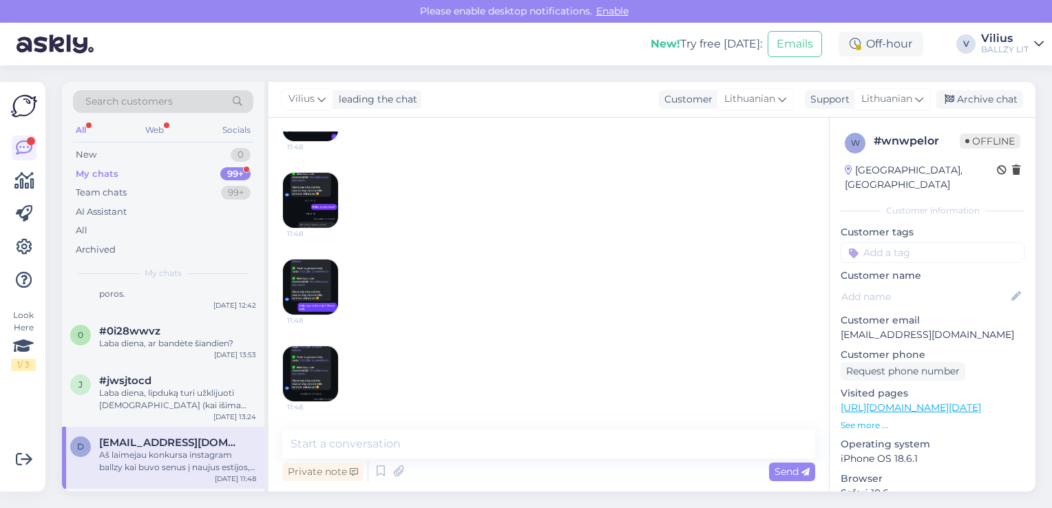
click at [313, 288] on img at bounding box center [310, 287] width 55 height 55
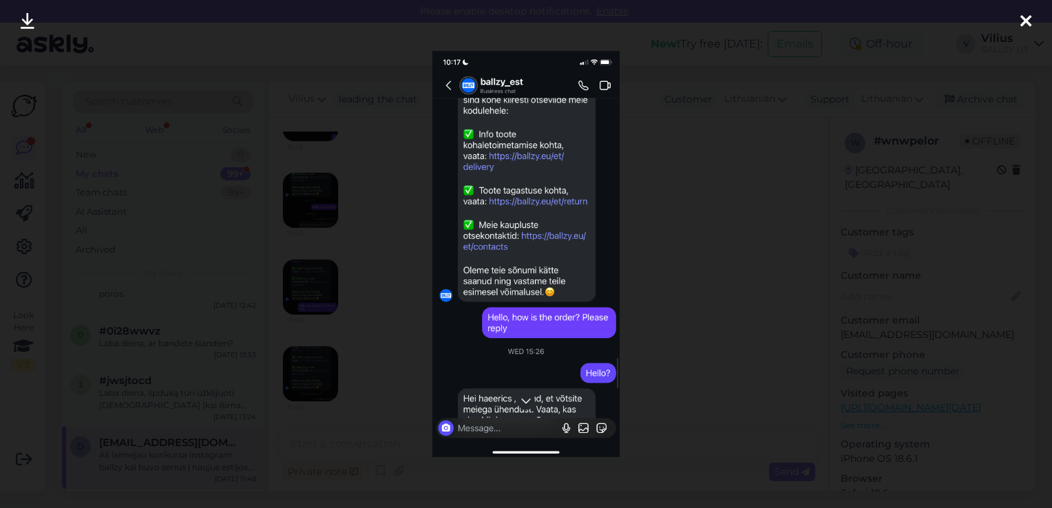
click at [476, 343] on img at bounding box center [527, 254] width 188 height 406
click at [334, 371] on div at bounding box center [526, 254] width 1052 height 508
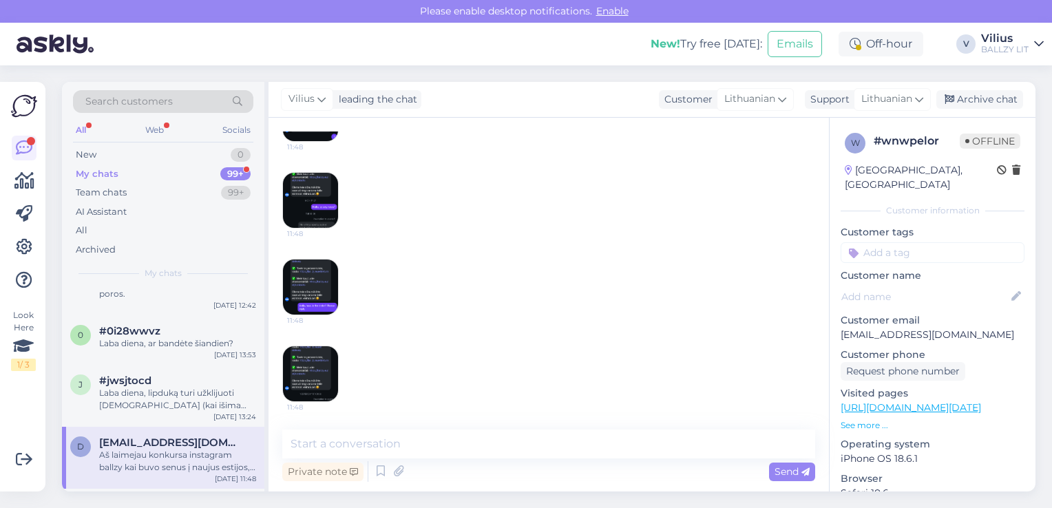
click at [334, 371] on img at bounding box center [310, 373] width 55 height 55
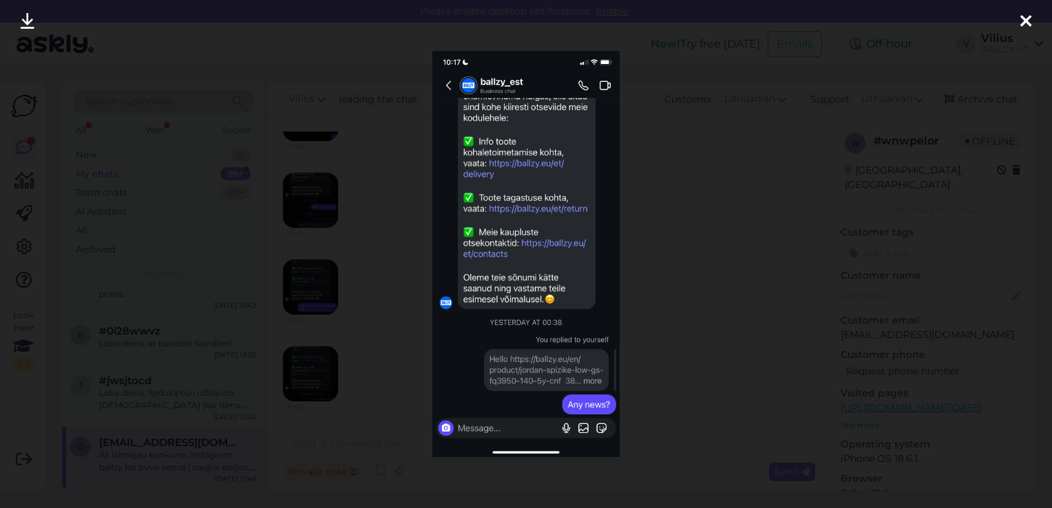
click at [395, 305] on div at bounding box center [526, 254] width 1052 height 508
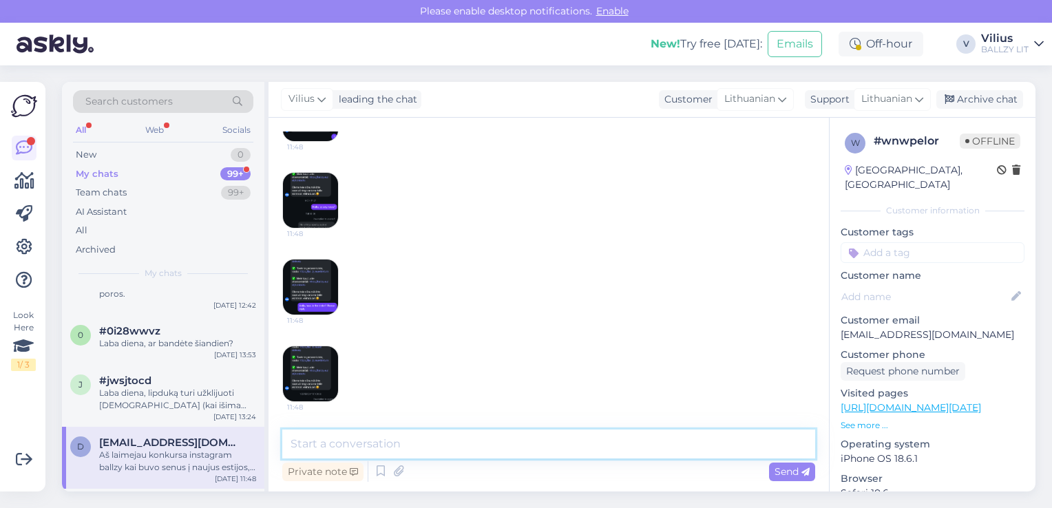
click at [466, 453] on textarea at bounding box center [548, 444] width 533 height 29
click at [641, 439] on textarea at bounding box center [548, 444] width 533 height 29
type textarea "Laba diena, ar su Jumis vis dar niekas nesusisiekė?"
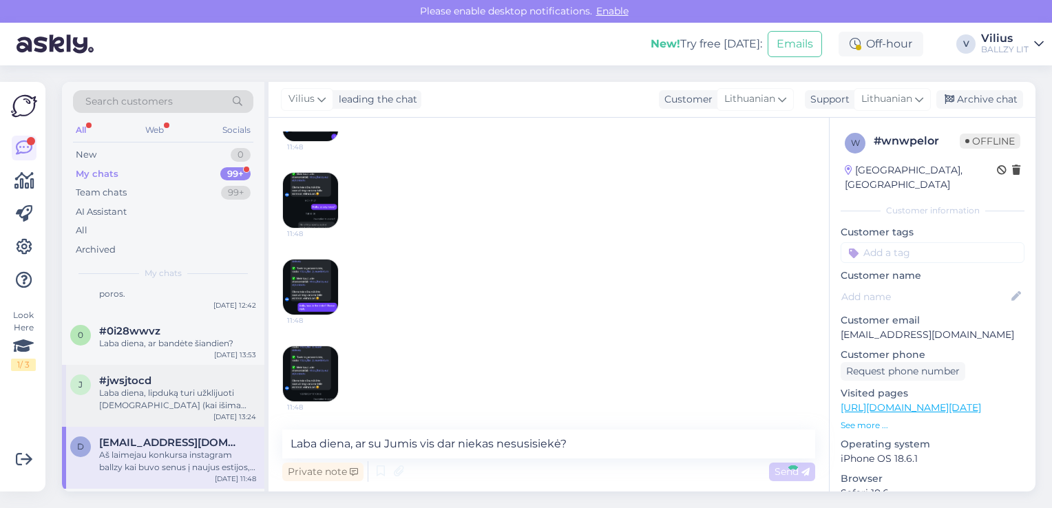
click at [171, 402] on div "Laba diena, lipduką turi užklijuoti [DEMOGRAPHIC_DATA] (kai išima siuntą iš paš…" at bounding box center [177, 399] width 157 height 25
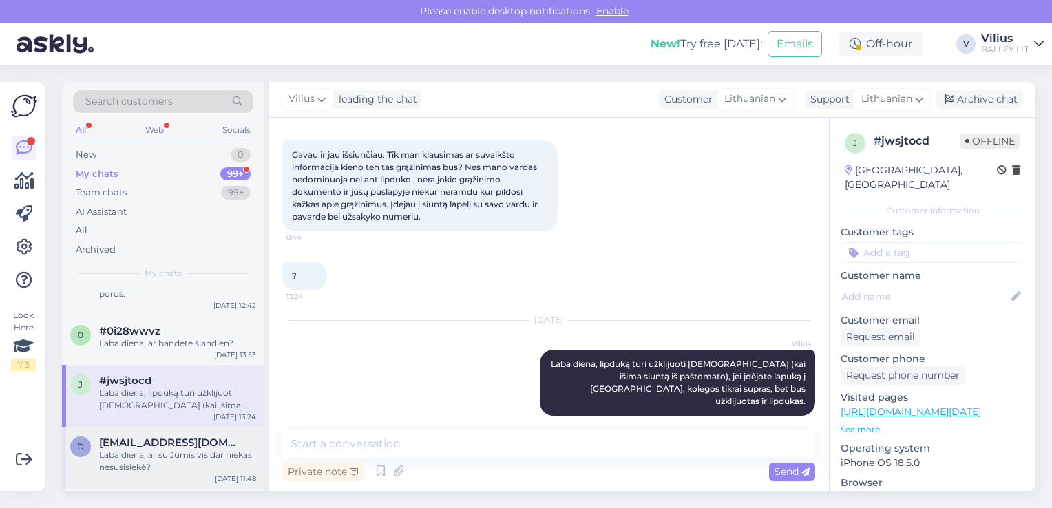
click at [160, 440] on span "[EMAIL_ADDRESS][DOMAIN_NAME]" at bounding box center [170, 443] width 143 height 12
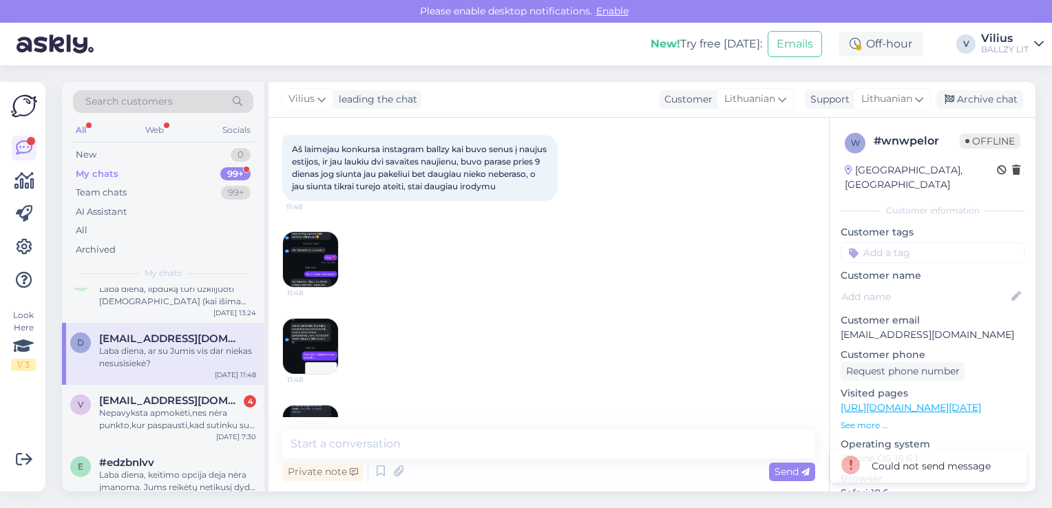
scroll to position [1074, 0]
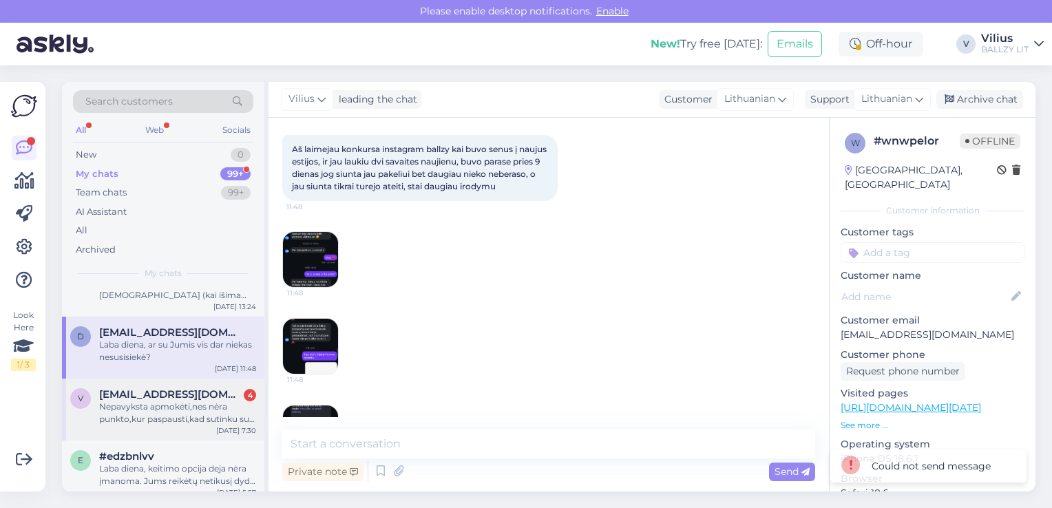
click at [151, 413] on div "Nepavyksta apmokėti,nes nėra punkto,kur paspausti,kad sutinku su sąlygomis ir n…" at bounding box center [177, 413] width 157 height 25
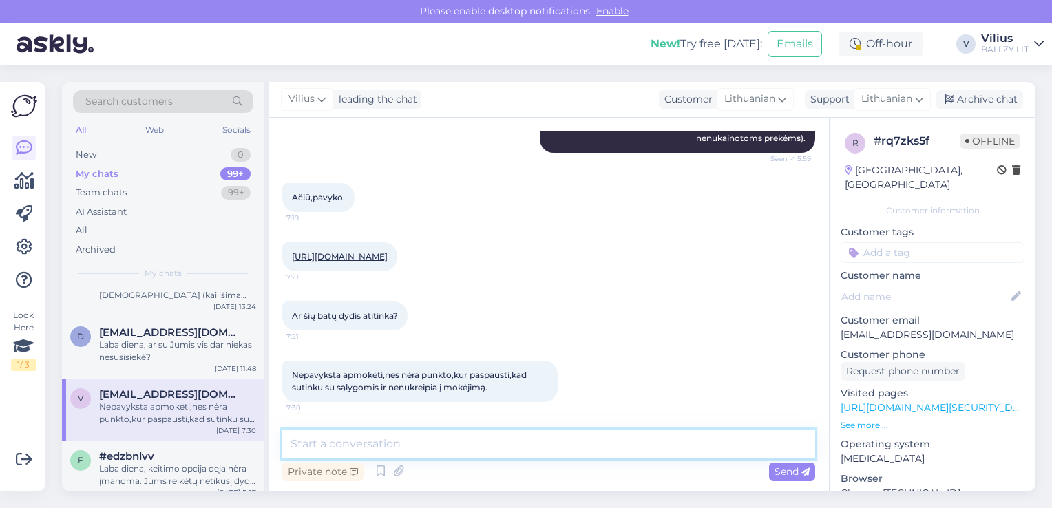
click at [444, 439] on textarea at bounding box center [548, 444] width 533 height 29
type textarea "Gal galite atsiųsti vizualų pavyzdį (printscreen)?"
